Goal: Task Accomplishment & Management: Manage account settings

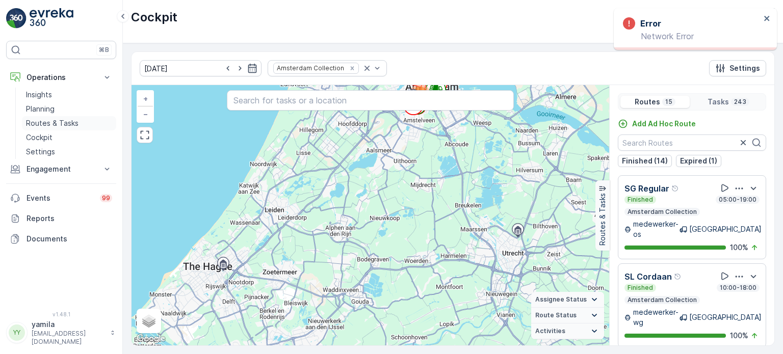
click at [53, 122] on p "Routes & Tasks" at bounding box center [52, 123] width 53 height 10
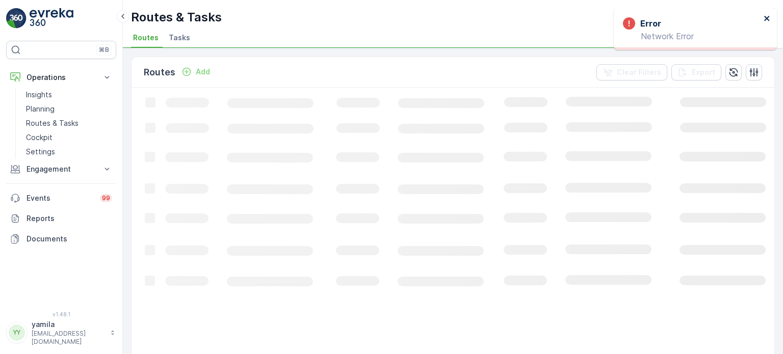
click at [767, 21] on icon "close" at bounding box center [767, 18] width 7 height 8
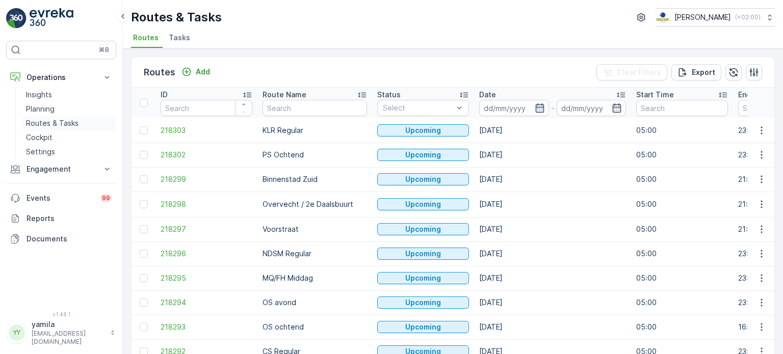
click at [59, 116] on link "Routes & Tasks" at bounding box center [69, 123] width 94 height 14
click at [286, 101] on input "text" at bounding box center [315, 108] width 104 height 16
type input "sl"
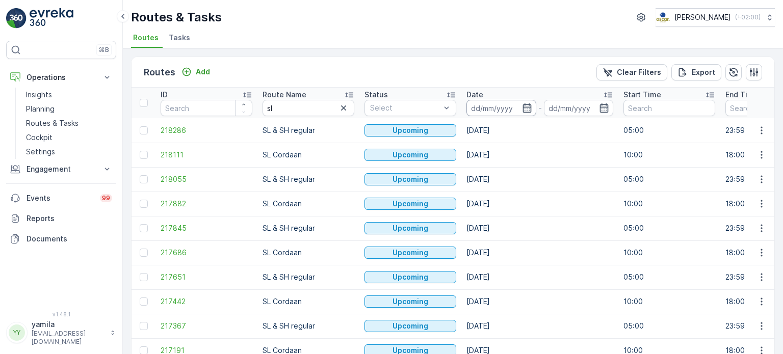
click at [480, 103] on input at bounding box center [501, 108] width 70 height 16
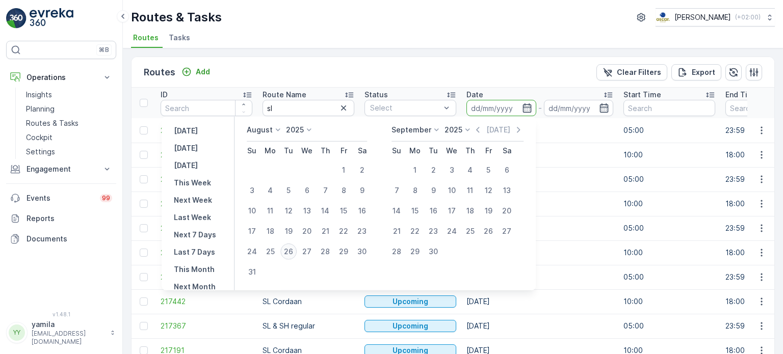
click at [294, 251] on div "26" at bounding box center [288, 252] width 16 height 16
type input "[DATE]"
click at [294, 251] on div "26" at bounding box center [288, 252] width 16 height 16
type input "[DATE]"
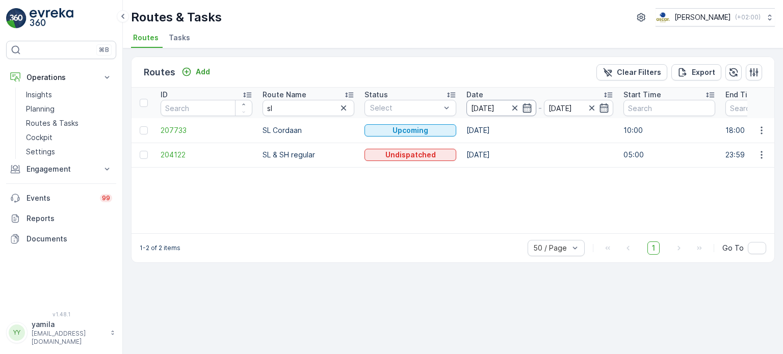
click at [504, 112] on input "[DATE]" at bounding box center [501, 108] width 70 height 16
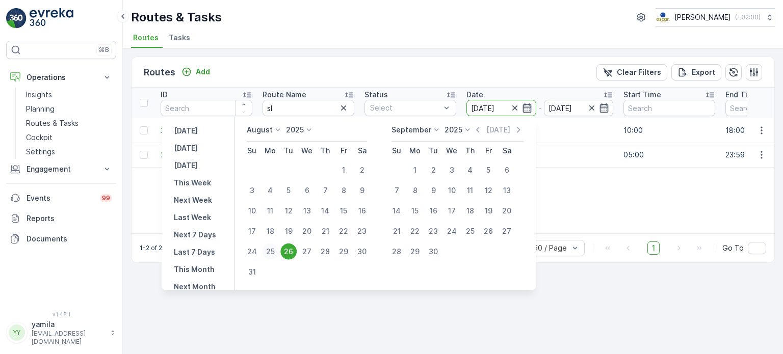
click at [278, 251] on div "25" at bounding box center [270, 252] width 16 height 16
type input "[DATE]"
click at [278, 251] on div "25" at bounding box center [270, 252] width 16 height 16
type input "[DATE]"
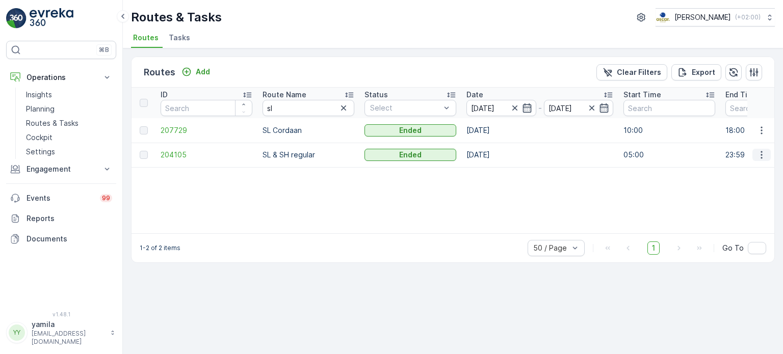
click at [761, 153] on icon "button" at bounding box center [761, 155] width 10 height 10
click at [743, 173] on span "See More Details" at bounding box center [737, 170] width 59 height 10
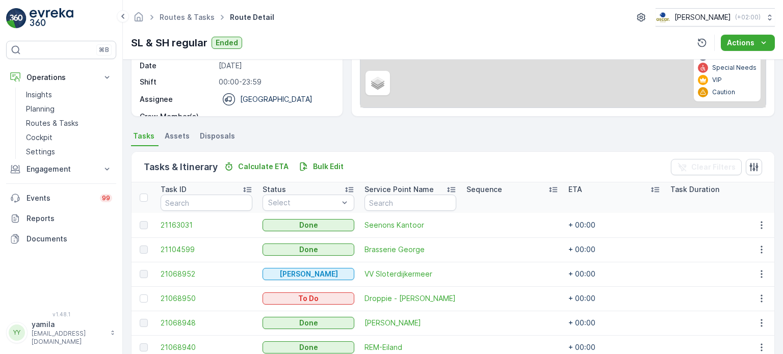
scroll to position [147, 0]
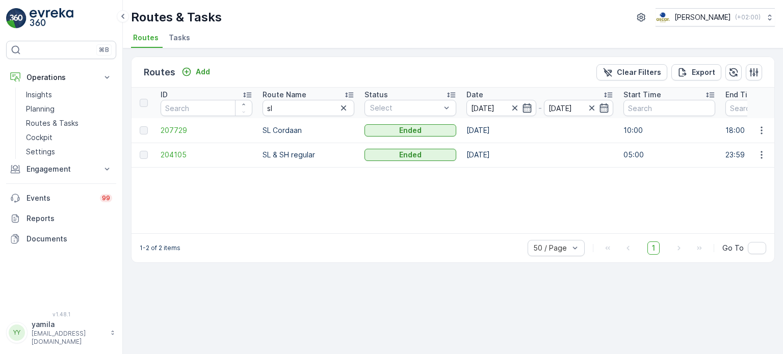
click at [173, 40] on span "Tasks" at bounding box center [179, 38] width 21 height 10
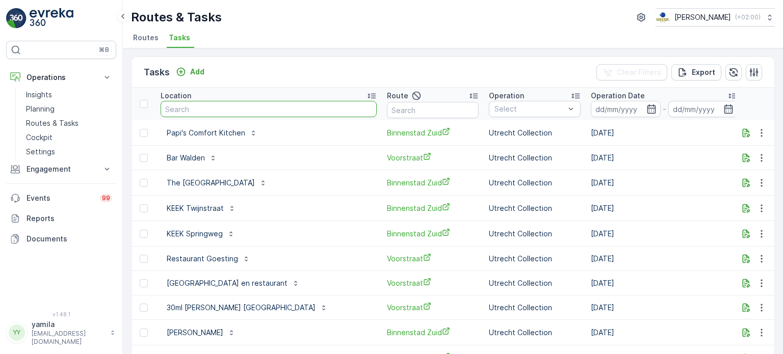
click at [196, 112] on input "text" at bounding box center [269, 109] width 216 height 16
type input "move"
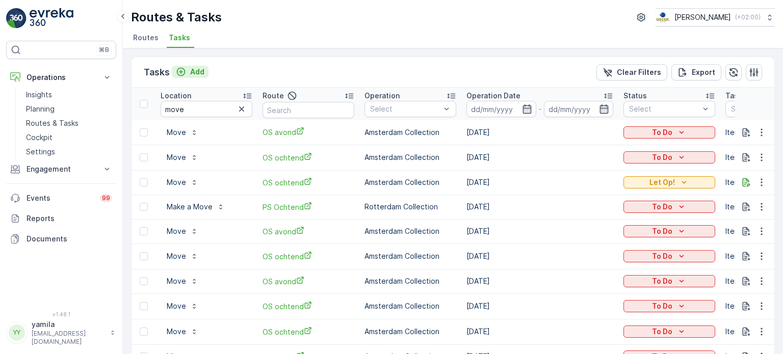
click at [204, 76] on button "Add" at bounding box center [190, 72] width 37 height 12
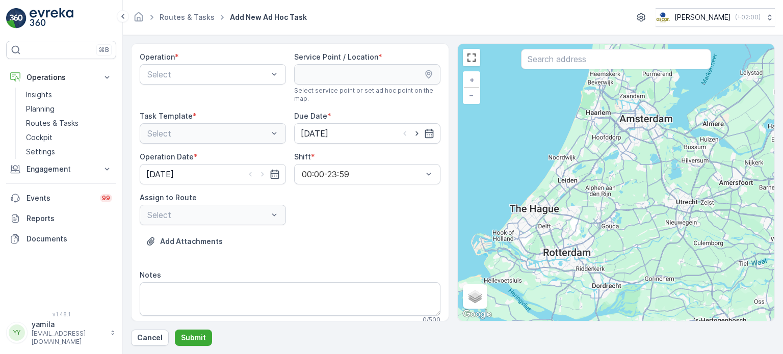
click at [177, 85] on div "Operation * Select" at bounding box center [213, 77] width 146 height 51
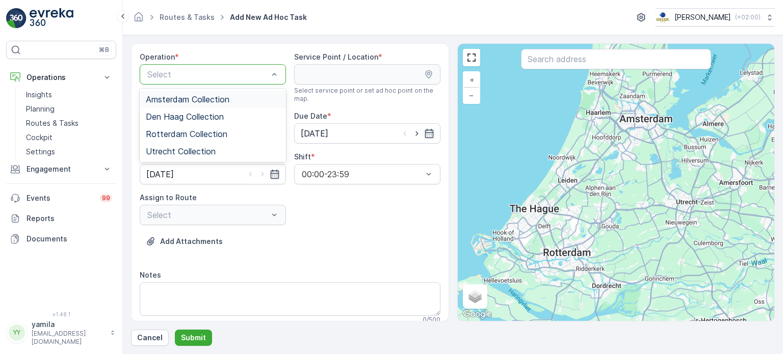
click at [177, 83] on div "Select" at bounding box center [213, 74] width 146 height 20
click at [176, 99] on span "Amsterdam Collection" at bounding box center [188, 99] width 84 height 9
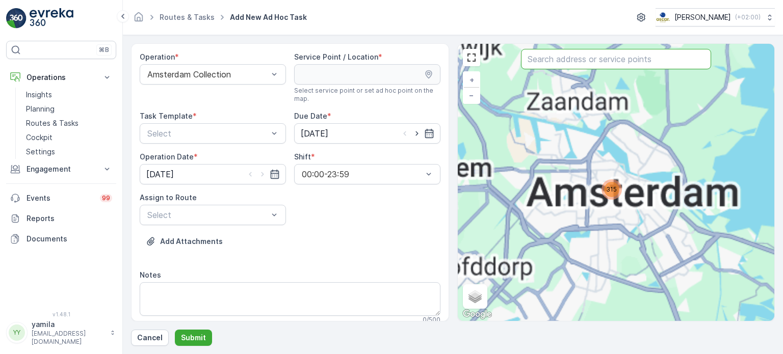
click at [578, 57] on input "text" at bounding box center [616, 59] width 190 height 20
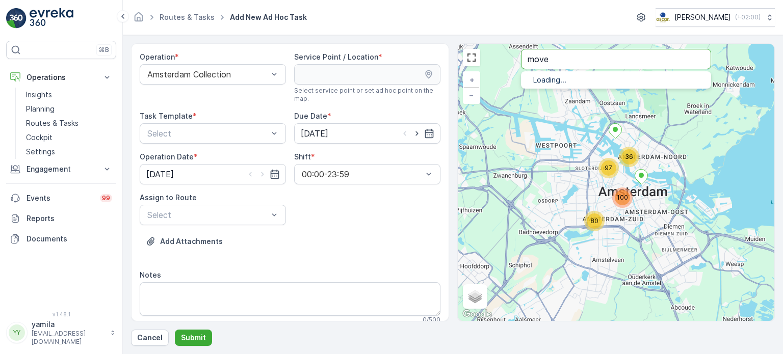
type input "move"
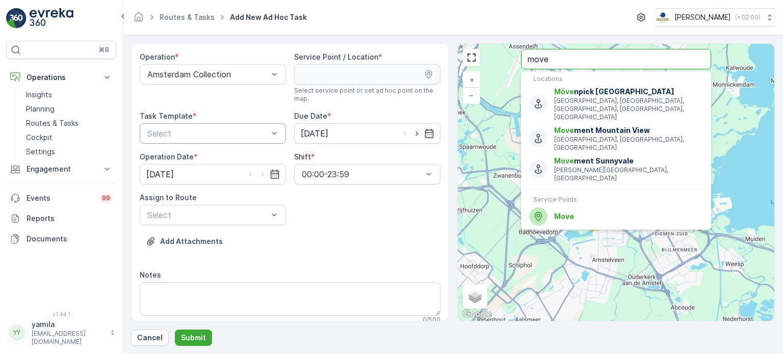
click at [192, 129] on div at bounding box center [207, 133] width 123 height 9
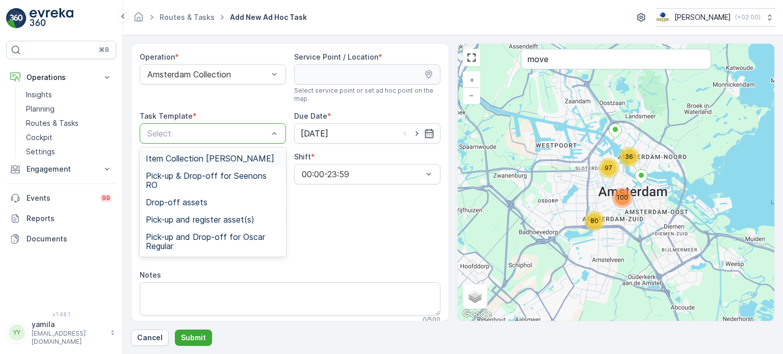
click at [184, 157] on span "Item Collection [PERSON_NAME]" at bounding box center [210, 158] width 128 height 9
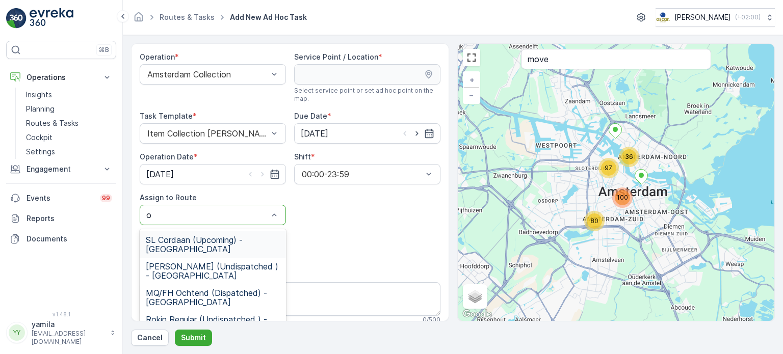
type input "os"
click at [209, 246] on span "OS ochtend (Dispatched) - Amsterdam" at bounding box center [213, 244] width 134 height 18
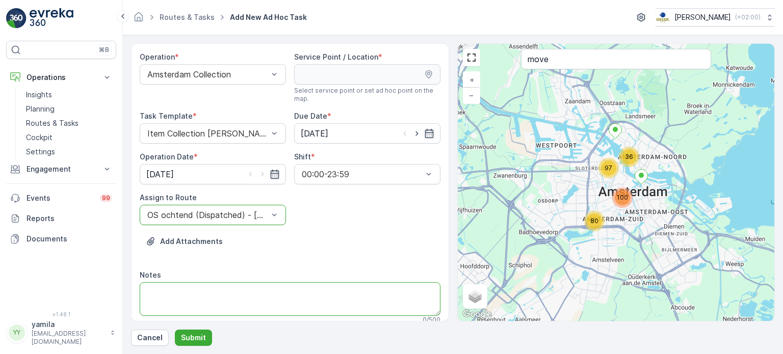
click at [198, 297] on textarea "Notes" at bounding box center [290, 299] width 301 height 34
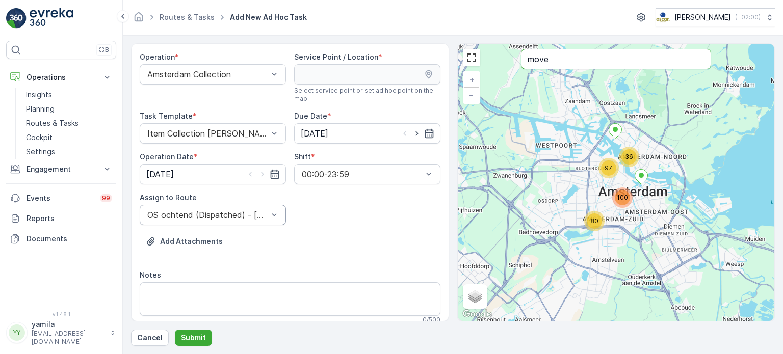
click at [553, 65] on input "move" at bounding box center [616, 59] width 190 height 20
type input "mov"
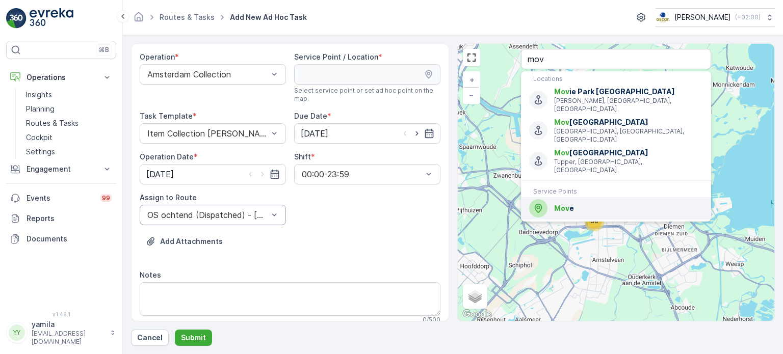
click at [563, 204] on span "Mov" at bounding box center [561, 208] width 15 height 9
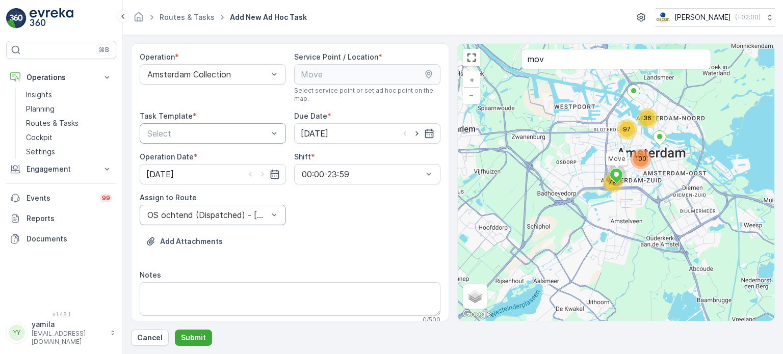
click at [204, 136] on div at bounding box center [207, 133] width 123 height 9
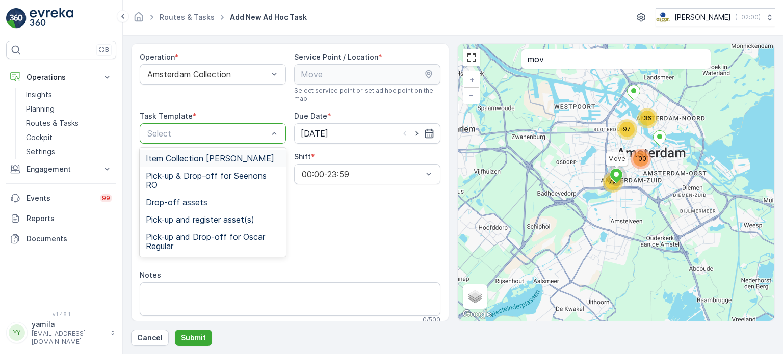
click at [184, 158] on span "Item Collection [PERSON_NAME]" at bounding box center [210, 158] width 128 height 9
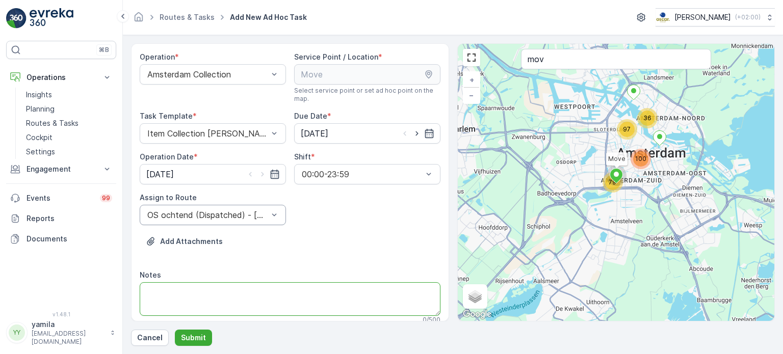
click at [217, 306] on textarea "Notes" at bounding box center [290, 299] width 301 height 34
type textarea "m"
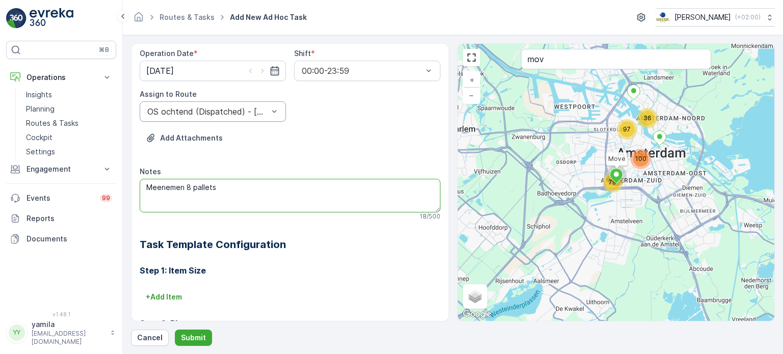
scroll to position [104, 0]
type textarea "Meenemen 8 pallets"
click at [159, 292] on p "+ Add Item" at bounding box center [164, 297] width 36 height 10
click at [168, 308] on div at bounding box center [260, 310] width 228 height 9
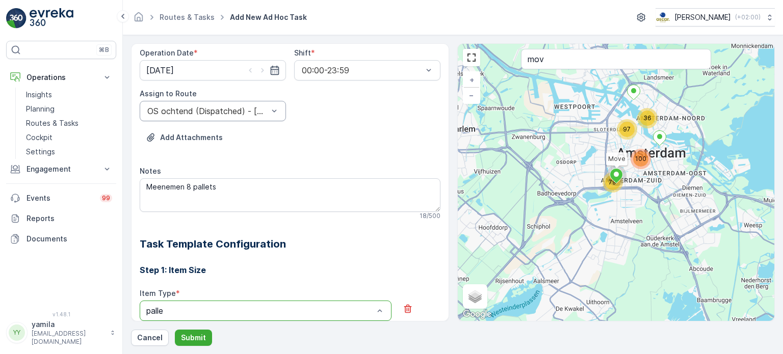
type input "pallet"
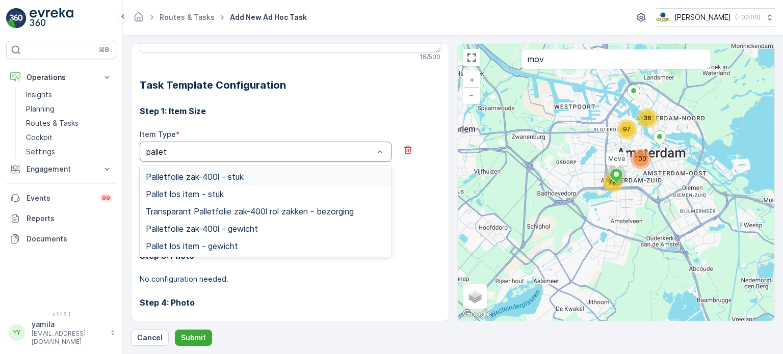
scroll to position [265, 0]
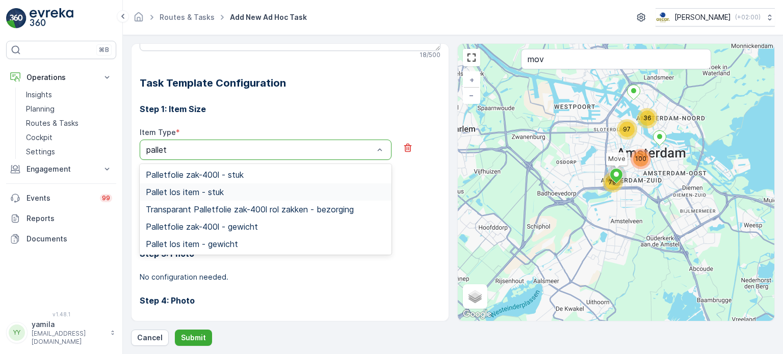
click at [209, 191] on span "Pallet los item - stuk" at bounding box center [185, 192] width 78 height 9
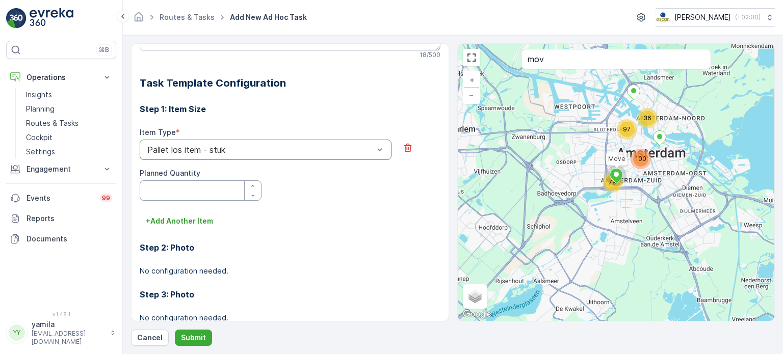
click at [212, 185] on Quantity "Planned Quantity" at bounding box center [201, 190] width 122 height 20
type Quantity "8"
click at [187, 338] on p "Submit" at bounding box center [193, 338] width 25 height 10
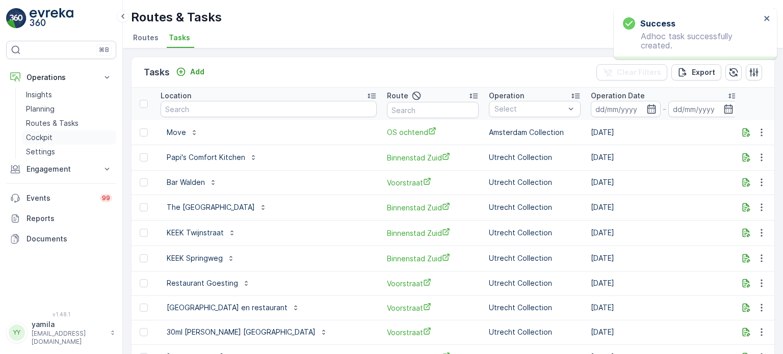
click at [49, 130] on link "Cockpit" at bounding box center [69, 137] width 94 height 14
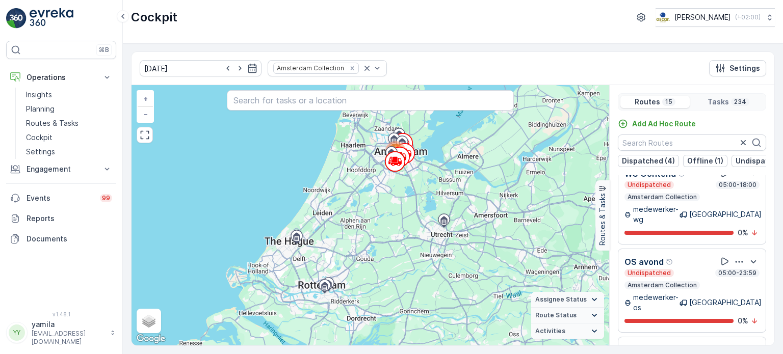
scroll to position [25, 0]
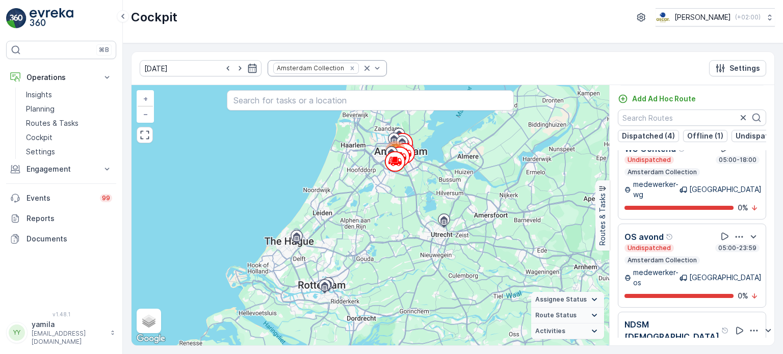
scroll to position [801, 0]
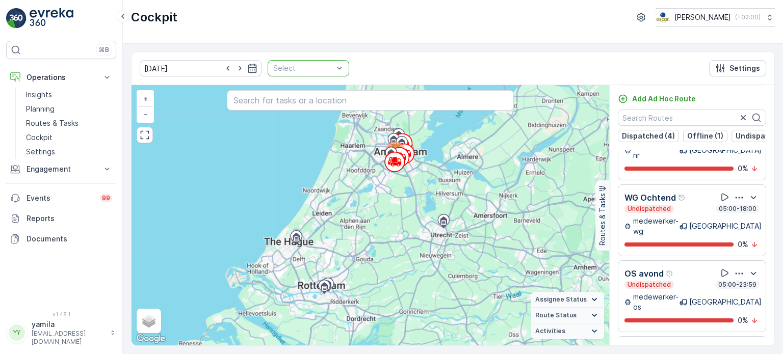
drag, startPoint x: 343, startPoint y: 70, endPoint x: 320, endPoint y: 64, distance: 23.6
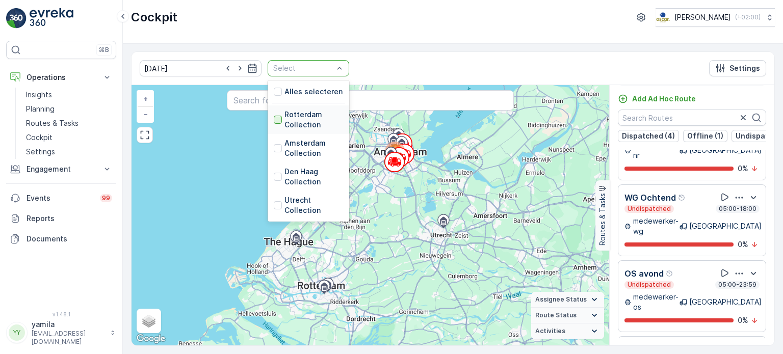
click at [274, 118] on div at bounding box center [278, 120] width 8 height 8
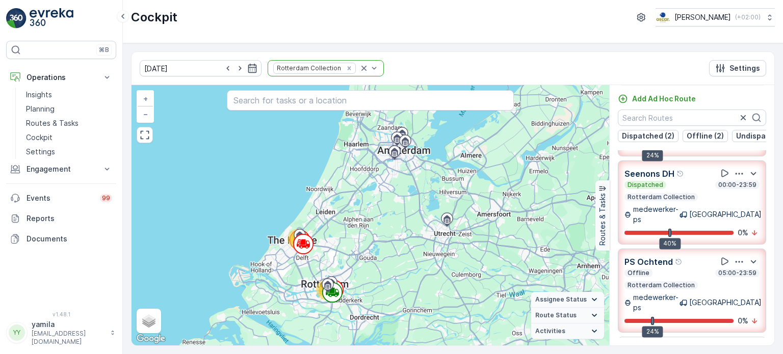
scroll to position [170, 0]
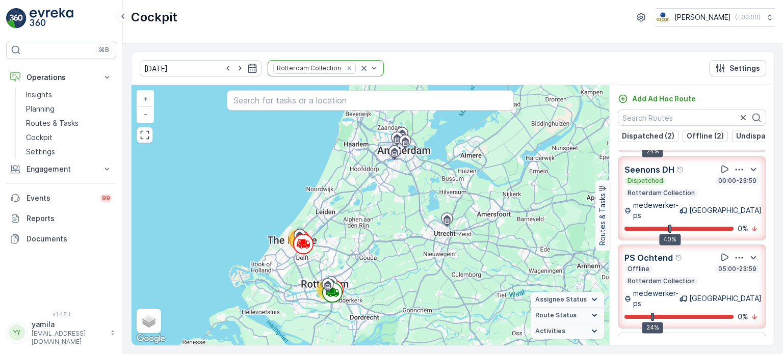
scroll to position [146, 0]
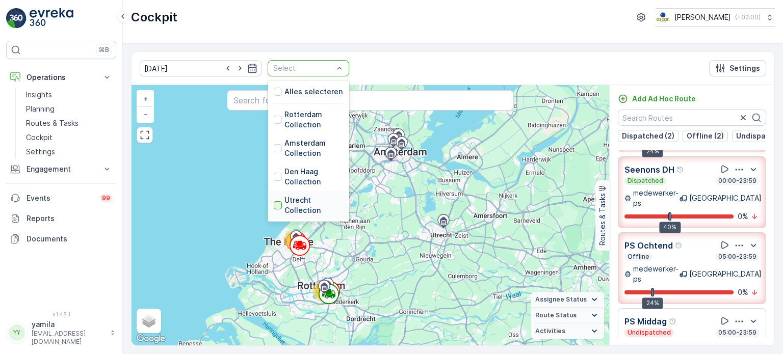
click at [274, 203] on div at bounding box center [278, 205] width 8 height 8
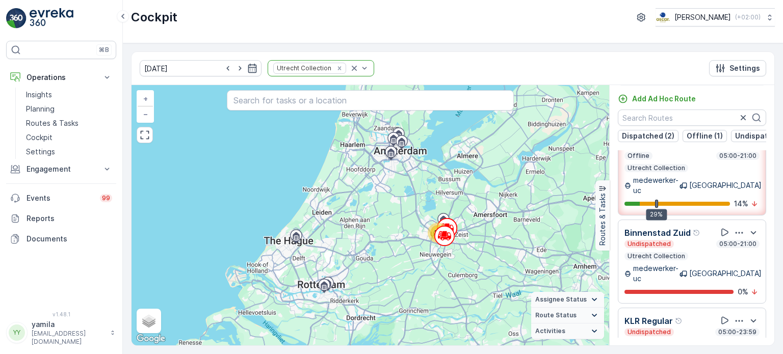
scroll to position [215, 0]
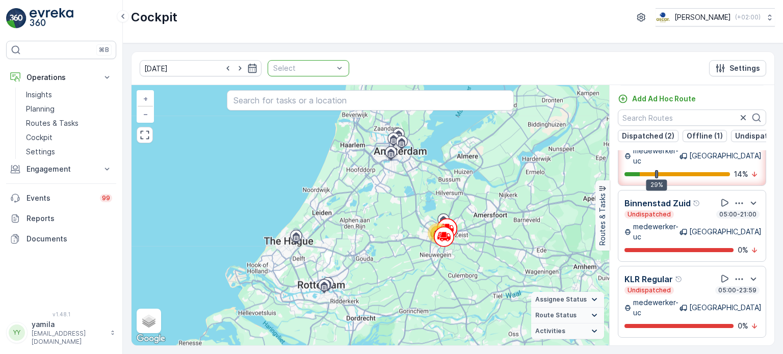
scroll to position [154, 0]
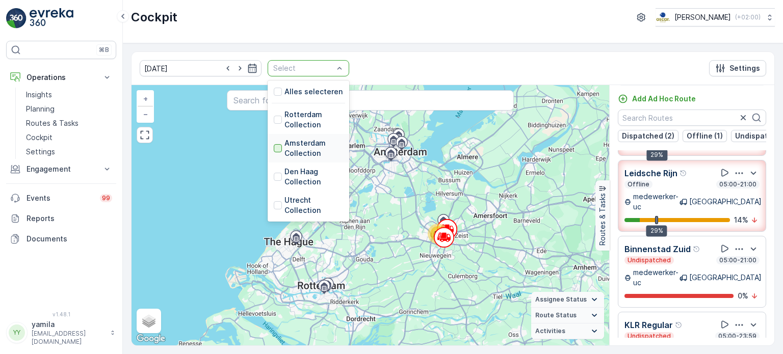
click at [274, 147] on div at bounding box center [278, 148] width 8 height 8
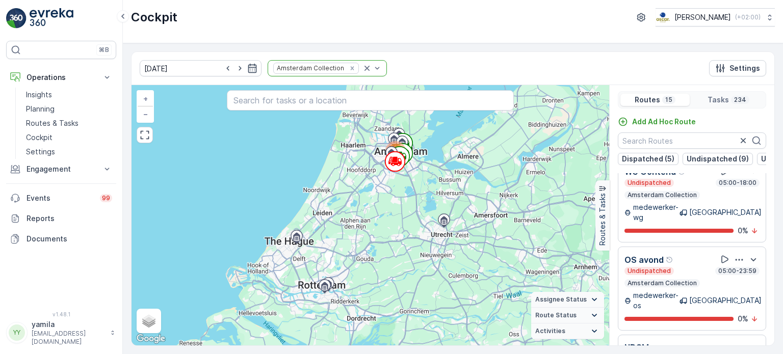
scroll to position [25, 0]
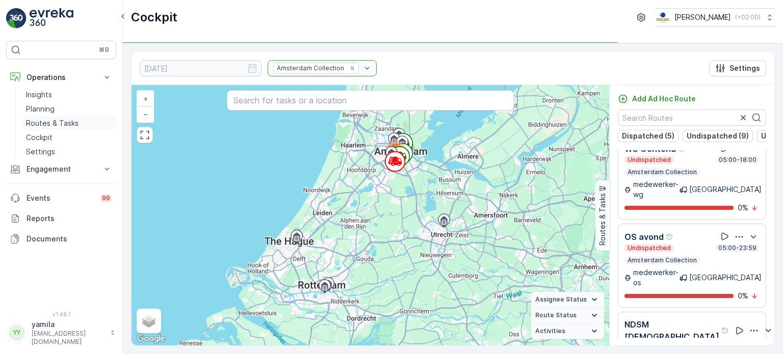
click at [66, 125] on p "Routes & Tasks" at bounding box center [52, 123] width 53 height 10
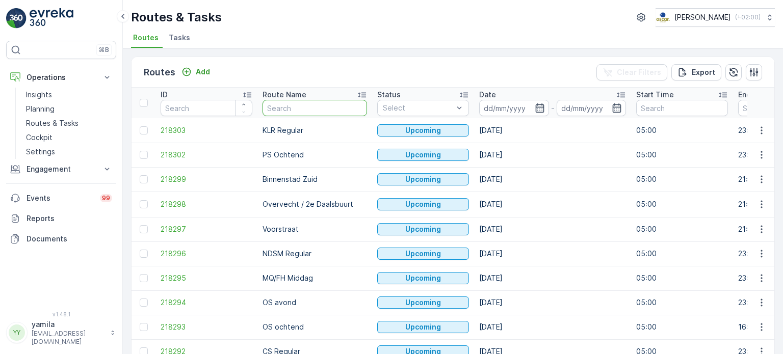
click at [279, 100] on input "text" at bounding box center [315, 108] width 104 height 16
type input "cs"
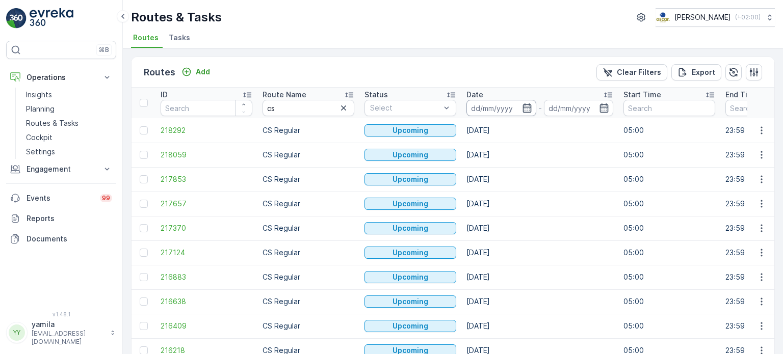
click at [469, 110] on input at bounding box center [501, 108] width 70 height 16
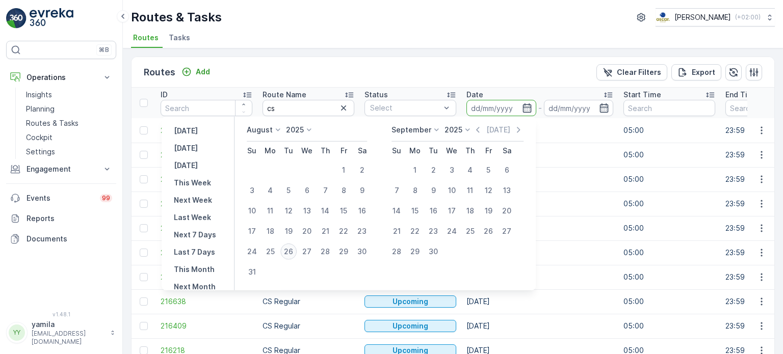
click at [294, 252] on div "26" at bounding box center [288, 252] width 16 height 16
type input "[DATE]"
click at [294, 252] on div "26" at bounding box center [288, 252] width 16 height 16
type input "[DATE]"
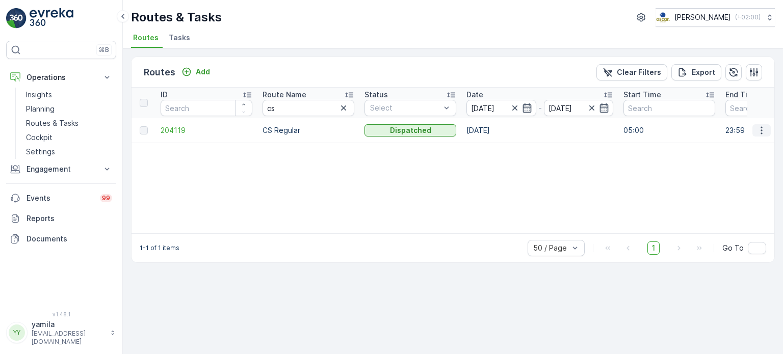
click at [760, 128] on icon "button" at bounding box center [761, 130] width 10 height 10
click at [750, 146] on span "See More Details" at bounding box center [737, 145] width 59 height 10
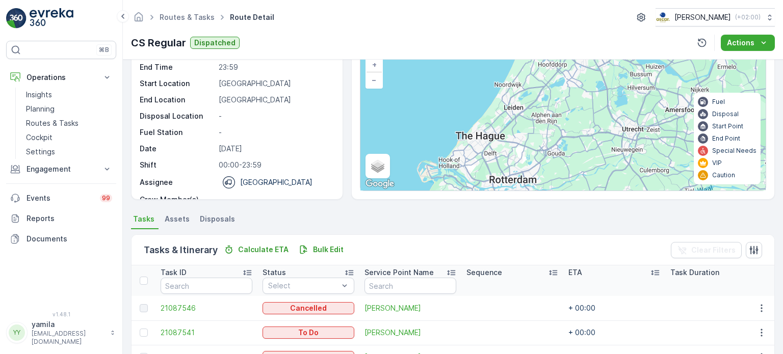
scroll to position [71, 0]
click at [63, 120] on p "Routes & Tasks" at bounding box center [52, 123] width 53 height 10
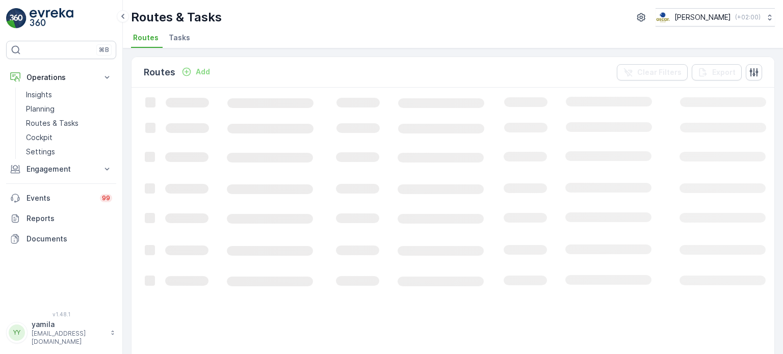
click at [186, 39] on span "Tasks" at bounding box center [179, 38] width 21 height 10
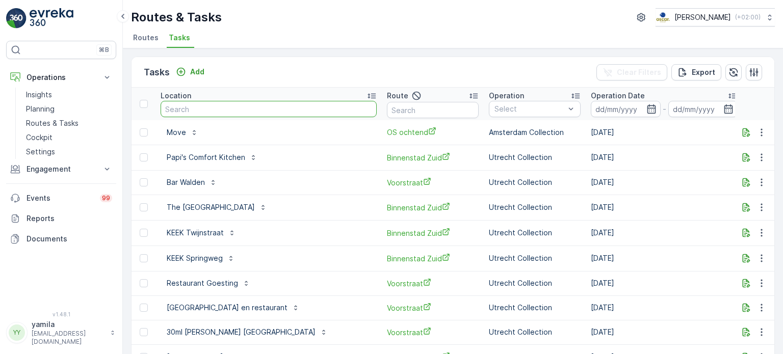
click at [191, 103] on input "text" at bounding box center [269, 109] width 216 height 16
type input "theyn"
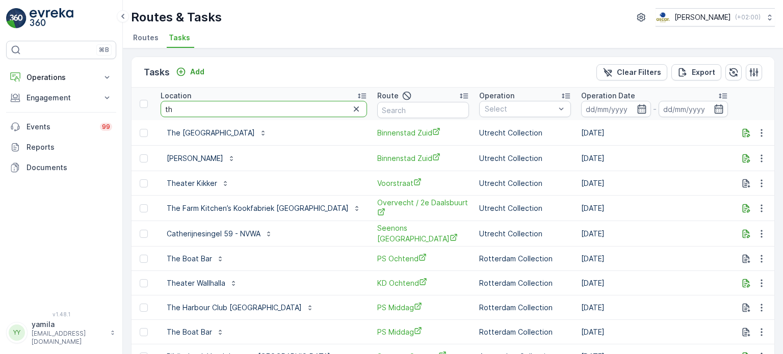
click at [199, 110] on input "th" at bounding box center [264, 109] width 206 height 16
type input "t"
type input "gangnam"
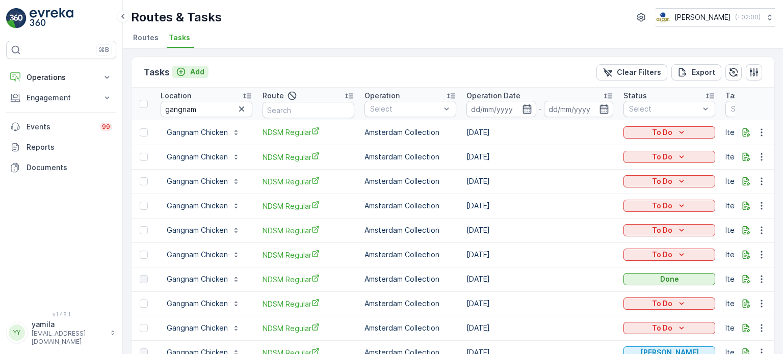
click at [190, 71] on p "Add" at bounding box center [197, 72] width 14 height 10
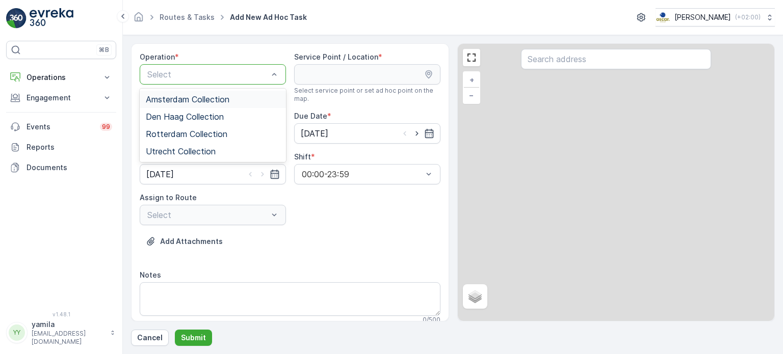
click at [173, 66] on div "Select" at bounding box center [213, 74] width 146 height 20
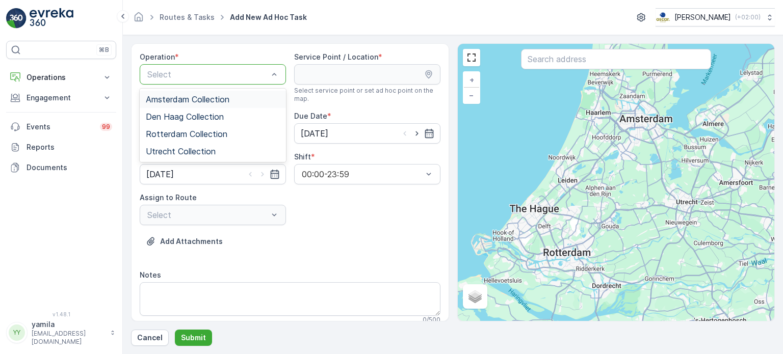
click at [175, 100] on span "Amsterdam Collection" at bounding box center [188, 99] width 84 height 9
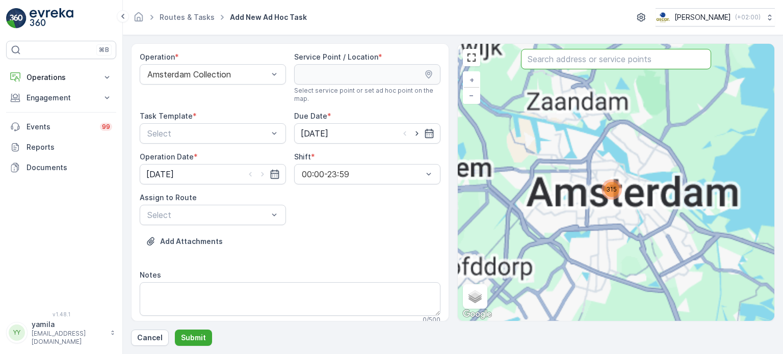
click at [548, 61] on input "text" at bounding box center [616, 59] width 190 height 20
type input "a"
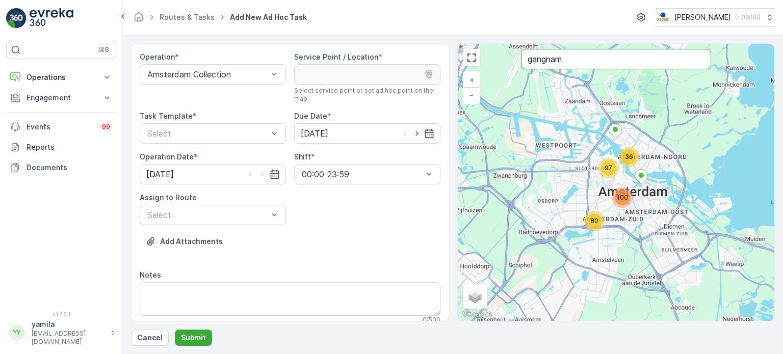
type input "gangnam"
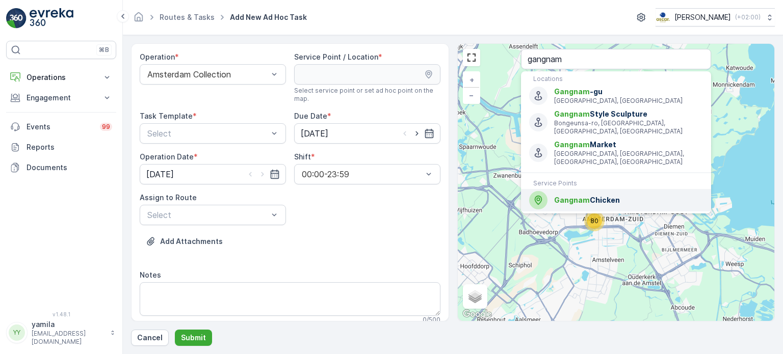
click at [563, 189] on li "Gangnam Chicken" at bounding box center [616, 200] width 190 height 22
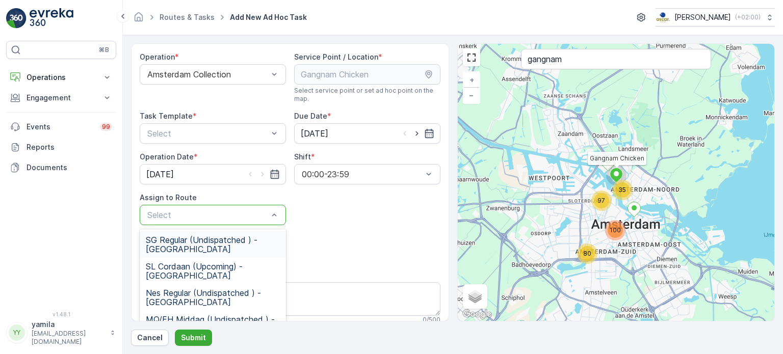
type input "m"
type input "ndsm"
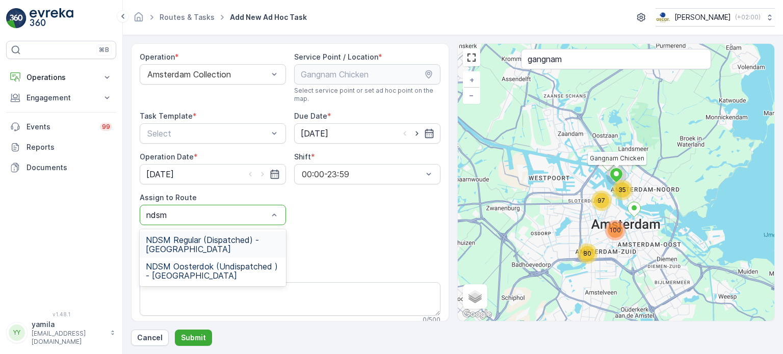
click at [174, 245] on span "NDSM Regular (Dispatched) - Amsterdam" at bounding box center [213, 244] width 134 height 18
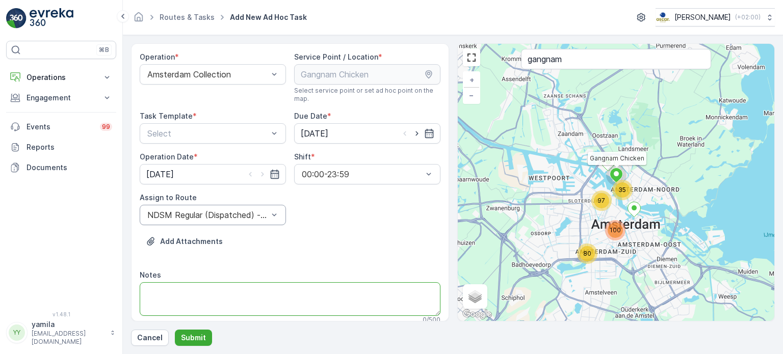
click at [170, 296] on textarea "Notes" at bounding box center [290, 299] width 301 height 34
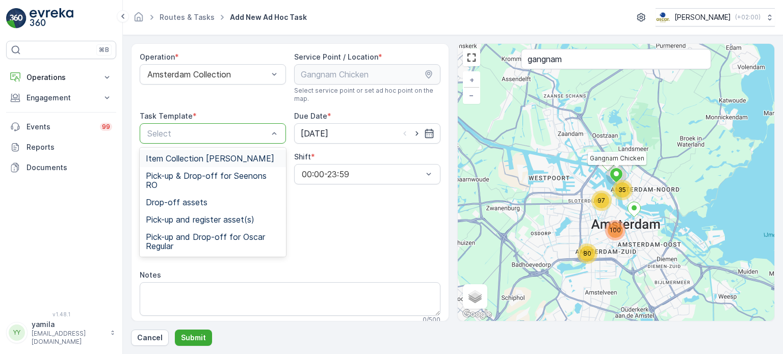
drag, startPoint x: 192, startPoint y: 126, endPoint x: 181, endPoint y: 153, distance: 28.4
click at [181, 154] on span "Item Collection [PERSON_NAME]" at bounding box center [210, 158] width 128 height 9
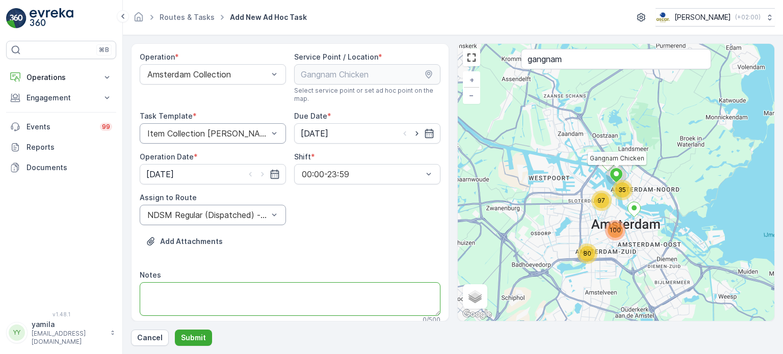
click at [196, 304] on textarea "Notes" at bounding box center [290, 299] width 301 height 34
drag, startPoint x: 181, startPoint y: 287, endPoint x: 135, endPoint y: 287, distance: 46.4
click at [135, 287] on div "Operation * Amsterdam Collection Service Point / Location * Select service poin…" at bounding box center [290, 182] width 318 height 278
drag, startPoint x: 216, startPoint y: 289, endPoint x: 200, endPoint y: 290, distance: 16.3
click at [200, 290] on textarea "Ophalen 2x 240 rest containers" at bounding box center [290, 299] width 301 height 34
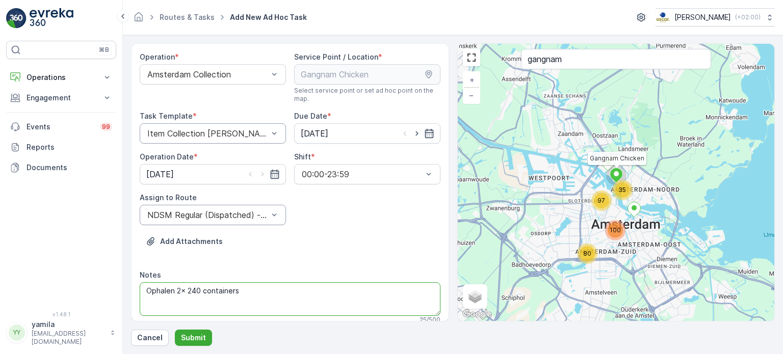
click at [248, 291] on textarea "Ophalen 2x 240 containers" at bounding box center [290, 299] width 301 height 34
type textarea "Ophalen 2x 240 containers - zijn daar niet meer nodig"
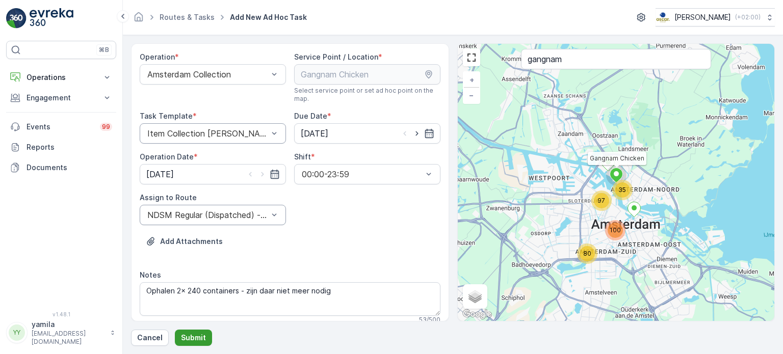
click at [197, 336] on p "Submit" at bounding box center [193, 338] width 25 height 10
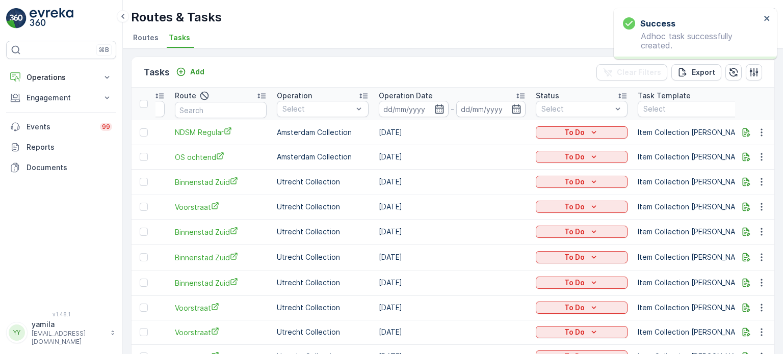
scroll to position [0, 218]
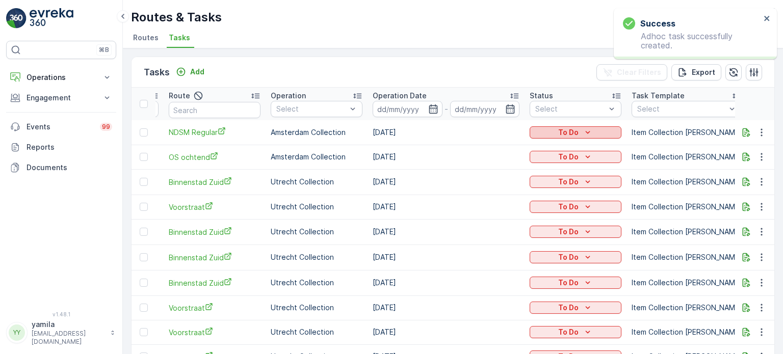
click at [558, 128] on p "To Do" at bounding box center [568, 132] width 20 height 10
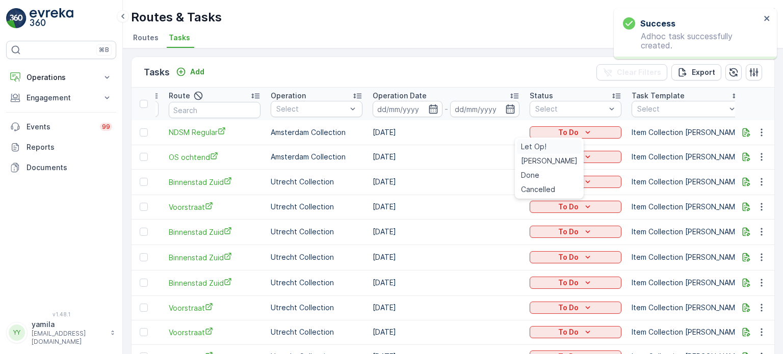
click at [540, 142] on span "Let Op!" at bounding box center [533, 147] width 25 height 10
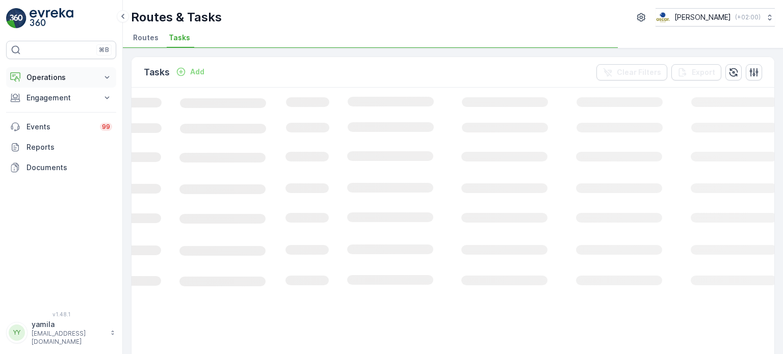
click at [58, 77] on p "Operations" at bounding box center [61, 77] width 69 height 10
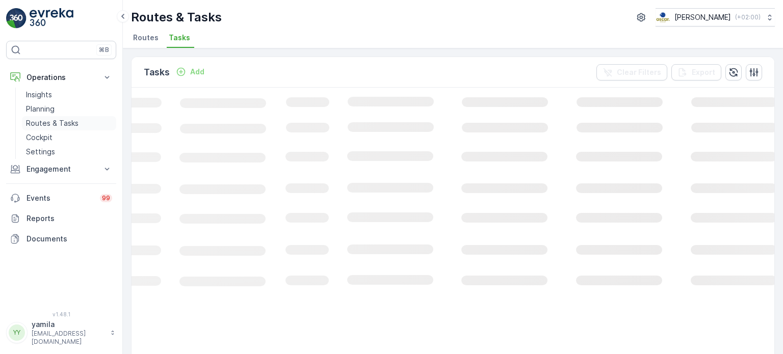
click at [47, 124] on p "Routes & Tasks" at bounding box center [52, 123] width 53 height 10
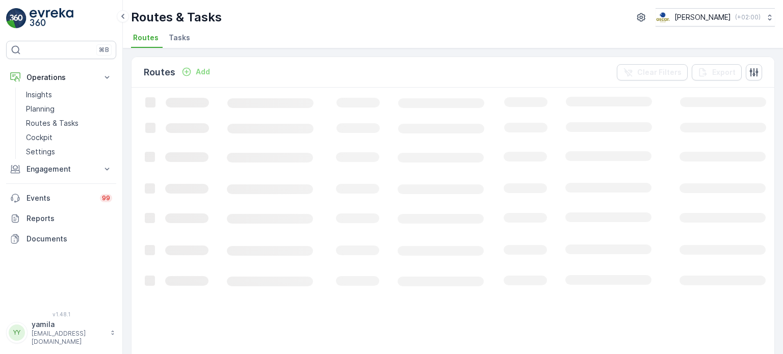
click at [184, 40] on span "Tasks" at bounding box center [179, 38] width 21 height 10
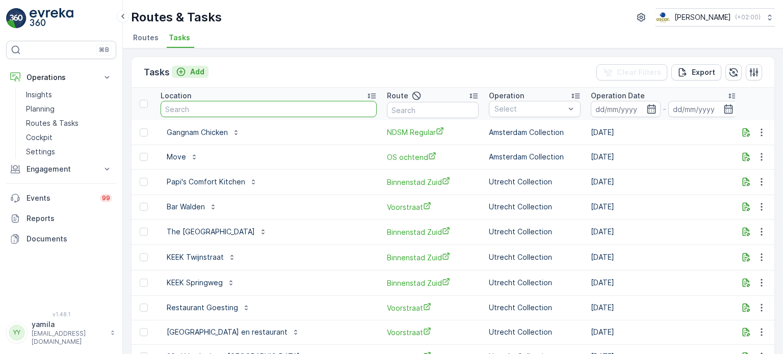
click at [191, 101] on input "text" at bounding box center [269, 109] width 216 height 16
type input "bar bet"
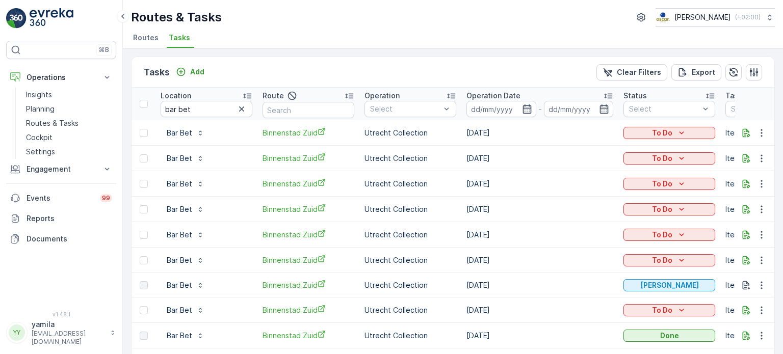
scroll to position [33, 0]
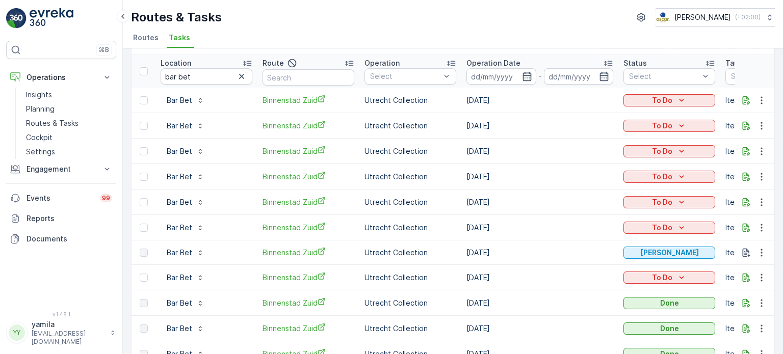
click at [756, 283] on td at bounding box center [755, 277] width 40 height 25
click at [761, 277] on icon "button" at bounding box center [761, 278] width 10 height 10
click at [739, 230] on span "Change Route" at bounding box center [735, 227] width 49 height 10
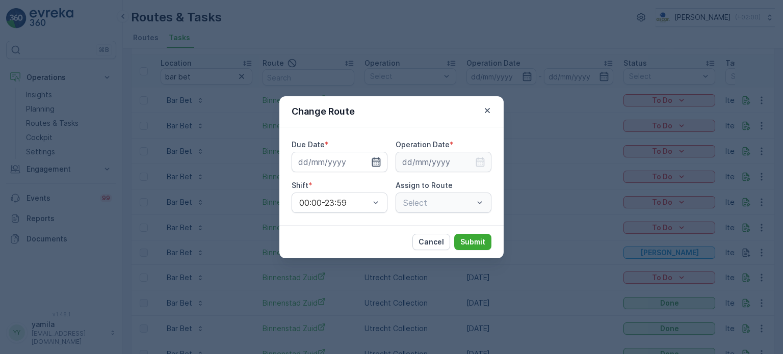
type input "[DATE]"
click at [361, 160] on icon "button" at bounding box center [364, 162] width 10 height 10
type input "[DATE]"
click at [454, 164] on input at bounding box center [444, 162] width 96 height 20
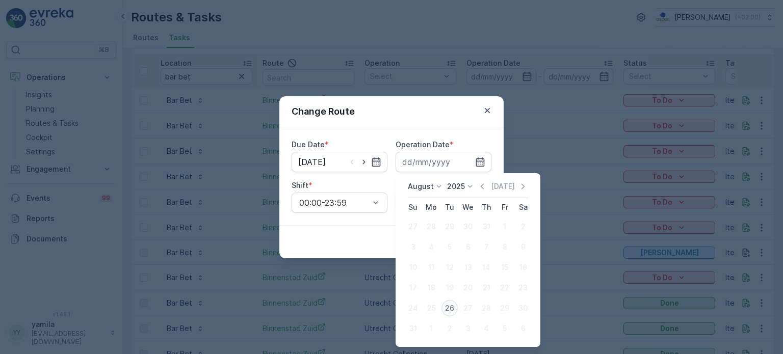
click at [449, 304] on div "26" at bounding box center [449, 308] width 16 height 16
type input "[DATE]"
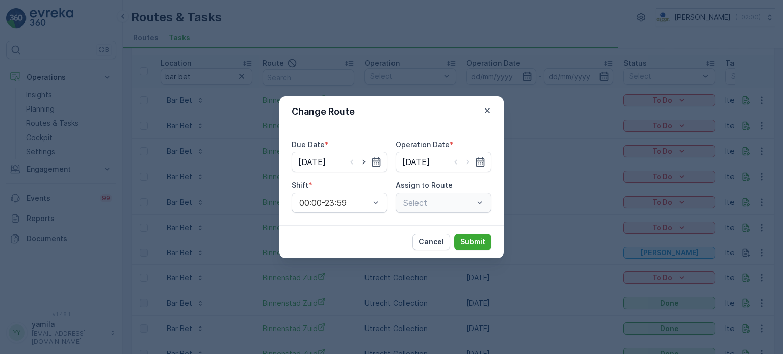
click at [456, 177] on div "Due Date * 26.08.2025 Operation Date * 26.08.2025 Shift * 00:00-23:59 Assign to…" at bounding box center [392, 176] width 200 height 73
click at [444, 211] on div "Select" at bounding box center [444, 203] width 96 height 20
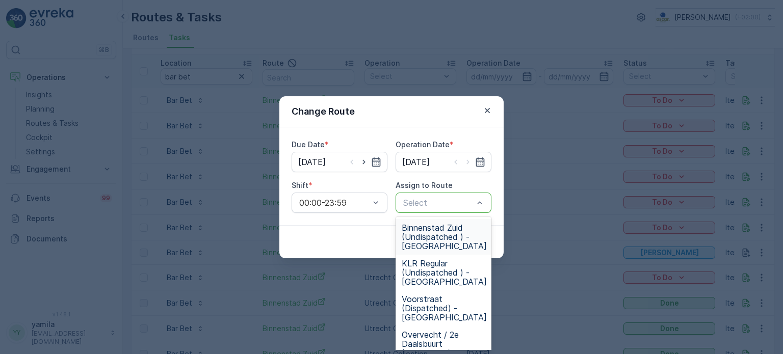
click at [430, 236] on span "Binnenstad Zuid (Undispatched ) - [GEOGRAPHIC_DATA]" at bounding box center [444, 237] width 85 height 28
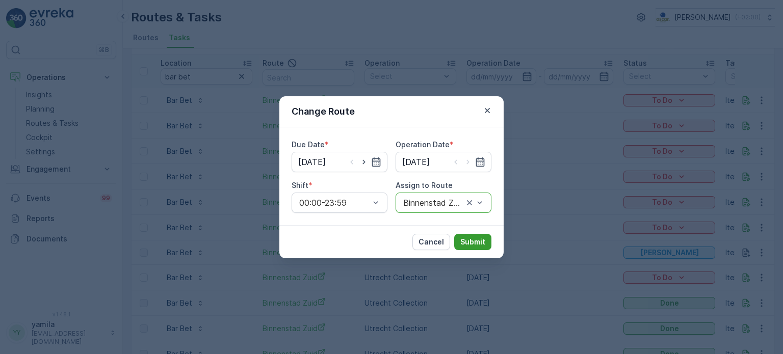
click at [476, 238] on p "Submit" at bounding box center [472, 242] width 25 height 10
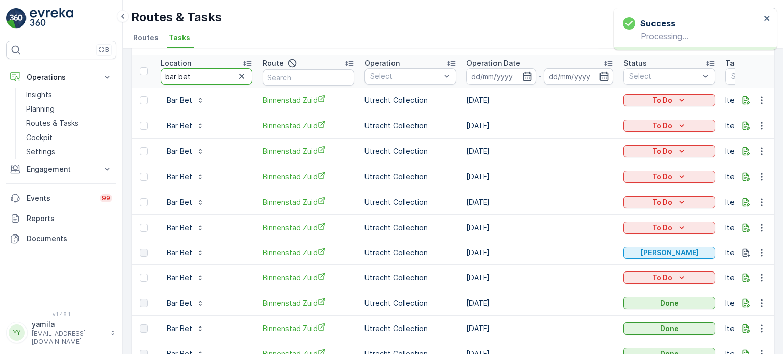
click at [191, 79] on input "bar bet" at bounding box center [207, 76] width 92 height 16
type input "g"
type input "galerie larik"
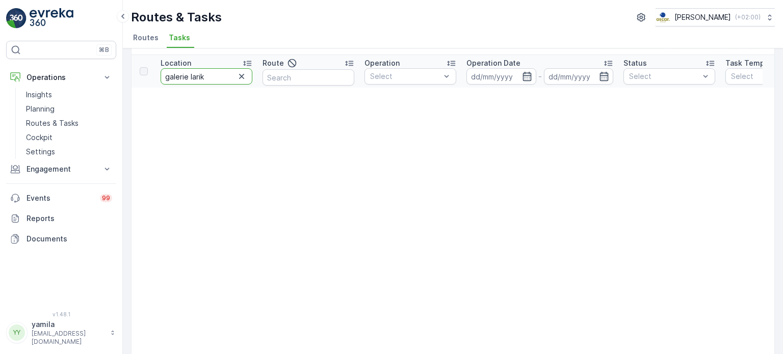
drag, startPoint x: 188, startPoint y: 77, endPoint x: 155, endPoint y: 76, distance: 32.7
click at [155, 76] on th "Location galerie larik" at bounding box center [206, 71] width 102 height 33
type input "larik"
drag, startPoint x: 192, startPoint y: 73, endPoint x: 156, endPoint y: 78, distance: 36.0
click at [156, 78] on th "Location larik" at bounding box center [206, 71] width 102 height 33
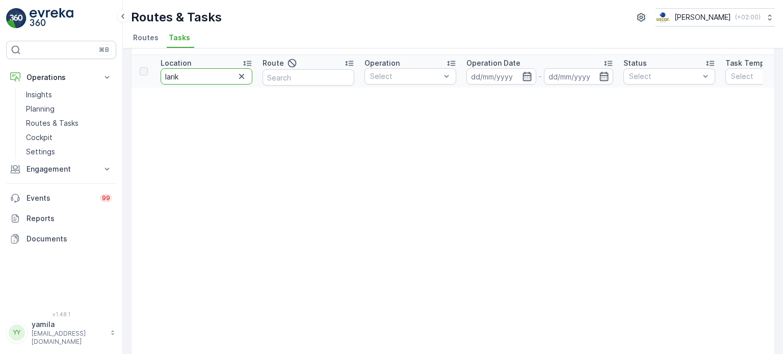
type input "a"
type input "galerie"
click at [200, 84] on input "galerie" at bounding box center [207, 76] width 92 height 16
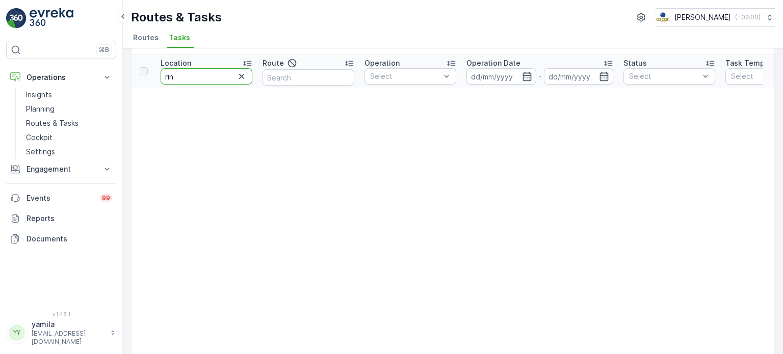
type input "rino"
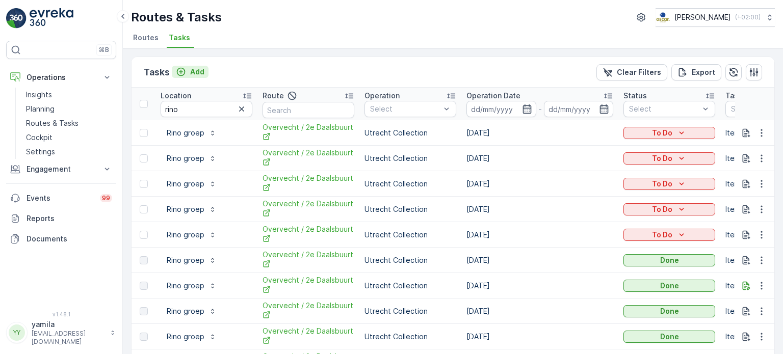
click at [199, 70] on p "Add" at bounding box center [197, 72] width 14 height 10
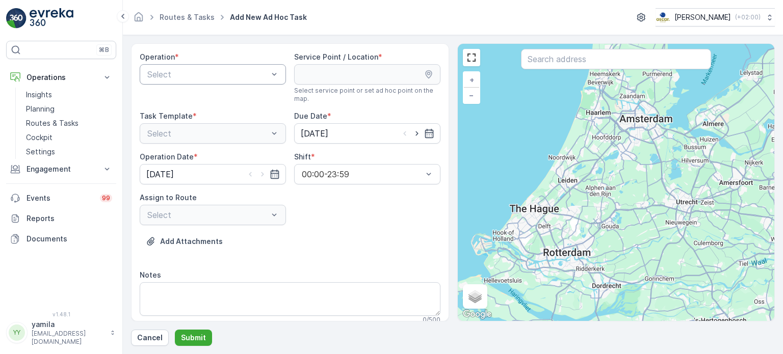
click at [203, 70] on div at bounding box center [207, 74] width 123 height 9
click at [183, 147] on span "Utrecht Collection" at bounding box center [181, 151] width 70 height 9
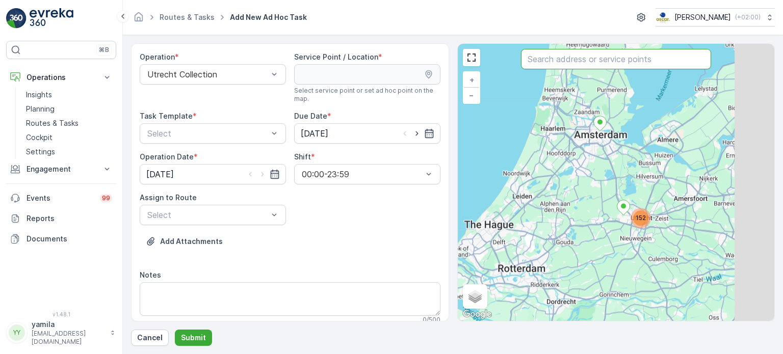
click at [542, 62] on input "text" at bounding box center [616, 59] width 190 height 20
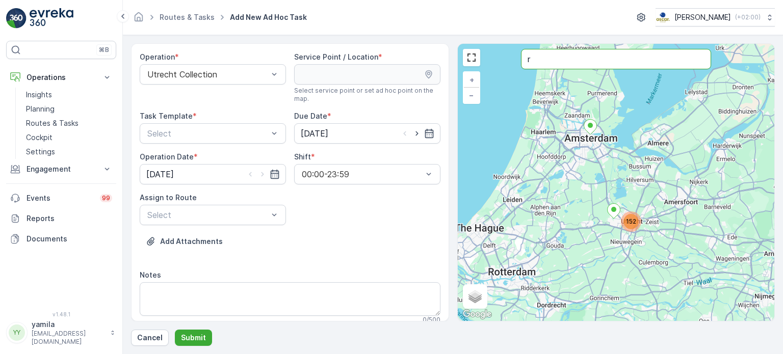
click at [554, 65] on input "r" at bounding box center [616, 59] width 190 height 20
type input "rino"
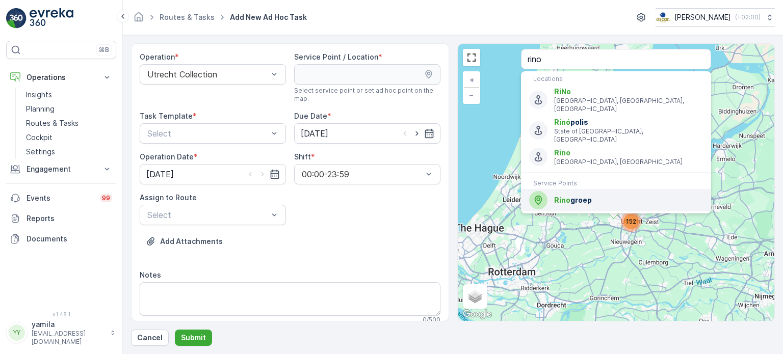
click at [565, 196] on span "Rino" at bounding box center [562, 200] width 16 height 9
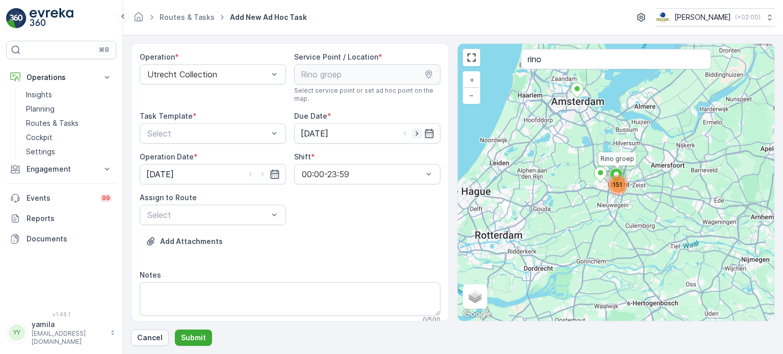
click at [415, 136] on icon "button" at bounding box center [417, 133] width 10 height 10
type input "[DATE]"
click at [261, 175] on icon "button" at bounding box center [262, 174] width 3 height 5
type input "[DATE]"
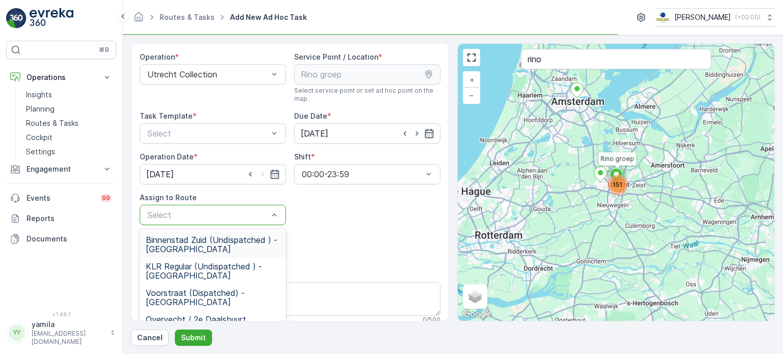
click at [213, 217] on div at bounding box center [207, 215] width 123 height 9
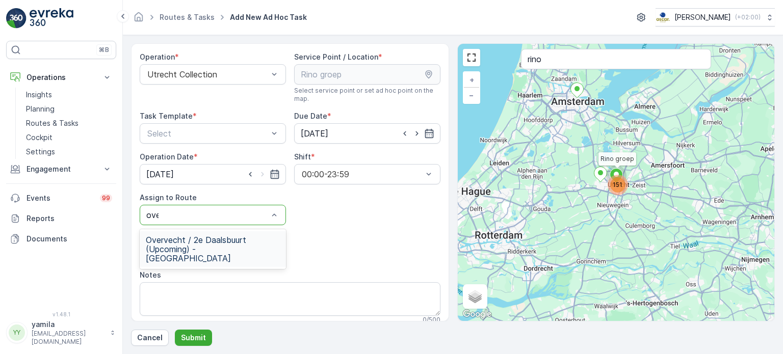
type input "over"
click at [190, 248] on span "Overvecht / 2e Daalsbuurt (Upcoming) - Utrecht" at bounding box center [213, 249] width 134 height 28
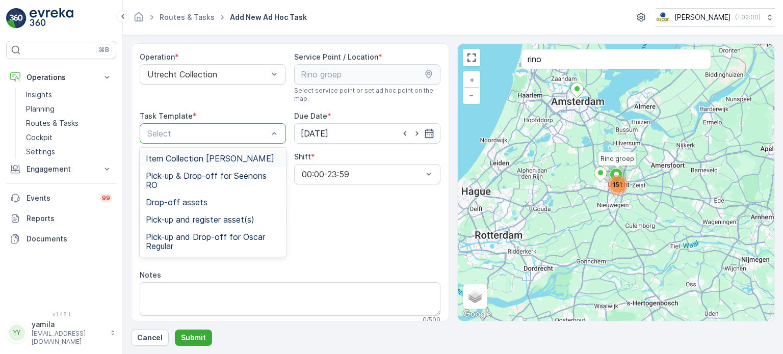
click at [226, 141] on div "Select" at bounding box center [213, 133] width 146 height 20
click at [213, 161] on span "Item Collection [PERSON_NAME]" at bounding box center [210, 158] width 128 height 9
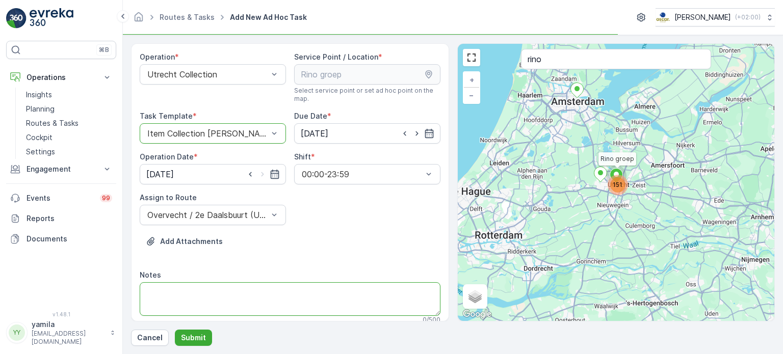
click at [181, 289] on textarea "Notes" at bounding box center [290, 299] width 301 height 34
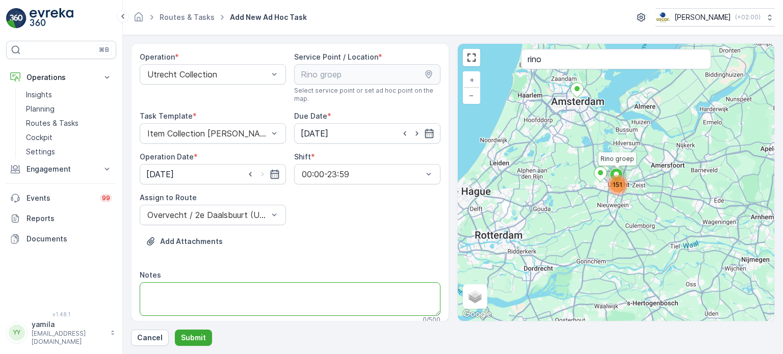
click at [175, 303] on textarea "Notes" at bounding box center [290, 299] width 301 height 34
type textarea "p"
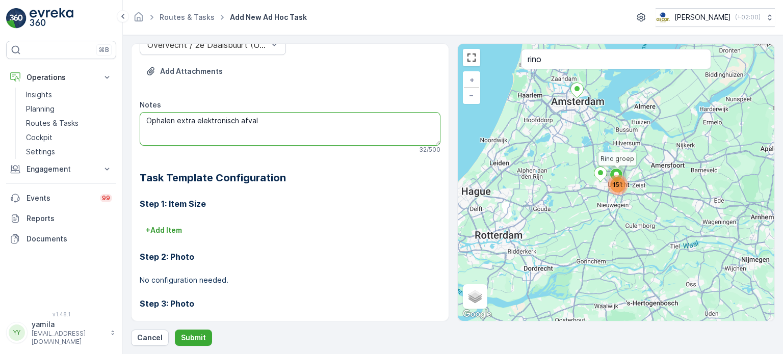
scroll to position [171, 0]
type textarea "Ophalen extra elektronisch afval"
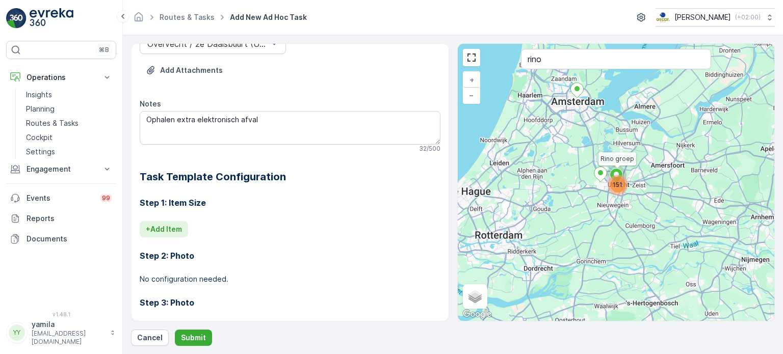
drag, startPoint x: 153, startPoint y: 242, endPoint x: 168, endPoint y: 225, distance: 22.4
click at [168, 225] on div "Step 1: Item Size + Add Item Step 2: Photo No configuration needed. Step 3: Pho…" at bounding box center [290, 290] width 301 height 210
click at [168, 225] on p "+ Add Item" at bounding box center [164, 229] width 36 height 10
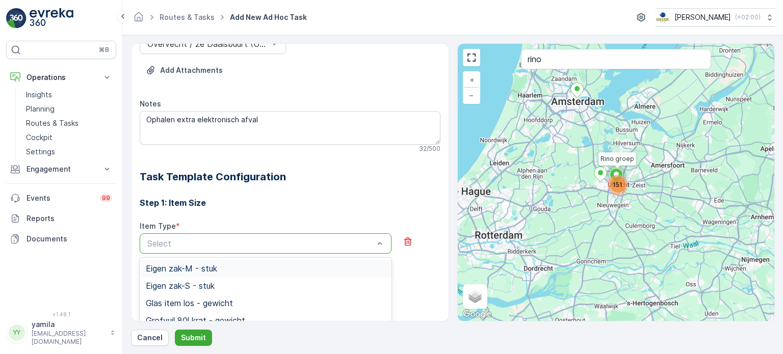
click at [171, 239] on div at bounding box center [260, 243] width 228 height 9
type input "elekt"
click at [211, 289] on span "Klein elektronisch afval >23l <80l - stuk" at bounding box center [221, 285] width 151 height 9
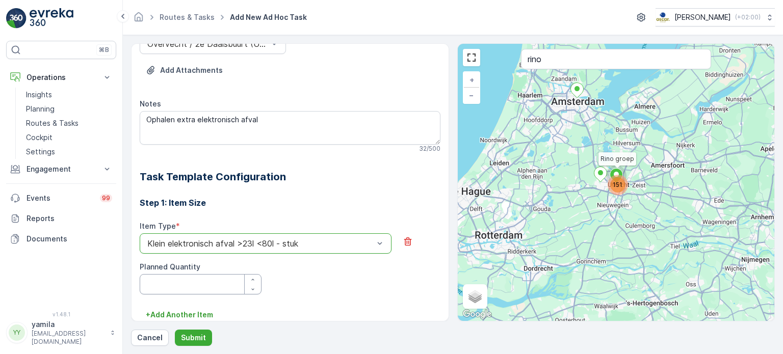
click at [219, 285] on Quantity "Planned Quantity" at bounding box center [201, 284] width 122 height 20
type Quantity "2"
type Quantity "10"
click at [196, 337] on p "Submit" at bounding box center [193, 338] width 25 height 10
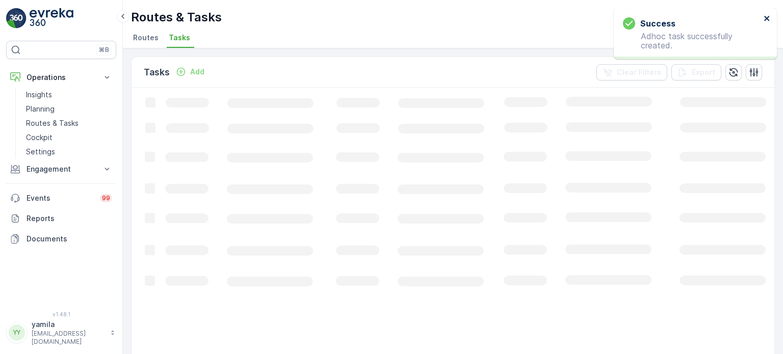
click at [765, 19] on icon "close" at bounding box center [767, 18] width 7 height 8
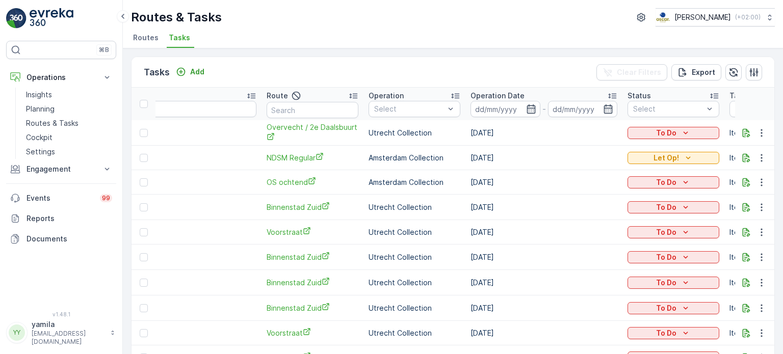
scroll to position [0, 128]
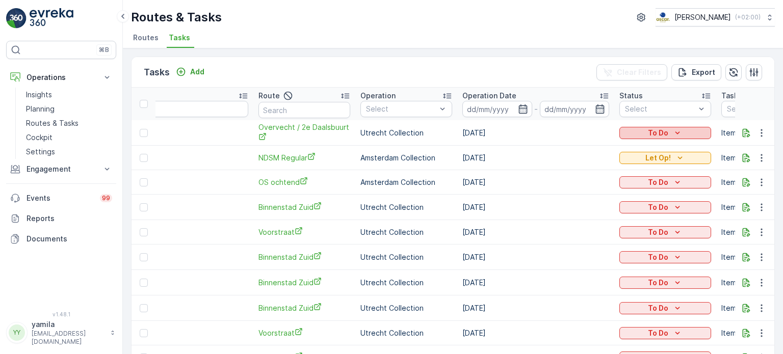
click at [654, 137] on button "To Do" at bounding box center [665, 133] width 92 height 12
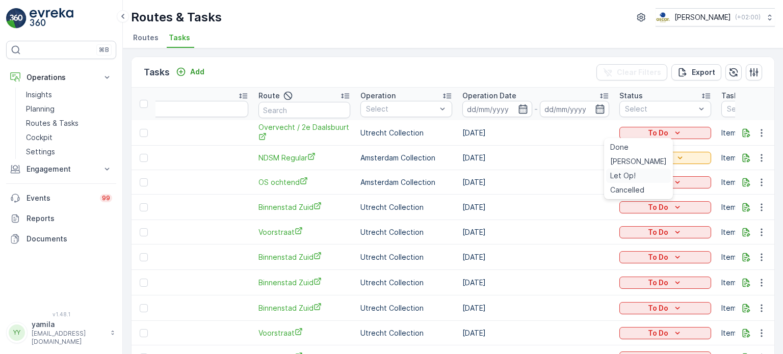
click at [619, 179] on span "Let Op!" at bounding box center [622, 176] width 25 height 10
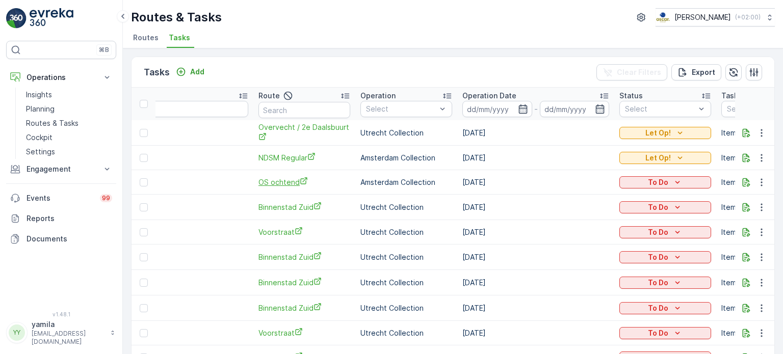
scroll to position [0, 0]
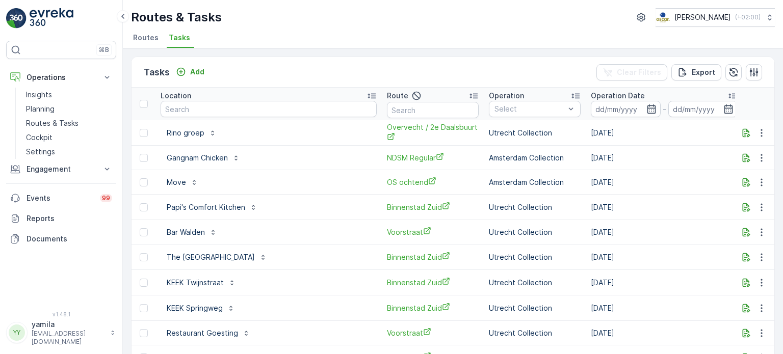
click at [212, 88] on th "Location" at bounding box center [268, 104] width 226 height 33
click at [51, 137] on p "Cockpit" at bounding box center [39, 138] width 27 height 10
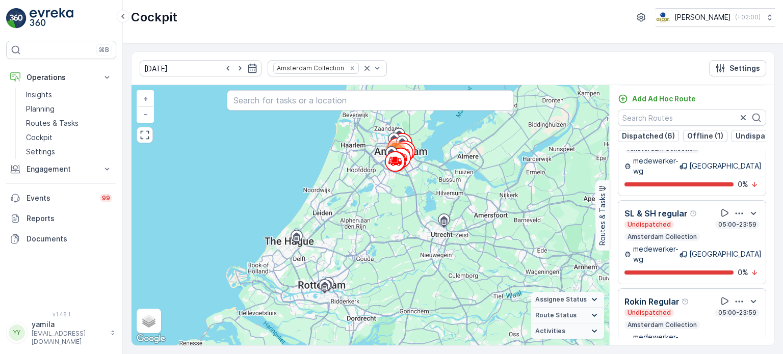
scroll to position [816, 0]
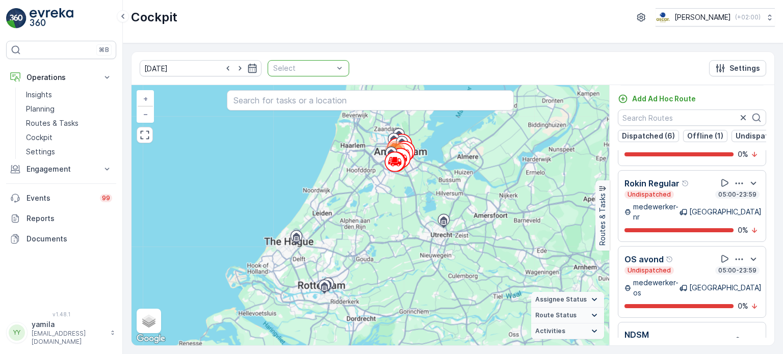
scroll to position [693, 0]
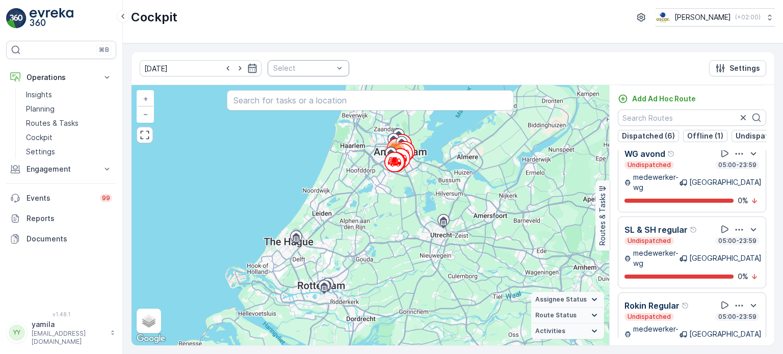
click at [368, 38] on div "Cockpit Oscar Circulair ( +02:00 )" at bounding box center [453, 21] width 660 height 43
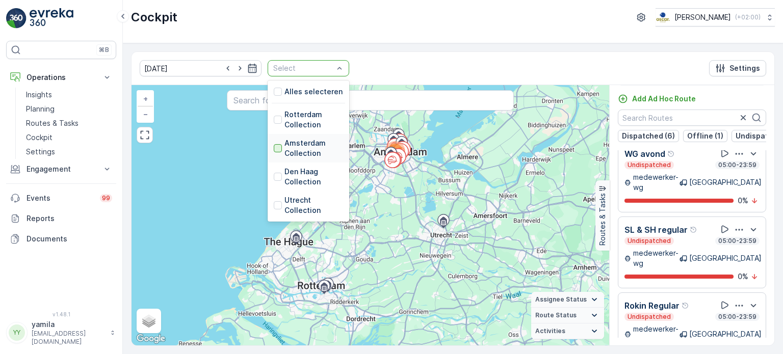
click at [274, 149] on div at bounding box center [278, 148] width 8 height 8
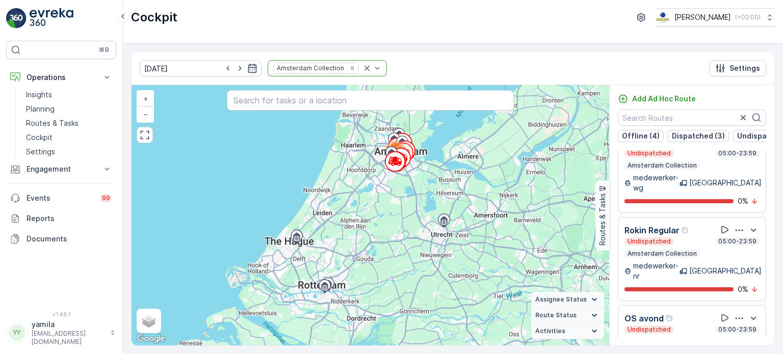
scroll to position [985, 0]
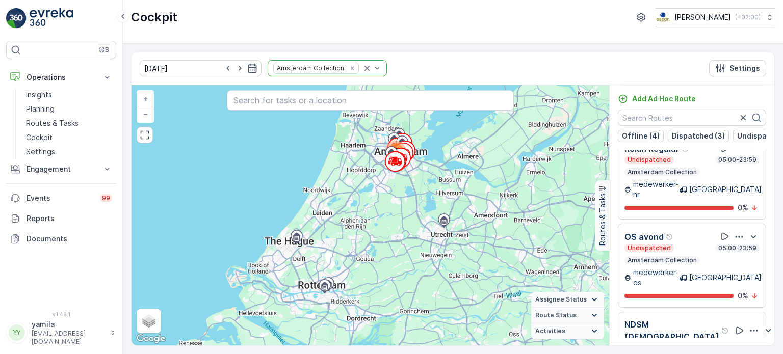
scroll to position [801, 0]
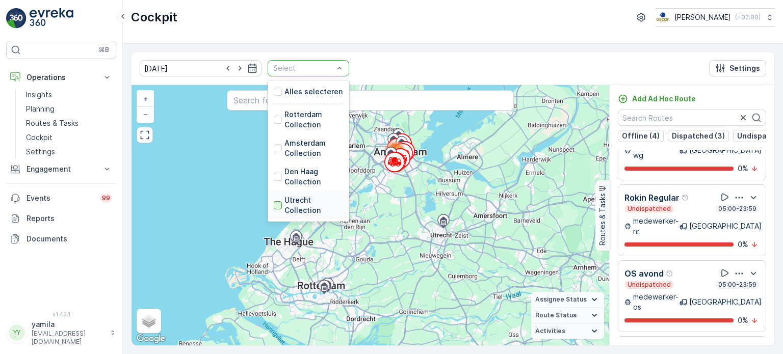
click at [274, 206] on div at bounding box center [278, 205] width 8 height 8
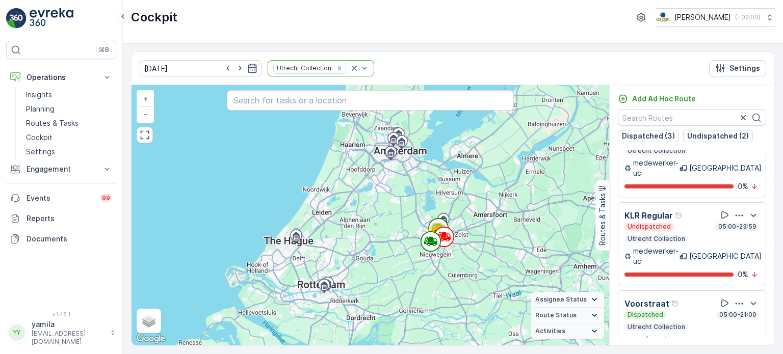
scroll to position [210, 0]
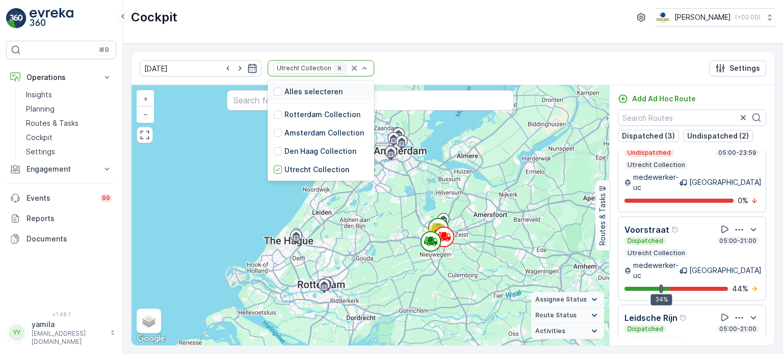
click at [337, 69] on icon "Remove Utrecht Collection" at bounding box center [339, 68] width 4 height 4
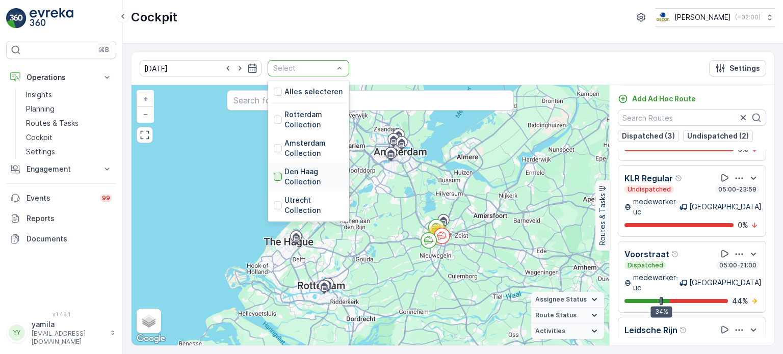
click at [274, 176] on div at bounding box center [278, 177] width 8 height 8
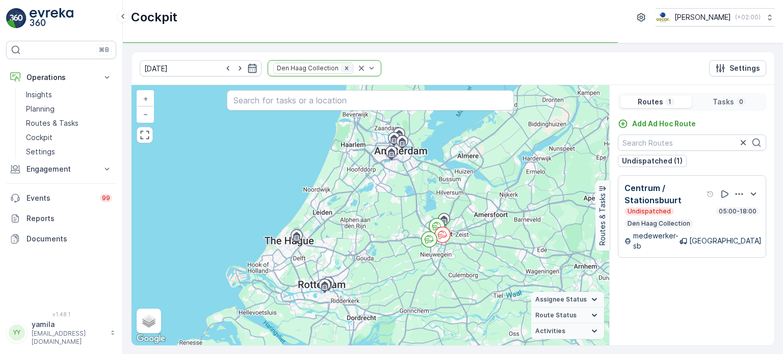
click at [343, 66] on icon "Remove Den Haag Collection" at bounding box center [346, 68] width 7 height 7
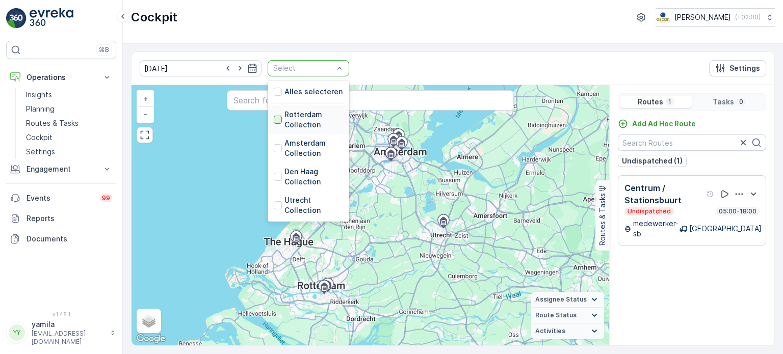
click at [274, 118] on div at bounding box center [278, 120] width 8 height 8
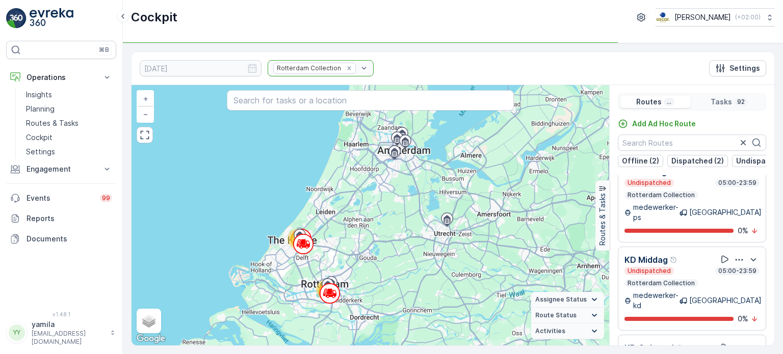
scroll to position [203, 0]
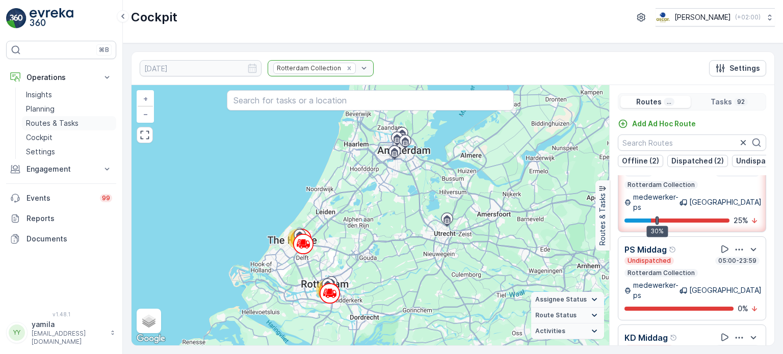
click at [51, 124] on p "Routes & Tasks" at bounding box center [52, 123] width 53 height 10
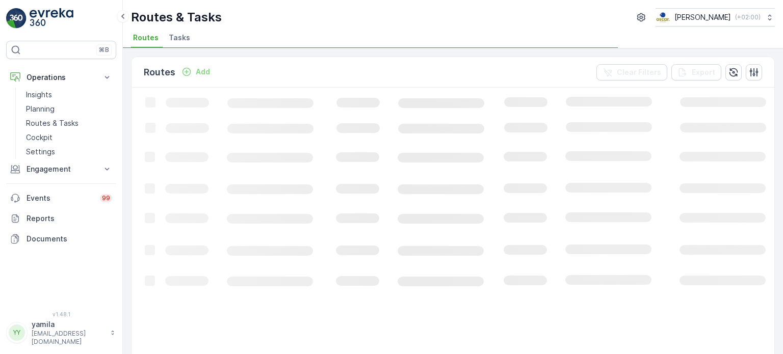
click at [175, 38] on span "Tasks" at bounding box center [179, 38] width 21 height 10
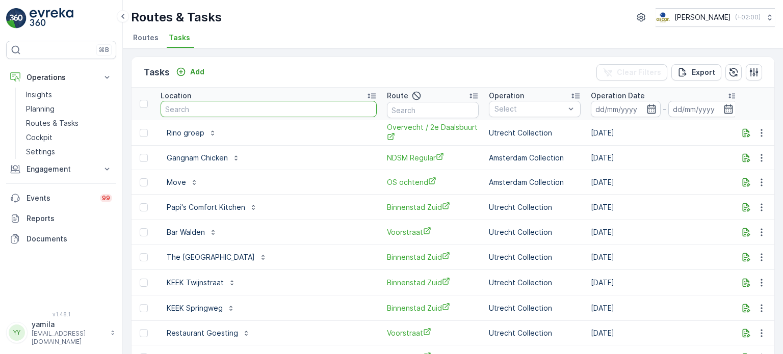
click at [196, 108] on input "text" at bounding box center [269, 109] width 216 height 16
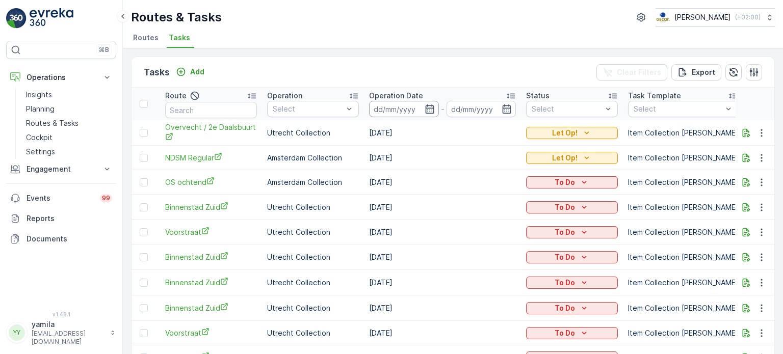
scroll to position [0, 222]
click at [389, 115] on input at bounding box center [404, 109] width 70 height 16
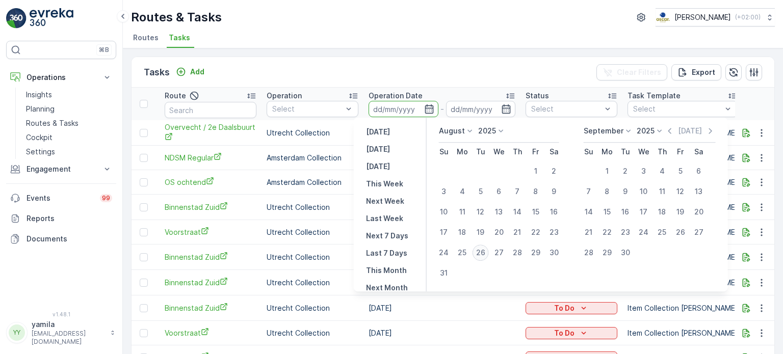
click at [483, 257] on div "26" at bounding box center [481, 253] width 16 height 16
type input "[DATE]"
click at [483, 257] on div "26" at bounding box center [481, 253] width 16 height 16
type input "[DATE]"
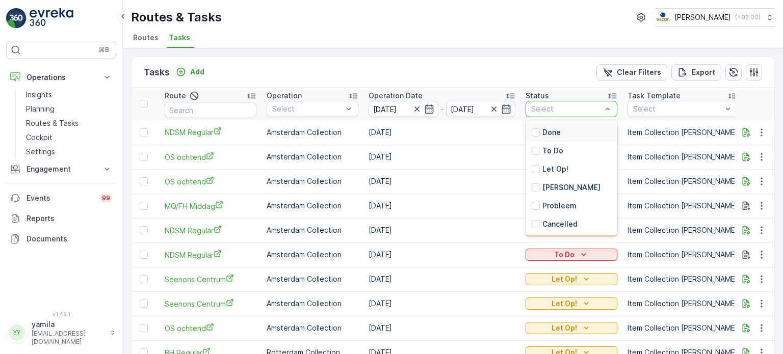
click at [530, 110] on div at bounding box center [566, 109] width 72 height 8
click at [532, 172] on div at bounding box center [536, 169] width 8 height 8
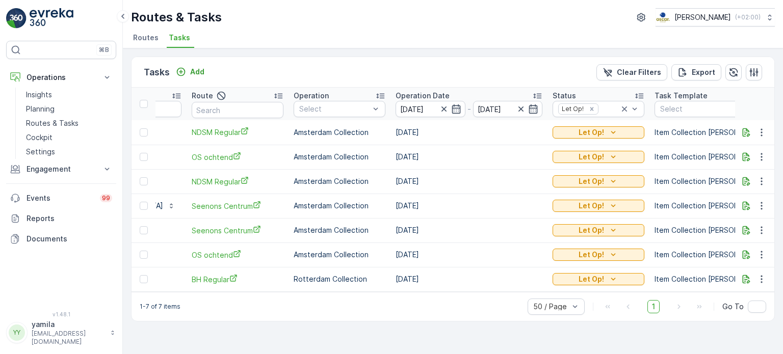
scroll to position [0, 179]
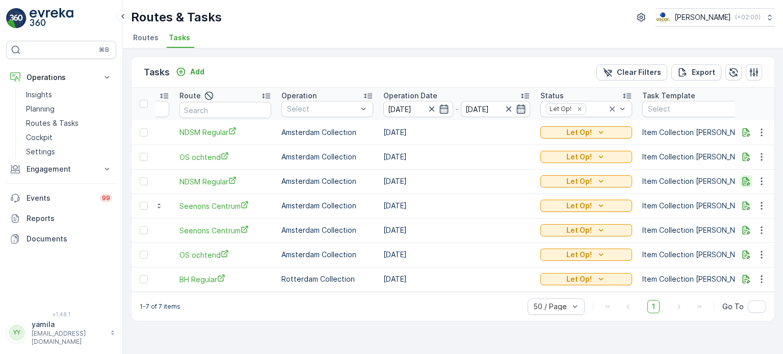
click at [745, 180] on icon "button" at bounding box center [746, 181] width 10 height 10
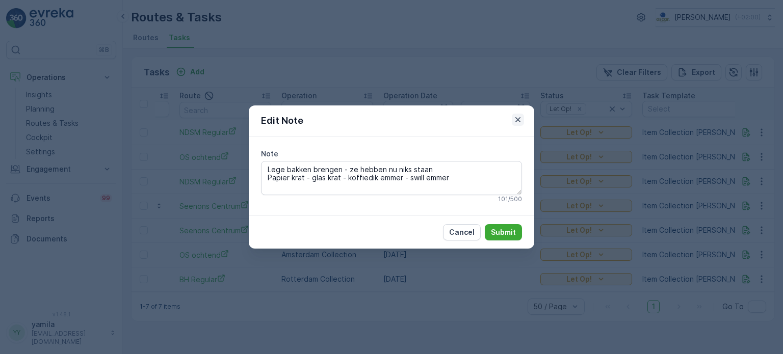
click at [520, 116] on icon "button" at bounding box center [518, 120] width 10 height 10
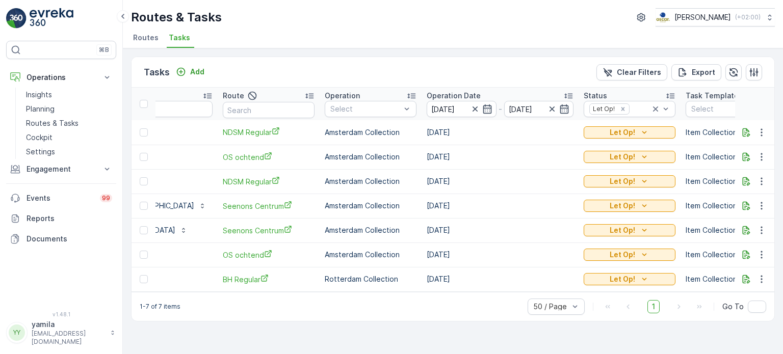
scroll to position [0, 138]
click at [750, 206] on icon "button" at bounding box center [746, 206] width 10 height 10
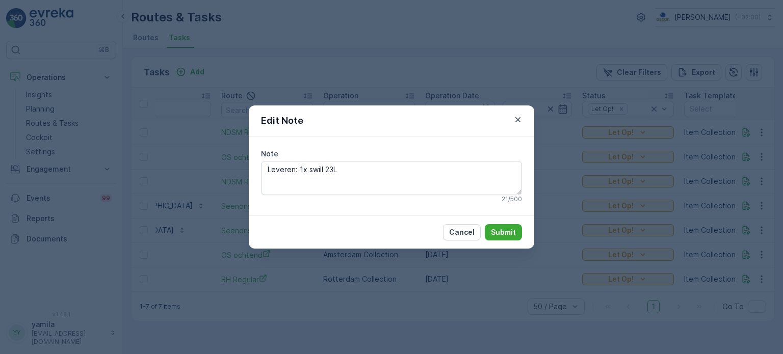
drag, startPoint x: 520, startPoint y: 118, endPoint x: 310, endPoint y: 202, distance: 226.2
click at [310, 202] on form "Edit Note Note Leveren: 1x swill 23L 21 / 500 Cancel Submit" at bounding box center [391, 177] width 285 height 143
click at [515, 118] on icon "button" at bounding box center [518, 120] width 10 height 10
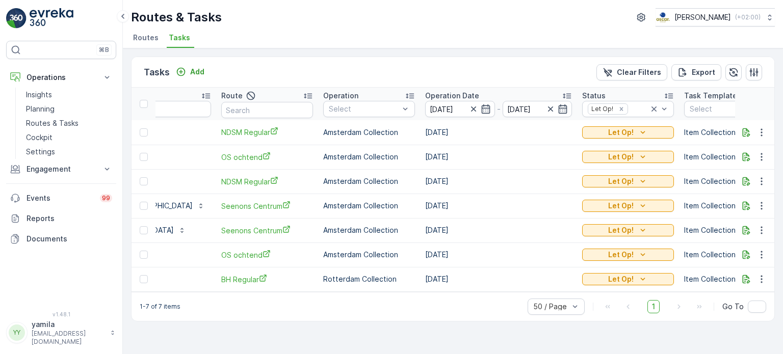
scroll to position [0, 0]
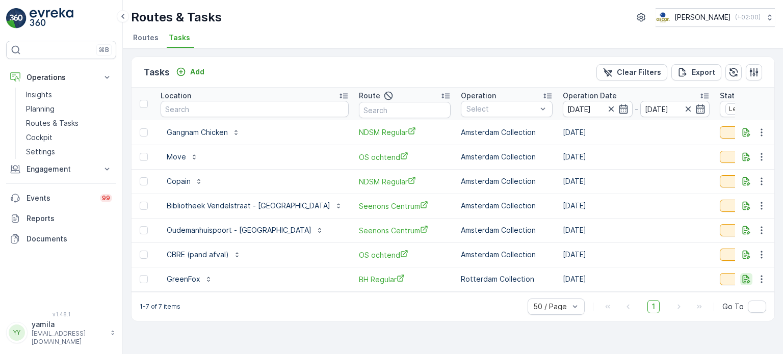
click at [748, 280] on icon "button" at bounding box center [747, 279] width 8 height 9
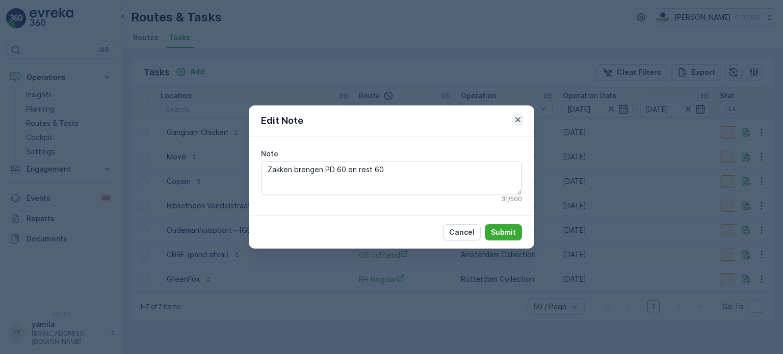
click at [520, 122] on icon "button" at bounding box center [517, 119] width 5 height 5
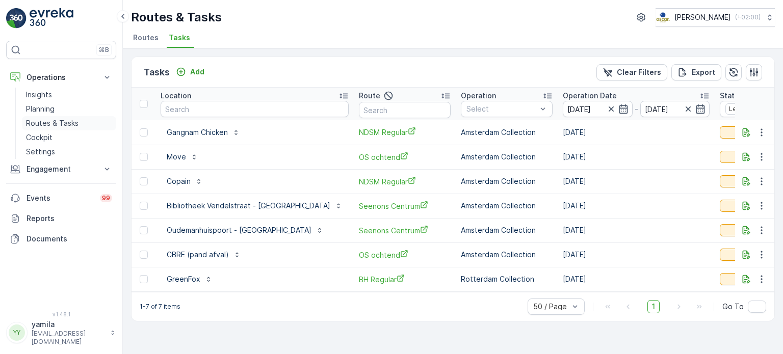
click at [74, 116] on link "Routes & Tasks" at bounding box center [69, 123] width 94 height 14
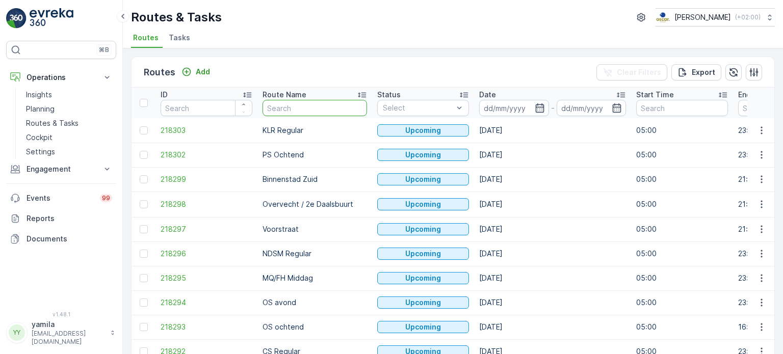
click at [292, 101] on input "text" at bounding box center [315, 108] width 104 height 16
type input "seenons"
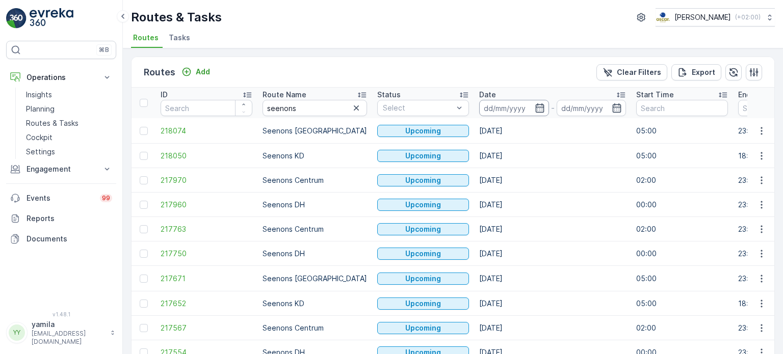
click at [482, 108] on input at bounding box center [514, 108] width 70 height 16
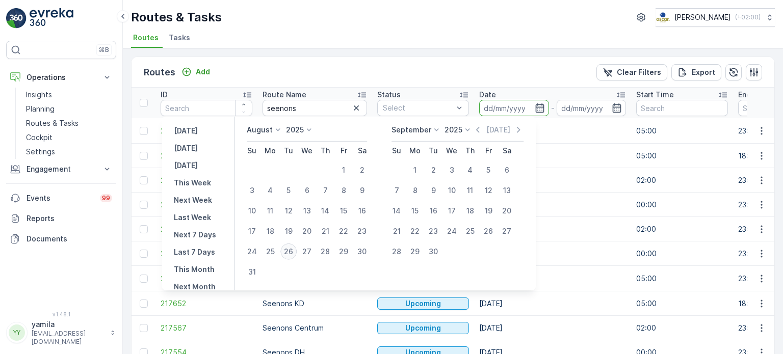
click at [291, 249] on div "26" at bounding box center [288, 252] width 16 height 16
type input "[DATE]"
click at [291, 249] on div "26" at bounding box center [288, 252] width 16 height 16
type input "[DATE]"
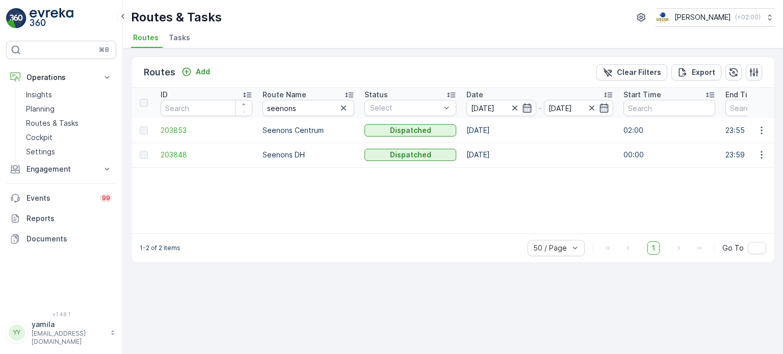
click at [499, 150] on td "[DATE]" at bounding box center [539, 155] width 157 height 24
click at [174, 37] on span "Tasks" at bounding box center [179, 38] width 21 height 10
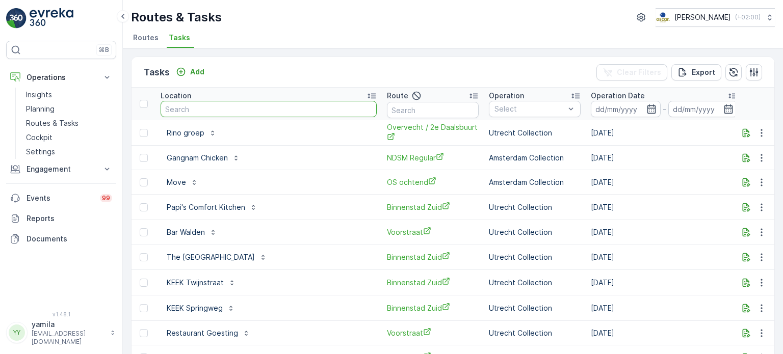
click at [217, 109] on input "text" at bounding box center [269, 109] width 216 height 16
type input "becelhuis"
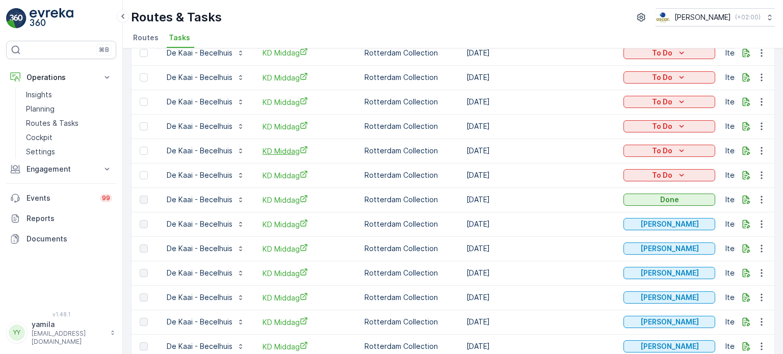
scroll to position [79, 0]
click at [745, 175] on icon "button" at bounding box center [746, 176] width 10 height 10
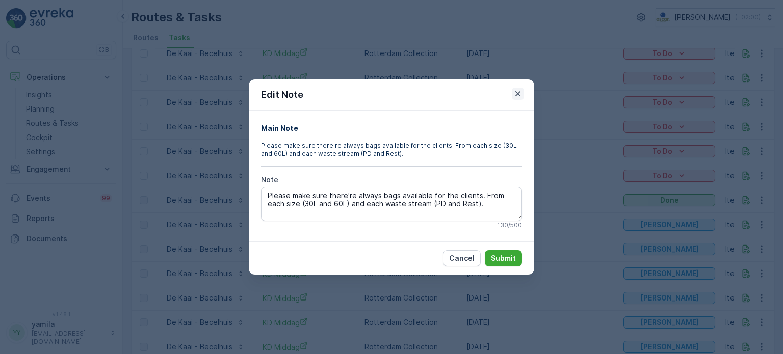
click at [516, 93] on icon "button" at bounding box center [517, 93] width 5 height 5
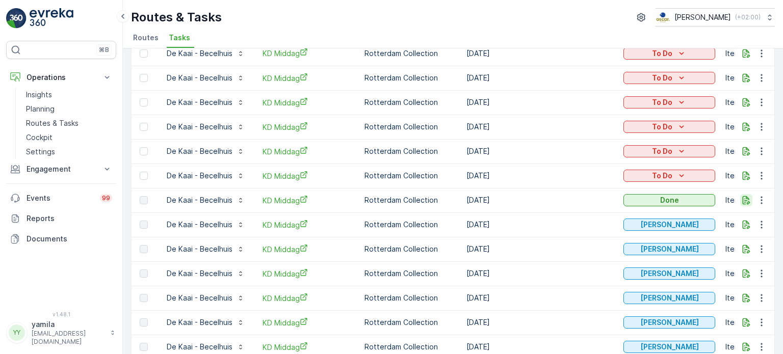
click at [748, 197] on icon "button" at bounding box center [746, 200] width 10 height 10
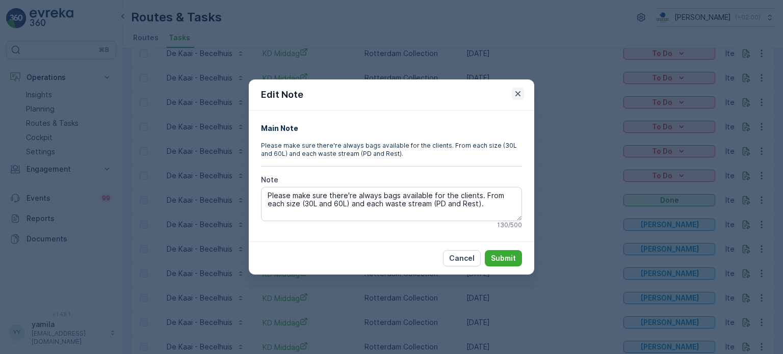
click at [516, 96] on icon "button" at bounding box center [517, 93] width 5 height 5
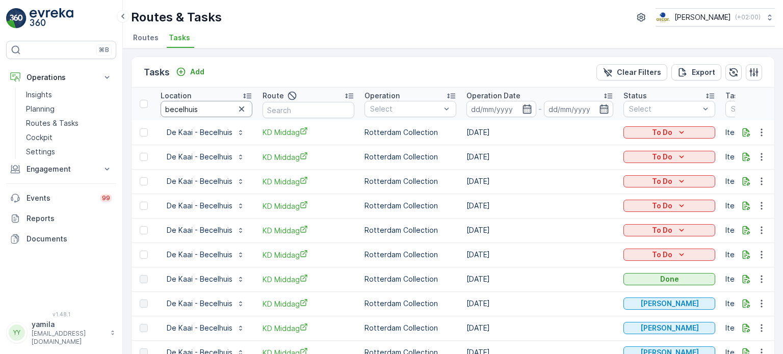
scroll to position [0, 0]
click at [189, 69] on div "Add" at bounding box center [190, 72] width 29 height 10
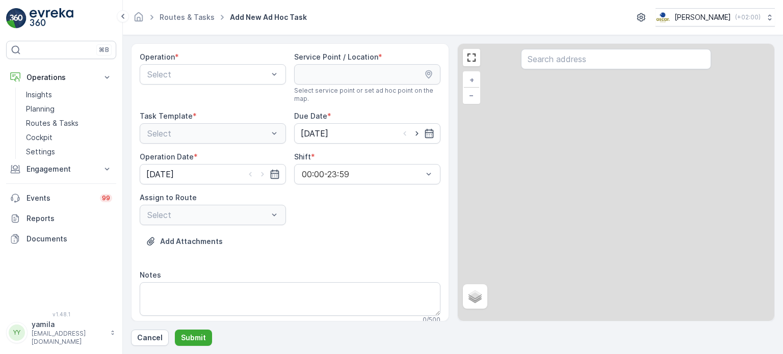
click at [182, 76] on div at bounding box center [207, 74] width 123 height 9
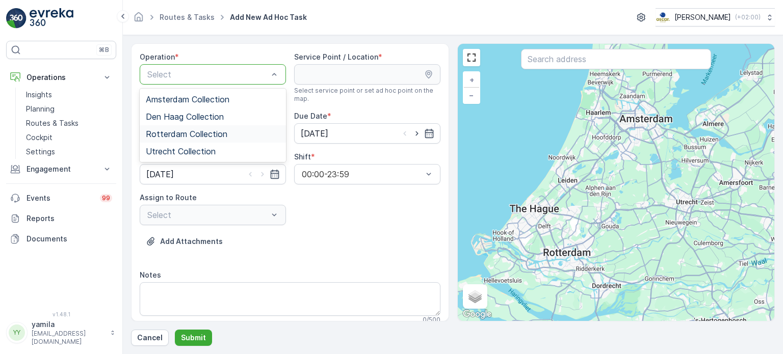
click at [178, 134] on span "Rotterdam Collection" at bounding box center [187, 133] width 82 height 9
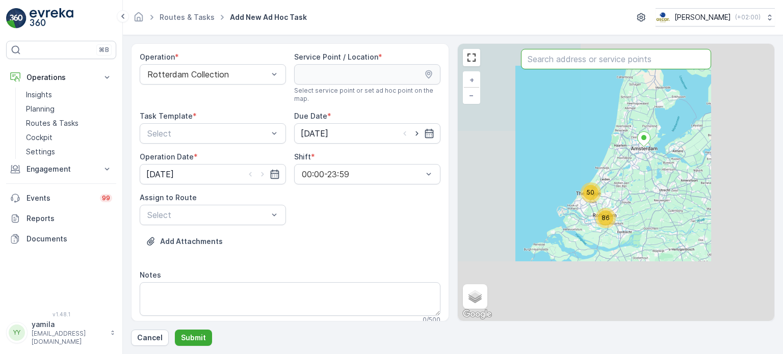
click at [564, 62] on input "text" at bounding box center [616, 59] width 190 height 20
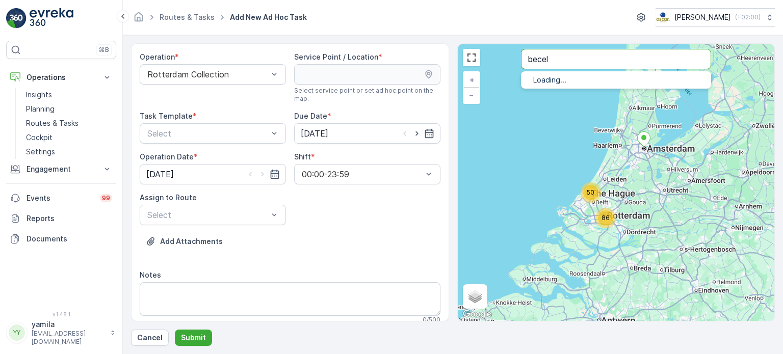
type input "becel"
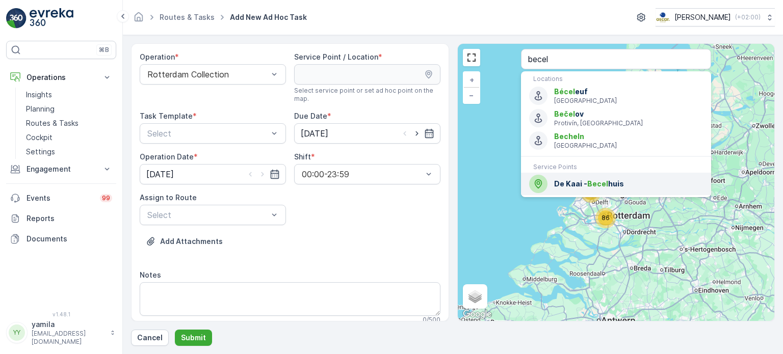
click at [557, 181] on span "De Kaai - Becel huis" at bounding box center [628, 184] width 149 height 10
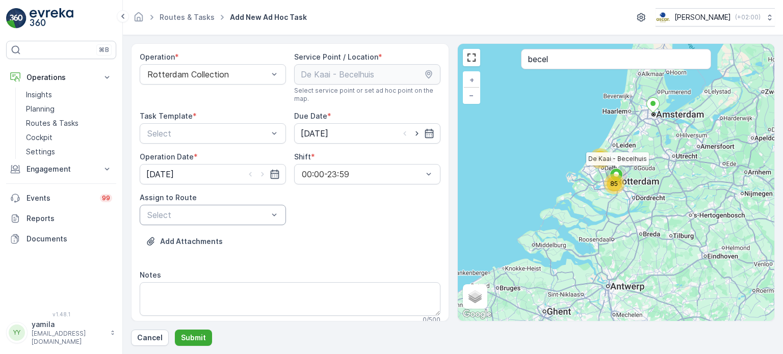
click at [215, 217] on div at bounding box center [207, 215] width 123 height 9
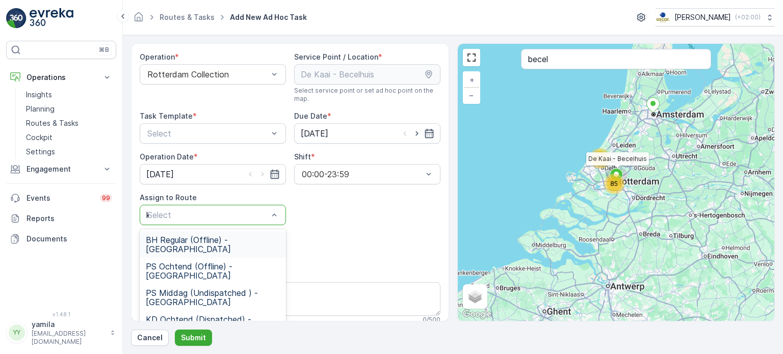
type input "kd"
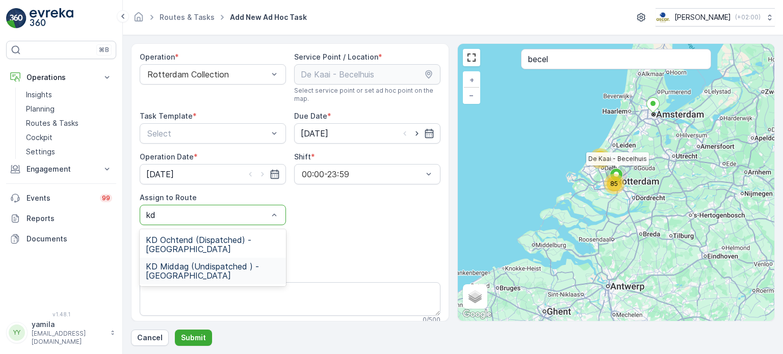
click at [168, 277] on span "KD Middag (Undispatched ) - Rotterdam" at bounding box center [213, 271] width 134 height 18
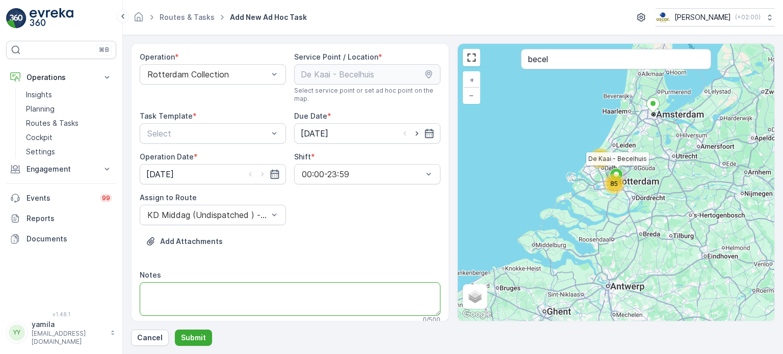
click at [169, 291] on textarea "Notes" at bounding box center [290, 299] width 301 height 34
type textarea "Brengen 1 glaskrat en 1"
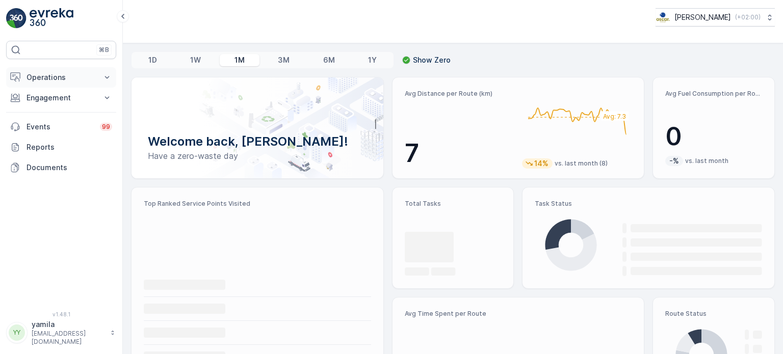
click at [59, 80] on p "Operations" at bounding box center [61, 77] width 69 height 10
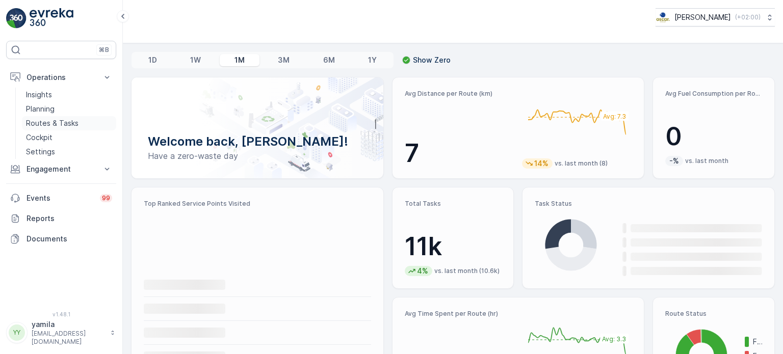
click at [53, 119] on p "Routes & Tasks" at bounding box center [52, 123] width 53 height 10
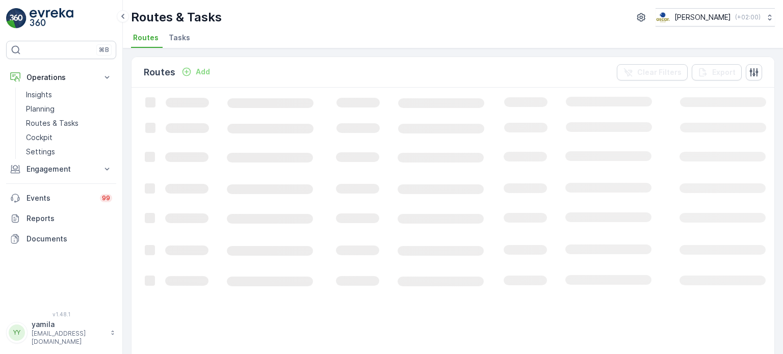
click at [192, 34] on ul "Routes Tasks" at bounding box center [449, 39] width 636 height 17
click at [184, 35] on span "Tasks" at bounding box center [179, 38] width 21 height 10
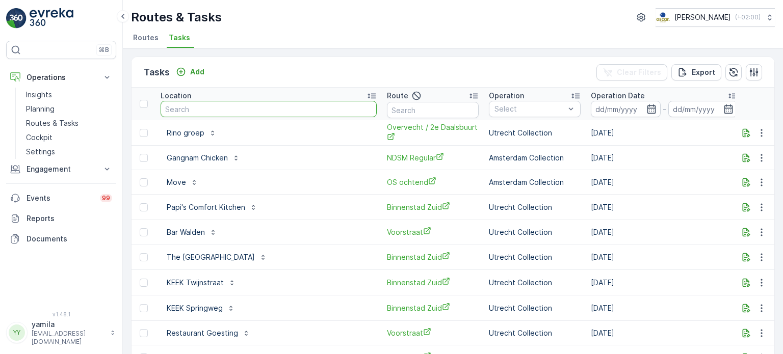
click at [198, 112] on input "text" at bounding box center [269, 109] width 216 height 16
type input "bar bet"
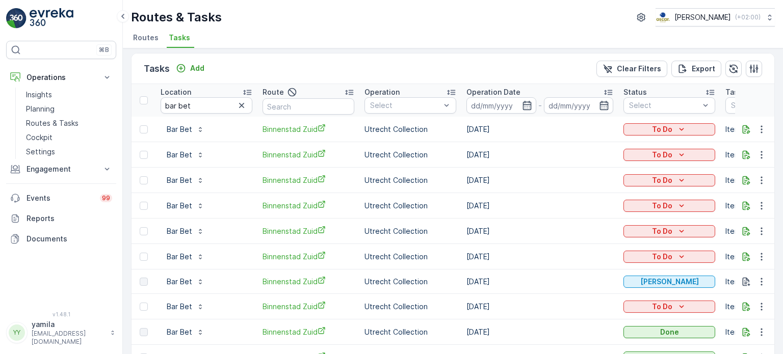
scroll to position [4, 0]
click at [660, 303] on p "To Do" at bounding box center [662, 306] width 20 height 10
click at [644, 287] on span "Cancelled" at bounding box center [647, 289] width 34 height 10
click at [50, 144] on div "Insights Planning Routes & Tasks Cockpit Settings" at bounding box center [69, 123] width 94 height 71
click at [50, 144] on link "Cockpit" at bounding box center [69, 137] width 94 height 14
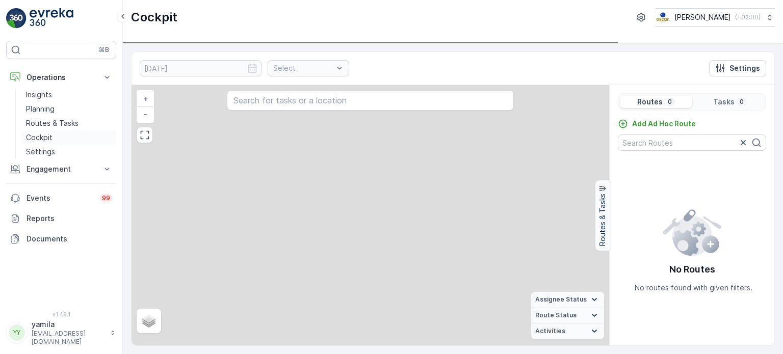
click at [50, 144] on link "Cockpit" at bounding box center [69, 137] width 94 height 14
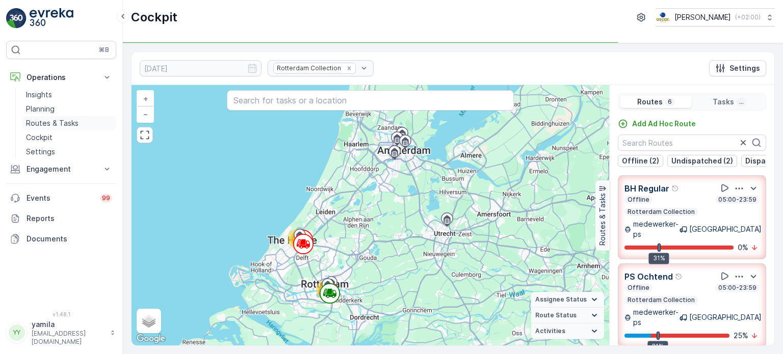
click at [54, 125] on p "Routes & Tasks" at bounding box center [52, 123] width 53 height 10
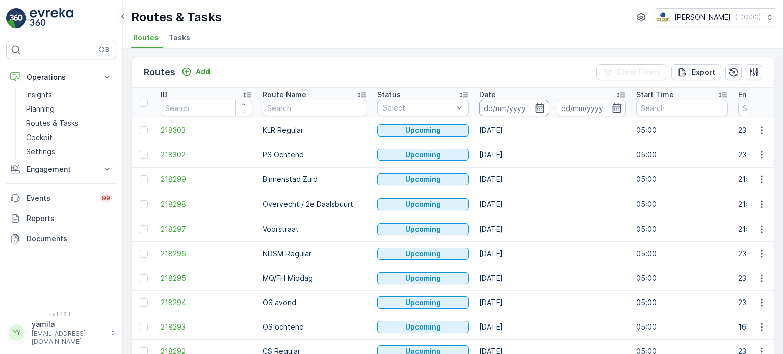
click at [506, 108] on input at bounding box center [514, 108] width 70 height 16
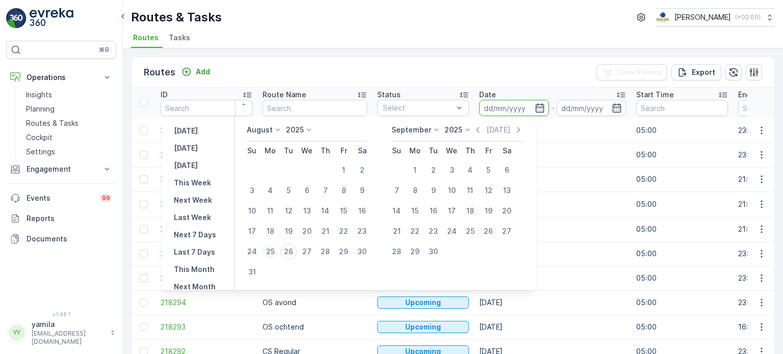
drag, startPoint x: 264, startPoint y: 251, endPoint x: 274, endPoint y: 251, distance: 10.7
click at [274, 251] on tr "24 25 26 27 28 29 30" at bounding box center [307, 252] width 128 height 20
click at [274, 251] on div "25" at bounding box center [270, 252] width 16 height 16
type input "[DATE]"
click at [274, 251] on div "25" at bounding box center [270, 252] width 16 height 16
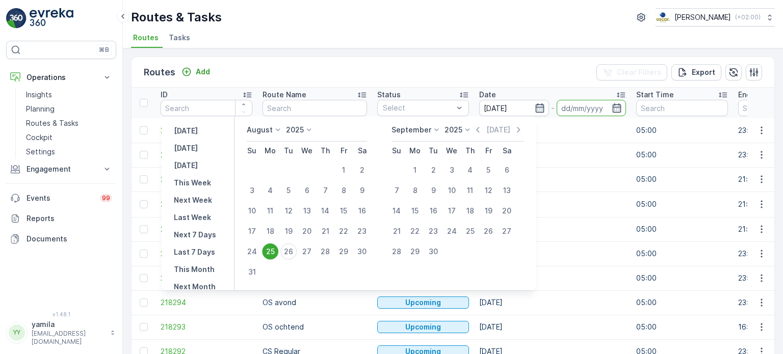
type input "[DATE]"
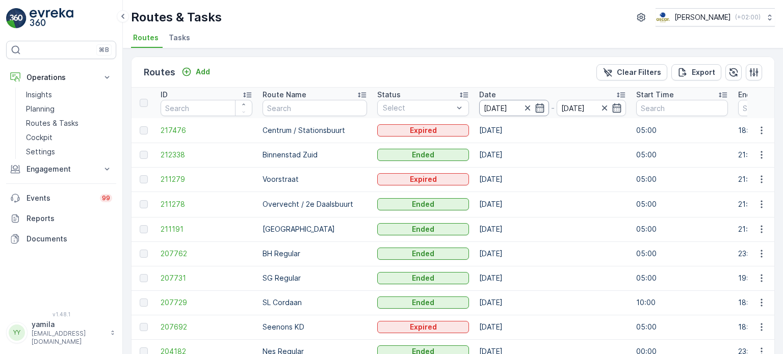
click at [500, 106] on input "[DATE]" at bounding box center [514, 108] width 70 height 16
click at [499, 11] on div "Routes & Tasks [PERSON_NAME] ( +02:00 )" at bounding box center [453, 17] width 644 height 18
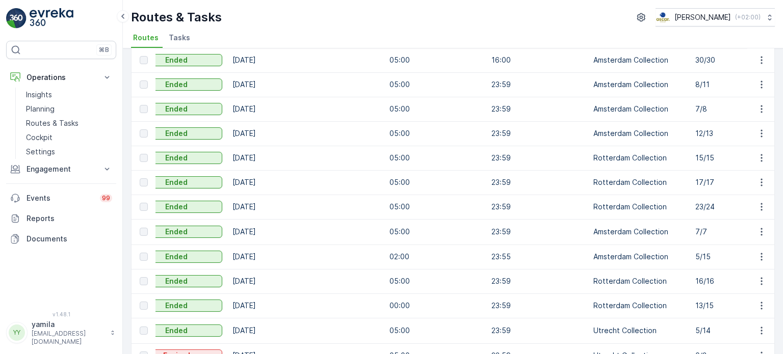
scroll to position [0, 251]
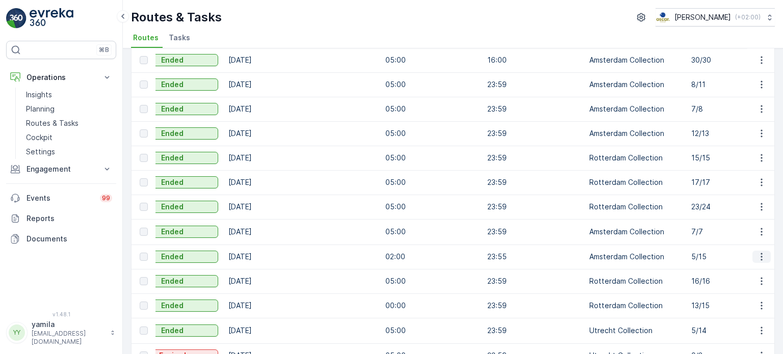
click at [763, 258] on icon "button" at bounding box center [761, 257] width 10 height 10
click at [730, 270] on span "See More Details" at bounding box center [737, 270] width 59 height 10
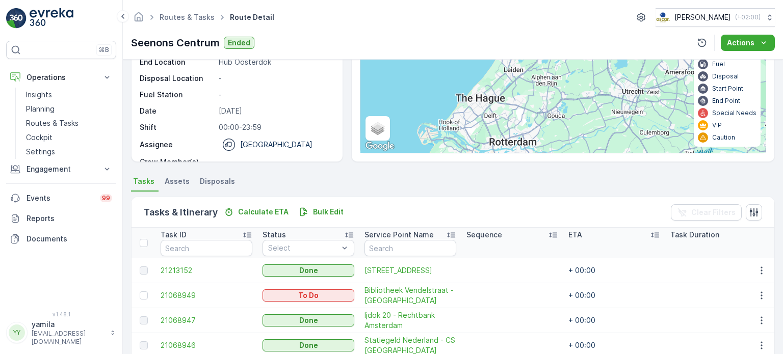
scroll to position [106, 0]
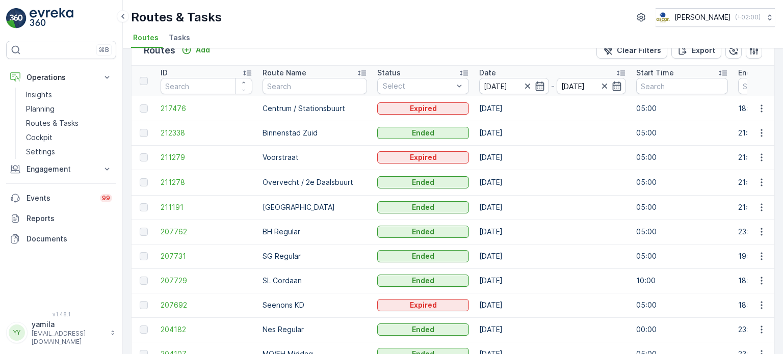
scroll to position [6, 0]
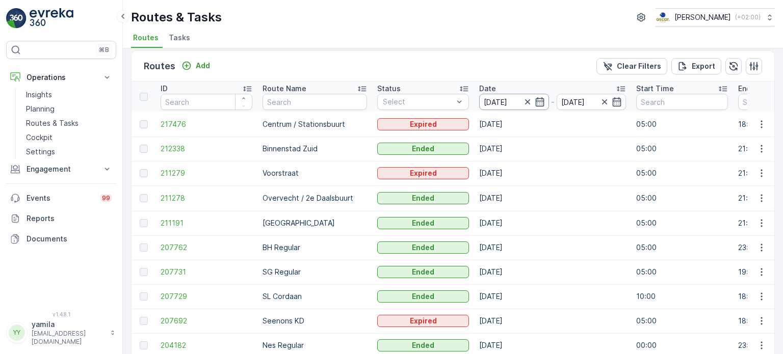
click at [492, 99] on input "[DATE]" at bounding box center [514, 102] width 70 height 16
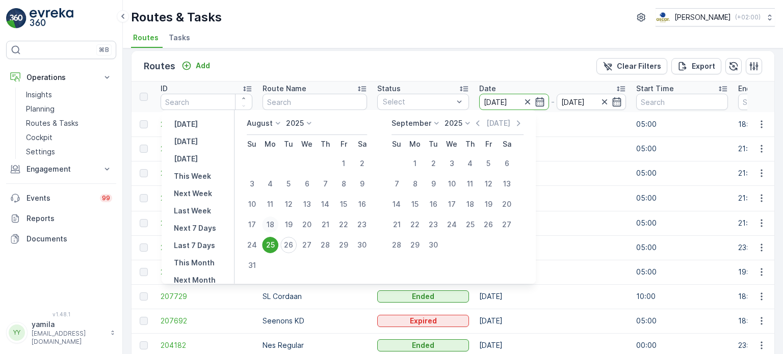
click at [275, 227] on div "18" at bounding box center [270, 225] width 16 height 16
type input "[DATE]"
click at [275, 227] on div "18" at bounding box center [270, 225] width 16 height 16
type input "[DATE]"
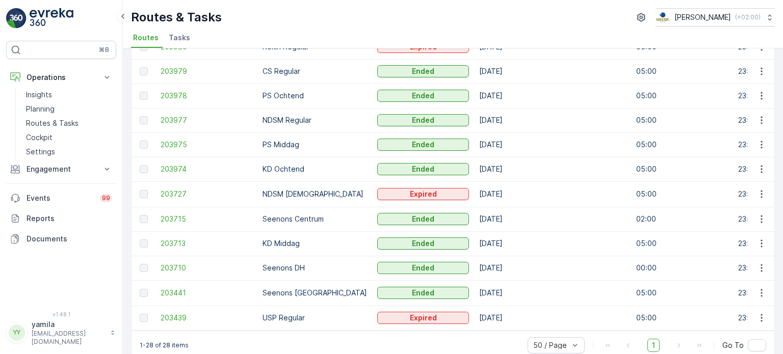
scroll to position [491, 0]
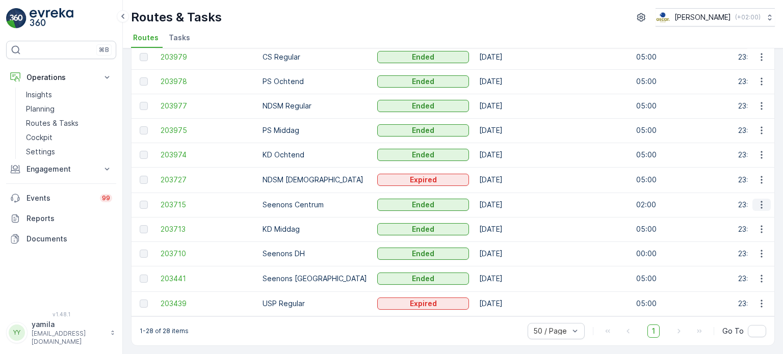
click at [762, 206] on icon "button" at bounding box center [761, 205] width 10 height 10
click at [732, 213] on span "See More Details" at bounding box center [737, 217] width 59 height 10
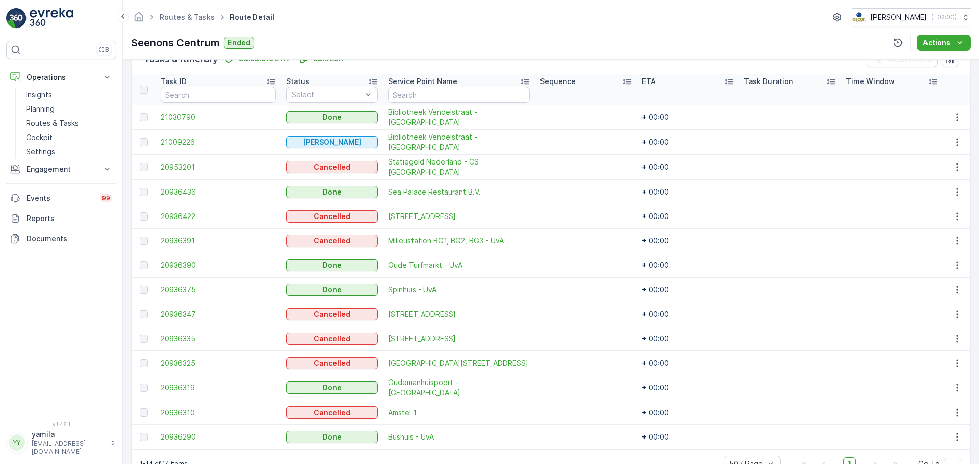
scroll to position [264, 0]
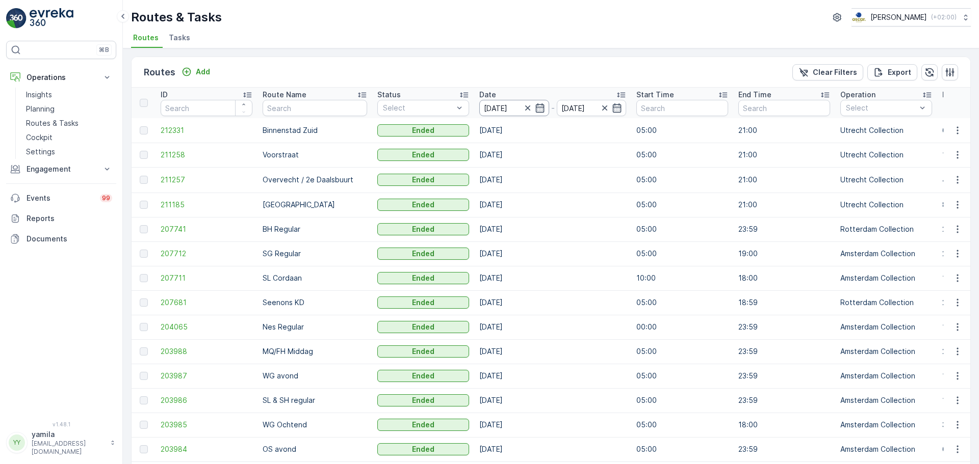
click at [491, 109] on input "[DATE]" at bounding box center [514, 108] width 70 height 16
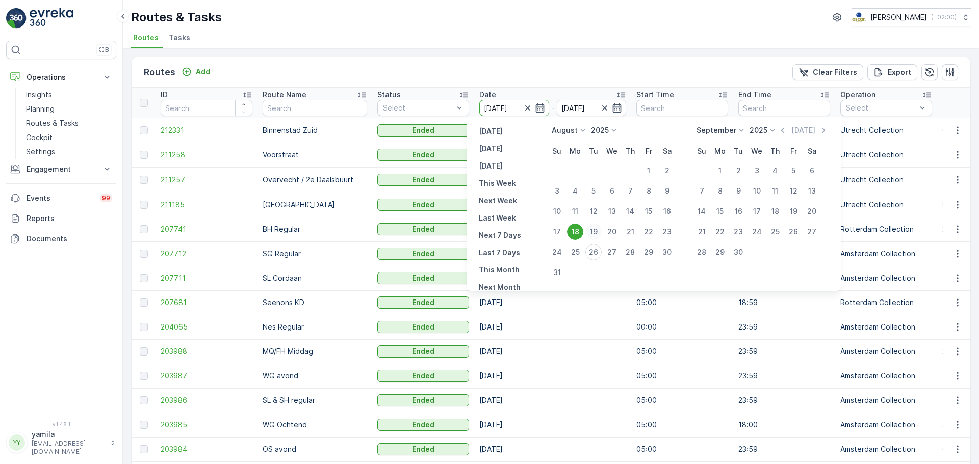
click at [597, 236] on div "19" at bounding box center [593, 232] width 16 height 16
type input "[DATE]"
click at [597, 236] on div "19" at bounding box center [593, 232] width 16 height 16
type input "[DATE]"
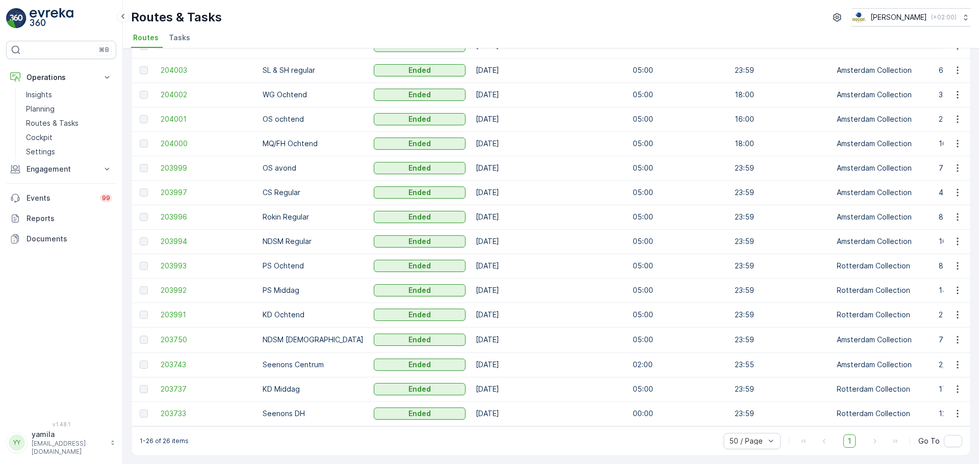
scroll to position [331, 0]
click at [782, 354] on icon "button" at bounding box center [957, 365] width 10 height 10
click at [782, 354] on div "See More Details" at bounding box center [939, 378] width 78 height 14
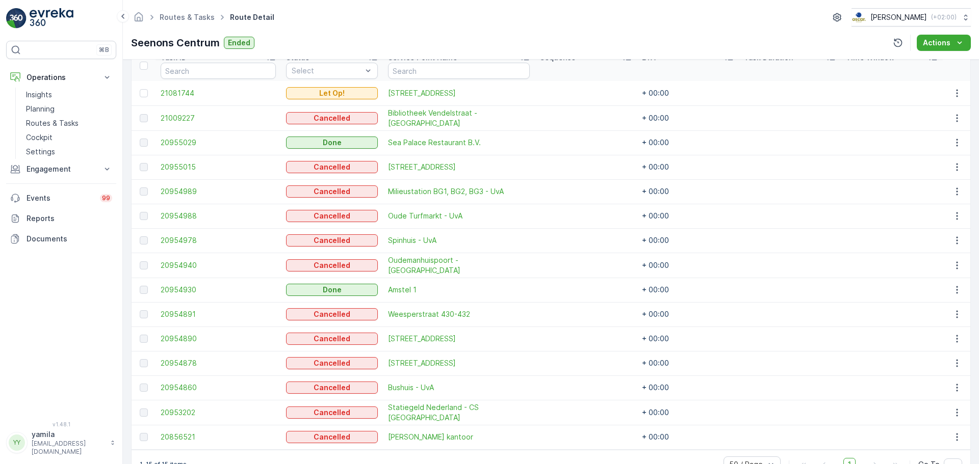
scroll to position [301, 0]
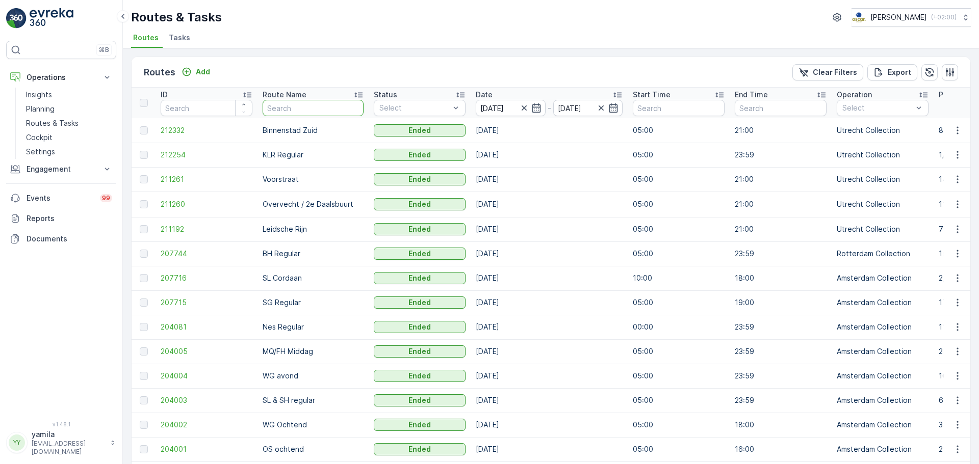
click at [305, 107] on input "text" at bounding box center [313, 108] width 101 height 16
type input "seenons"
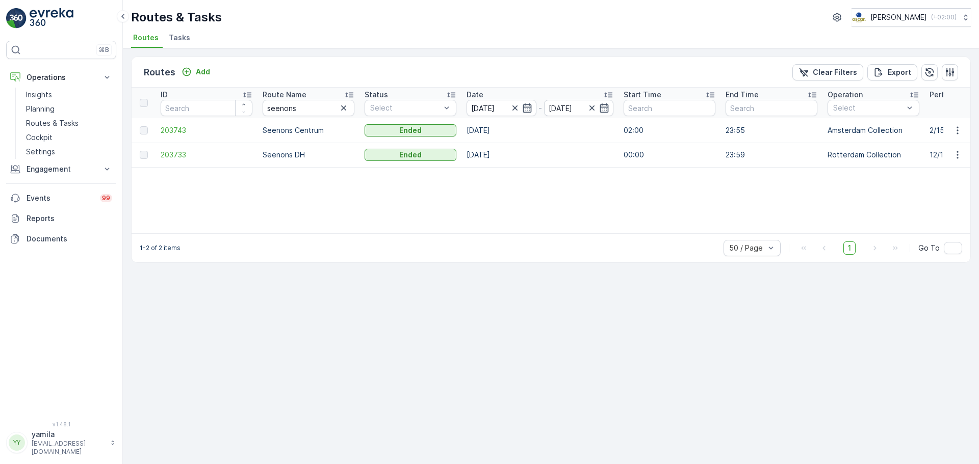
click at [494, 99] on div "Date" at bounding box center [539, 95] width 147 height 10
click at [508, 113] on input "[DATE]" at bounding box center [501, 108] width 70 height 16
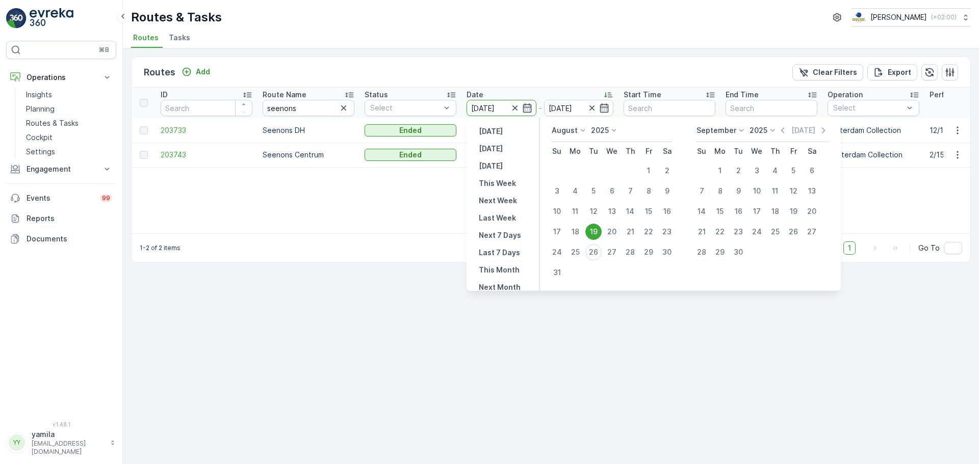
click at [613, 227] on div "20" at bounding box center [612, 232] width 16 height 16
type input "[DATE]"
click at [613, 227] on div "20" at bounding box center [612, 232] width 16 height 16
type input "[DATE]"
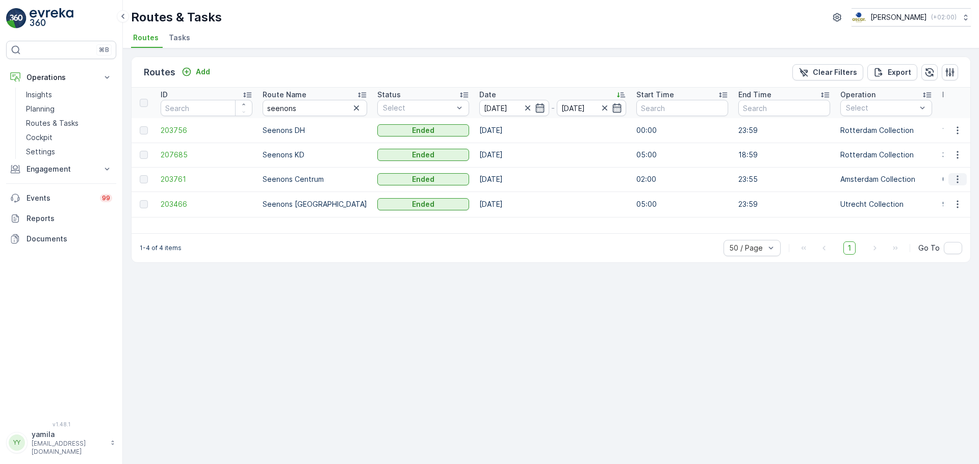
click at [782, 179] on icon "button" at bounding box center [957, 179] width 10 height 10
click at [782, 197] on span "See More Details" at bounding box center [933, 195] width 59 height 10
click at [493, 113] on input "[DATE]" at bounding box center [514, 108] width 70 height 16
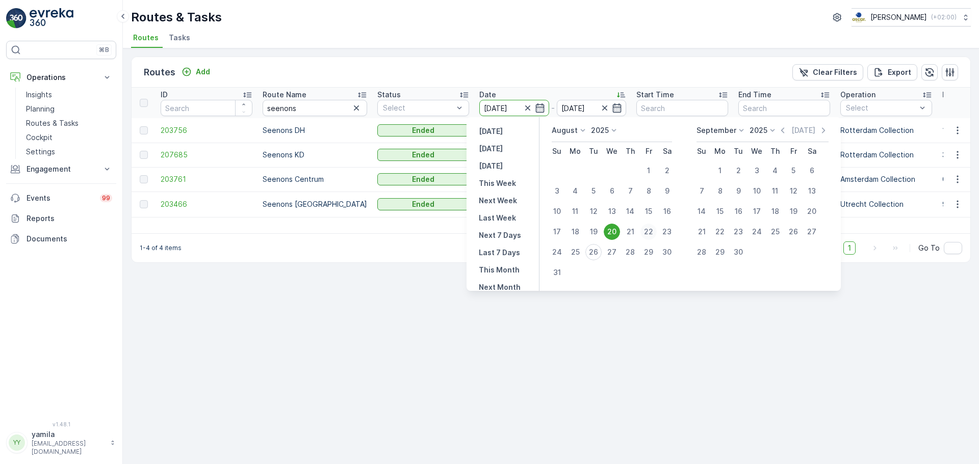
click at [645, 229] on div "22" at bounding box center [648, 232] width 16 height 16
type input "[DATE]"
click at [645, 229] on div "22" at bounding box center [648, 232] width 16 height 16
type input "[DATE]"
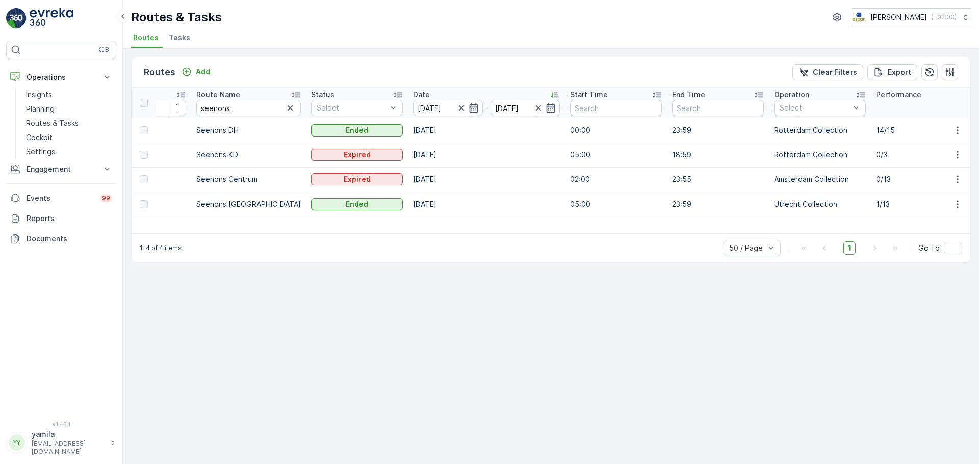
scroll to position [0, 68]
click at [423, 114] on input "[DATE]" at bounding box center [446, 108] width 70 height 16
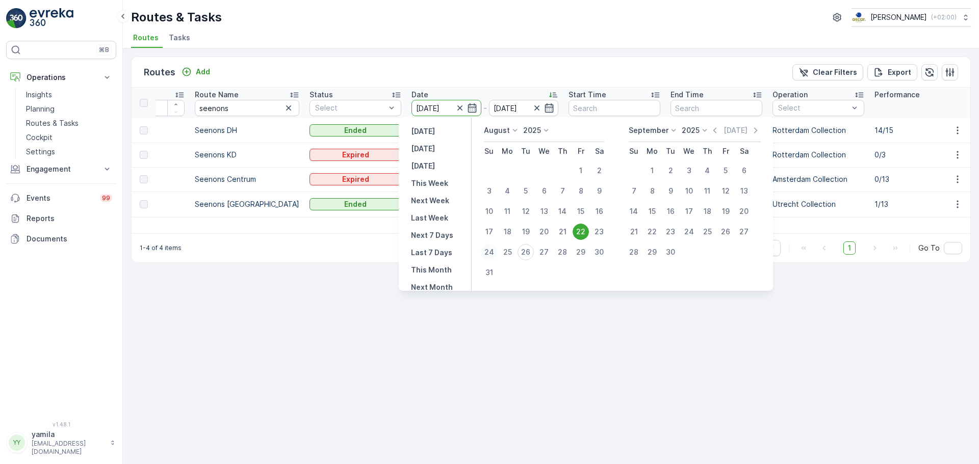
click at [493, 250] on div "24" at bounding box center [489, 252] width 16 height 16
type input "[DATE]"
click at [493, 250] on div "24" at bounding box center [489, 252] width 16 height 16
type input "[DATE]"
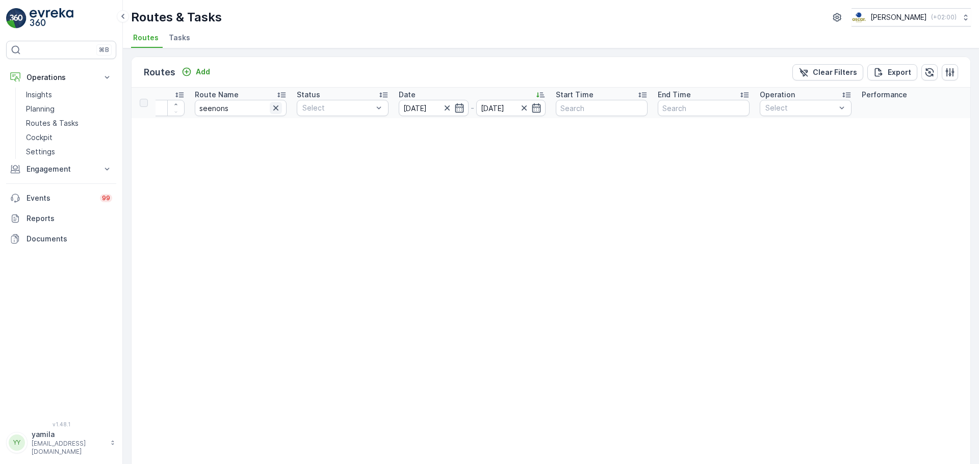
click at [276, 103] on icon "button" at bounding box center [276, 108] width 10 height 10
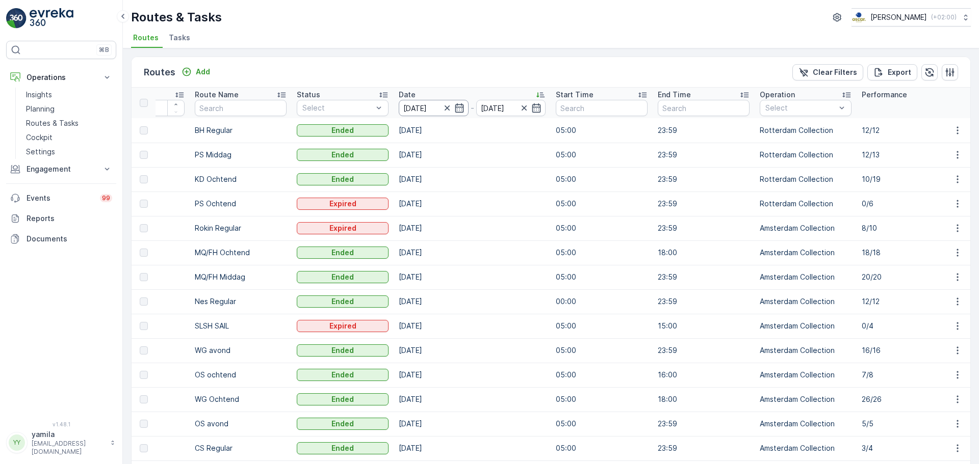
click at [432, 107] on input "[DATE]" at bounding box center [434, 108] width 70 height 16
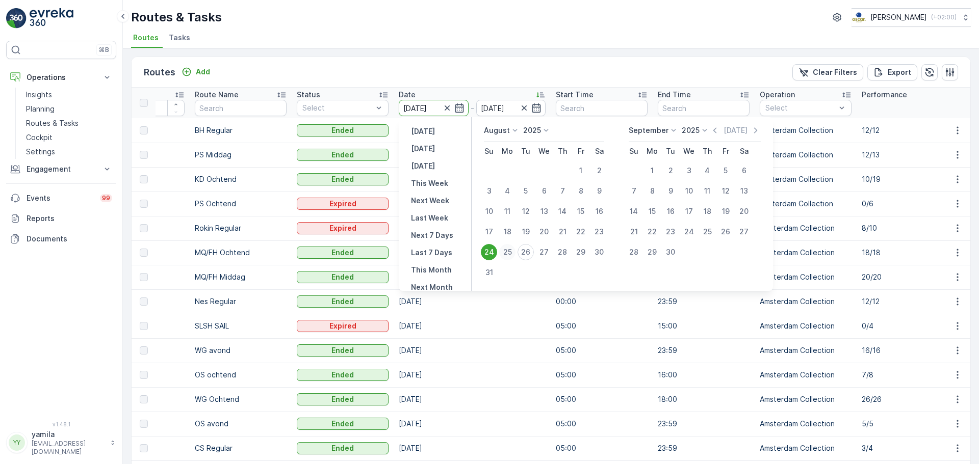
click at [504, 247] on td "25" at bounding box center [507, 252] width 18 height 20
click at [504, 247] on div "25" at bounding box center [507, 252] width 16 height 16
type input "[DATE]"
click at [504, 247] on div "25" at bounding box center [507, 252] width 16 height 16
type input "[DATE]"
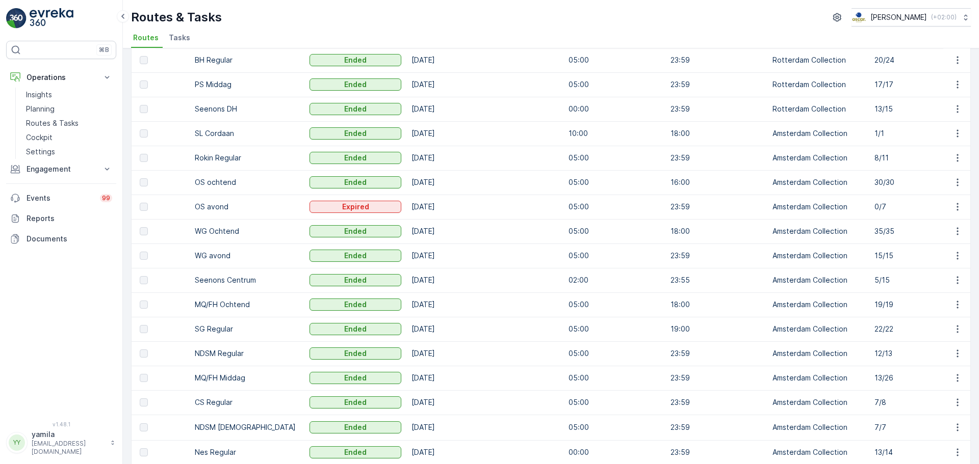
scroll to position [168, 0]
drag, startPoint x: 954, startPoint y: 292, endPoint x: 955, endPoint y: 281, distance: 11.2
click at [782, 281] on td at bounding box center [957, 281] width 28 height 24
click at [782, 281] on icon "button" at bounding box center [957, 281] width 2 height 8
click at [782, 296] on span "See More Details" at bounding box center [933, 296] width 59 height 10
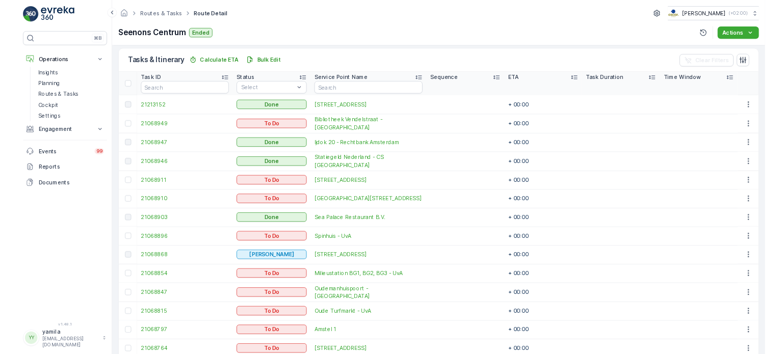
scroll to position [314, 0]
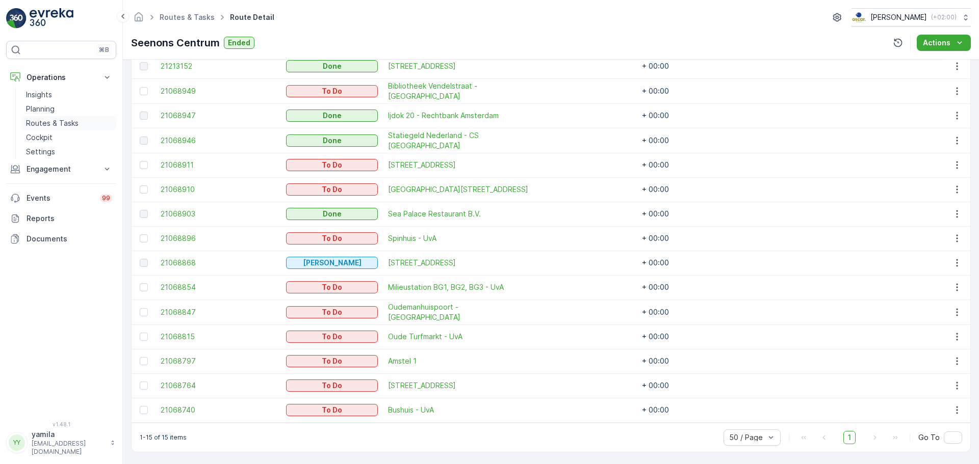
click at [54, 125] on p "Routes & Tasks" at bounding box center [52, 123] width 53 height 10
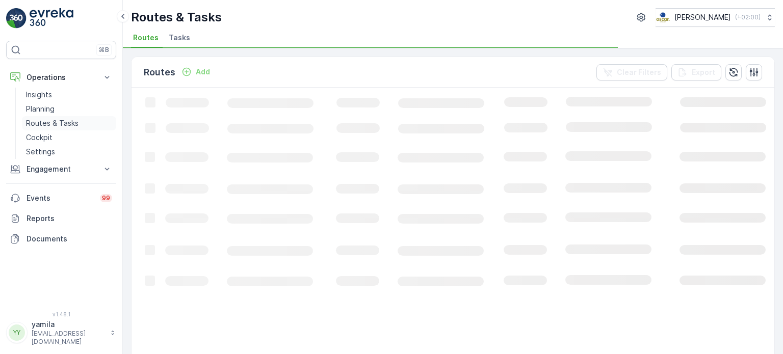
click at [54, 123] on p "Routes & Tasks" at bounding box center [52, 123] width 53 height 10
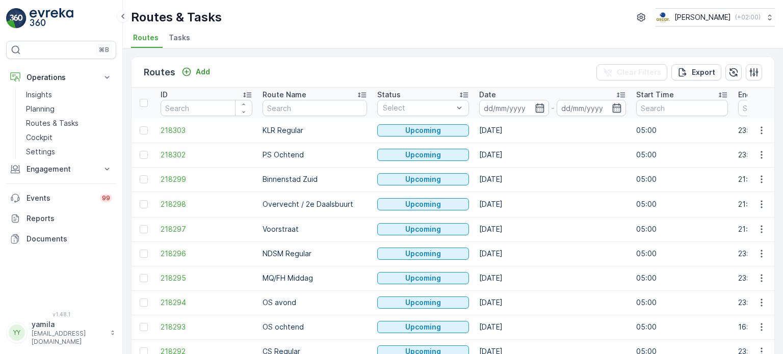
click at [176, 38] on span "Tasks" at bounding box center [179, 38] width 21 height 10
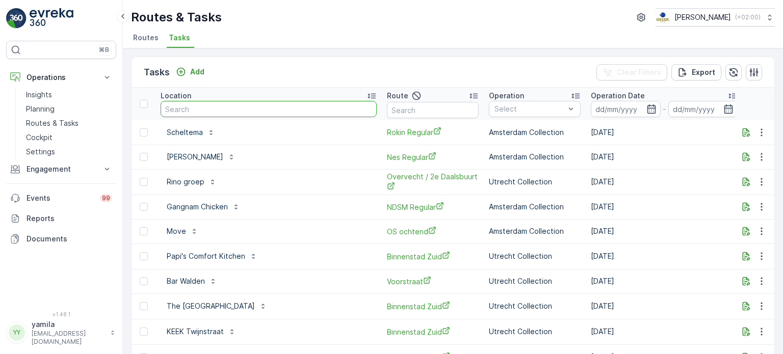
click at [217, 107] on input "text" at bounding box center [269, 109] width 216 height 16
type input "zizo"
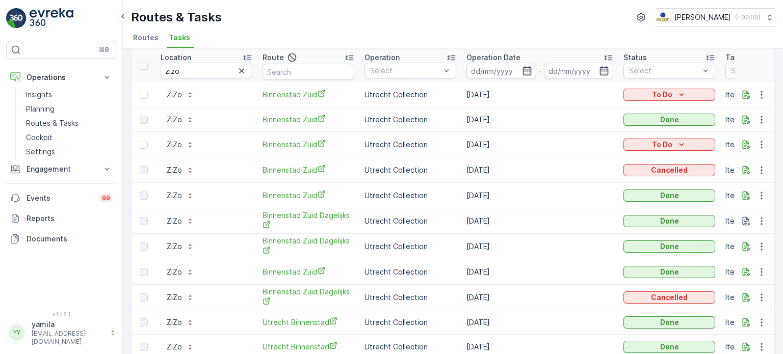
scroll to position [39, 0]
click at [761, 145] on icon "button" at bounding box center [761, 144] width 10 height 10
click at [740, 189] on span "Change Route" at bounding box center [735, 187] width 49 height 10
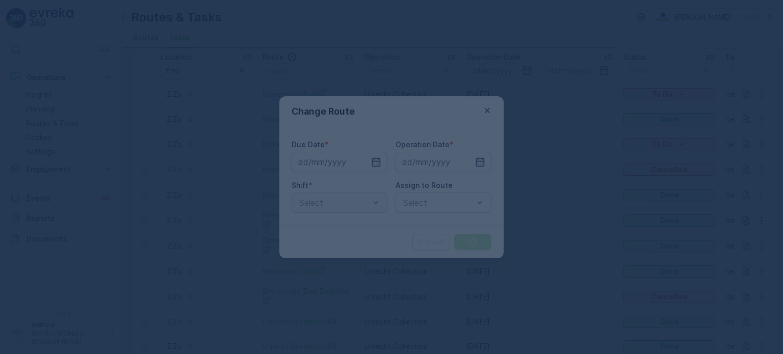
type input "[DATE]"
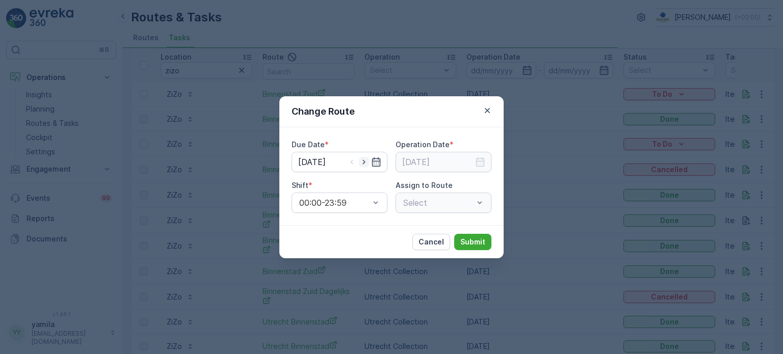
click at [361, 165] on icon "button" at bounding box center [364, 162] width 10 height 10
type input "[DATE]"
click at [454, 161] on input at bounding box center [444, 162] width 96 height 20
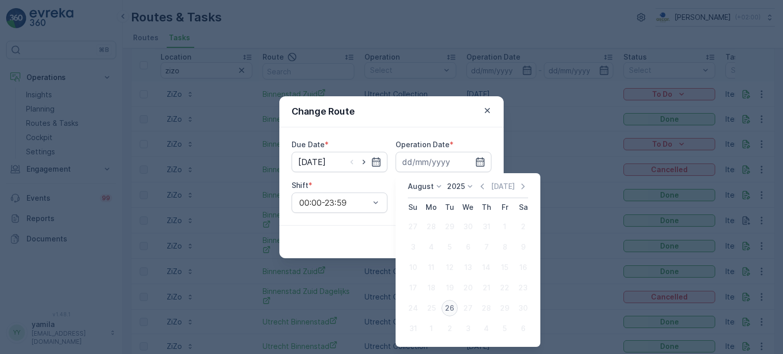
click at [449, 309] on div "26" at bounding box center [449, 308] width 16 height 16
type input "[DATE]"
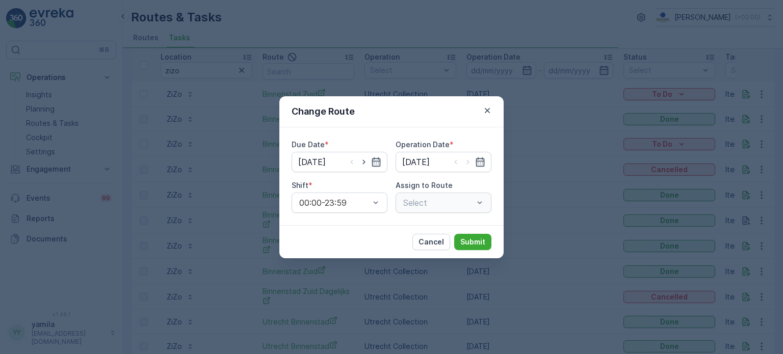
click at [480, 200] on div "Select" at bounding box center [444, 203] width 96 height 20
click at [443, 205] on div at bounding box center [438, 202] width 72 height 9
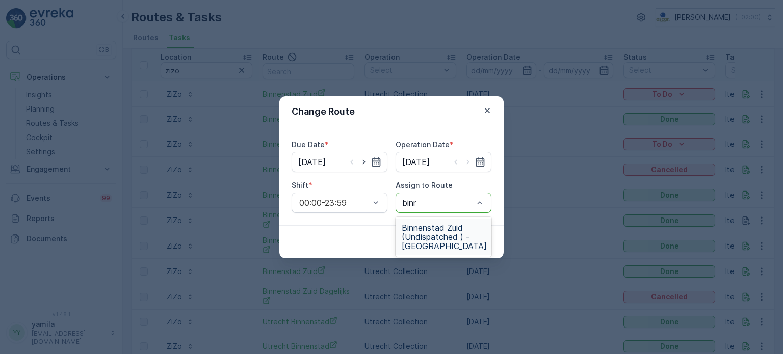
type input "binne"
click at [426, 239] on span "Binnenstad Zuid (Undispatched ) - [GEOGRAPHIC_DATA]" at bounding box center [444, 237] width 85 height 28
click at [467, 239] on p "Submit" at bounding box center [472, 242] width 25 height 10
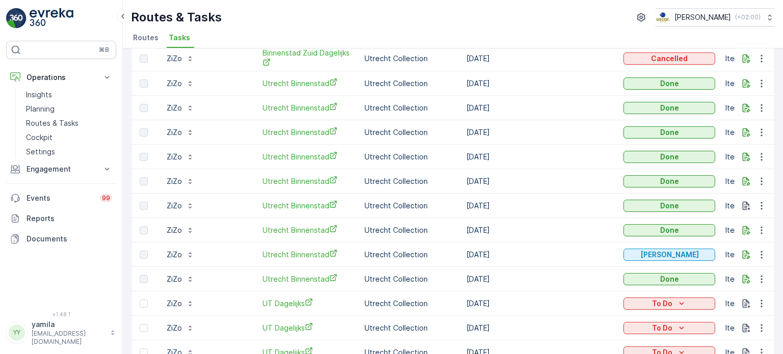
scroll to position [277, 0]
click at [54, 137] on link "Cockpit" at bounding box center [69, 137] width 94 height 14
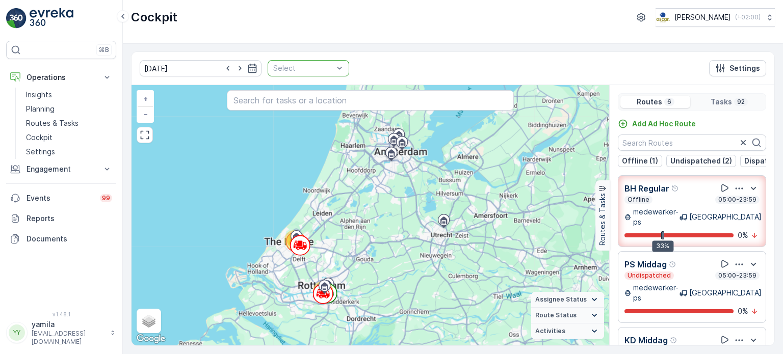
drag, startPoint x: 344, startPoint y: 70, endPoint x: 326, endPoint y: 63, distance: 19.7
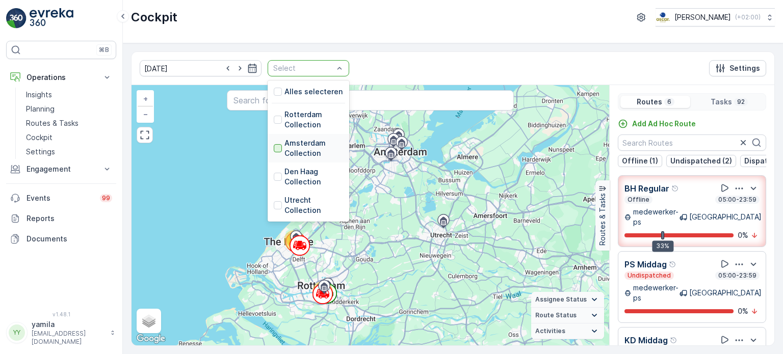
click at [274, 146] on div at bounding box center [278, 148] width 8 height 8
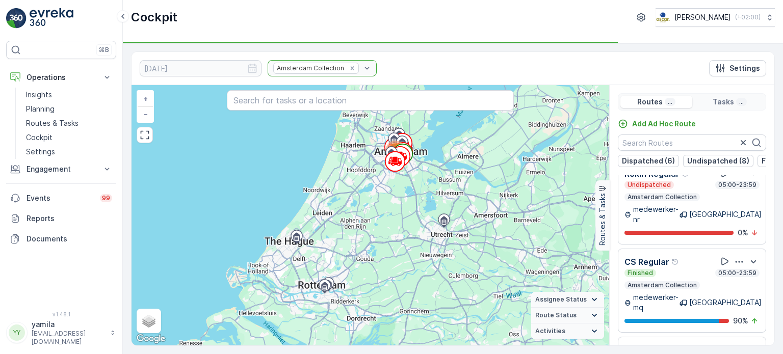
scroll to position [25, 0]
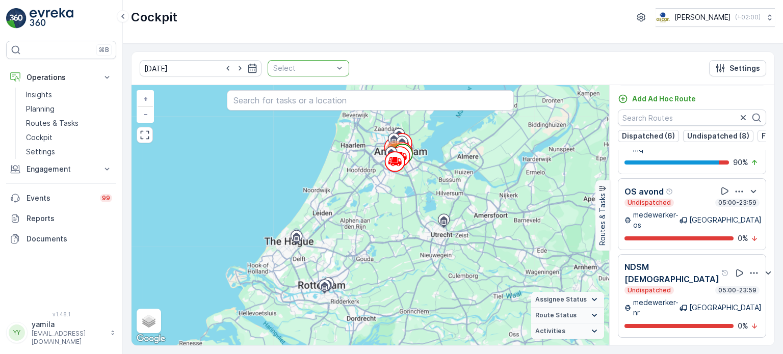
scroll to position [801, 0]
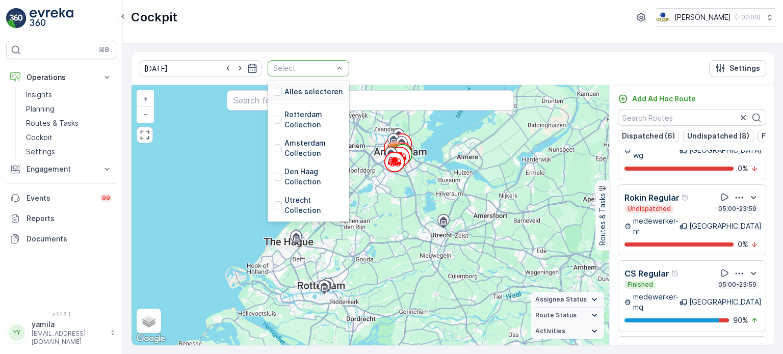
click at [330, 68] on div "Select" at bounding box center [309, 68] width 82 height 16
click at [274, 208] on div at bounding box center [278, 205] width 8 height 8
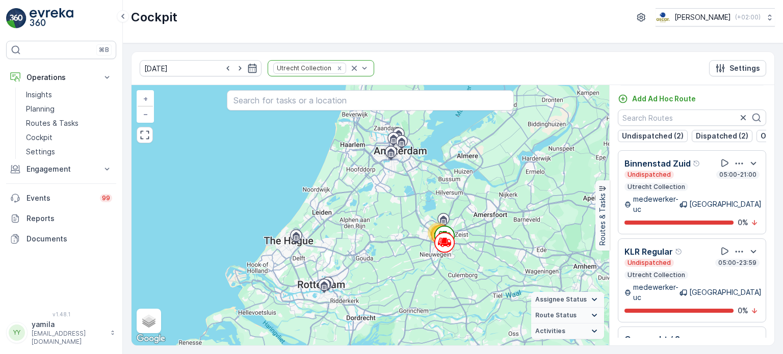
scroll to position [215, 0]
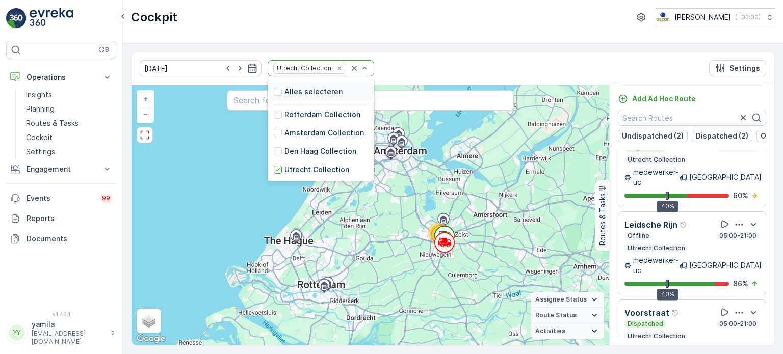
click at [347, 70] on input "text" at bounding box center [348, 68] width 2 height 8
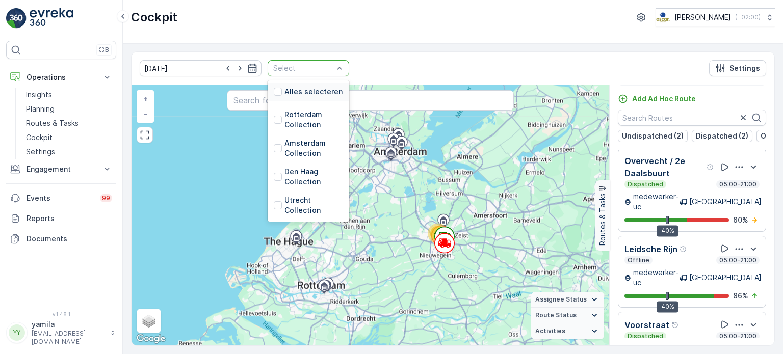
drag, startPoint x: 333, startPoint y: 69, endPoint x: 309, endPoint y: 69, distance: 24.5
click at [309, 69] on div at bounding box center [303, 68] width 62 height 8
click at [274, 119] on div "Rotterdam Collection" at bounding box center [308, 120] width 69 height 20
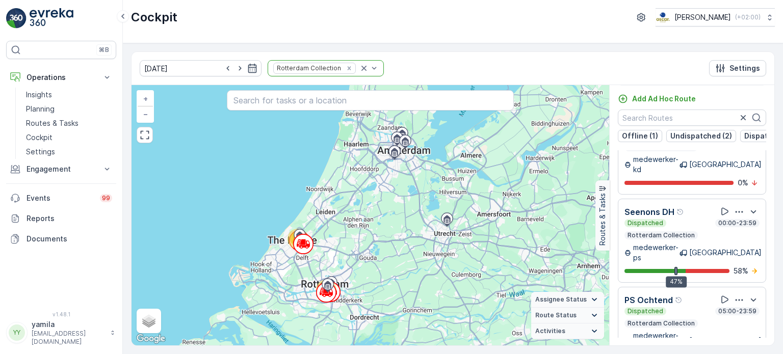
scroll to position [281, 0]
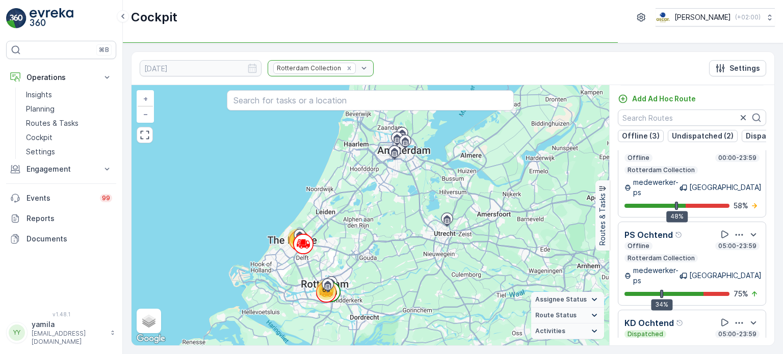
click at [329, 72] on div "Rotterdam Collection" at bounding box center [321, 68] width 106 height 16
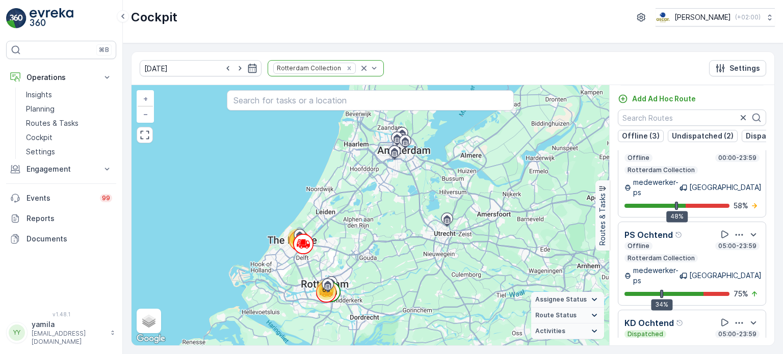
click at [328, 65] on div "Rotterdam Collection" at bounding box center [326, 68] width 116 height 16
click at [347, 68] on icon "Remove Rotterdam Collection" at bounding box center [349, 68] width 4 height 4
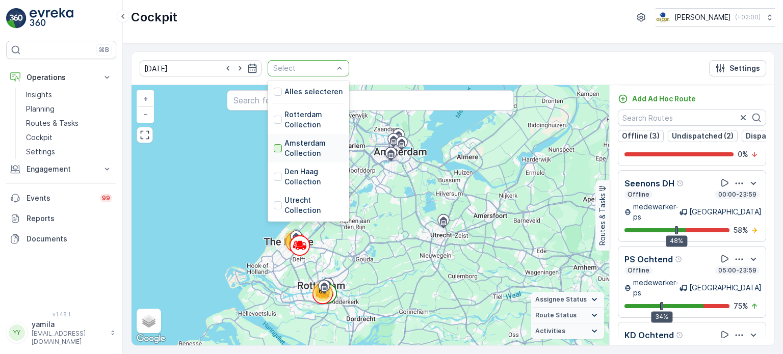
click at [274, 145] on div at bounding box center [278, 148] width 8 height 8
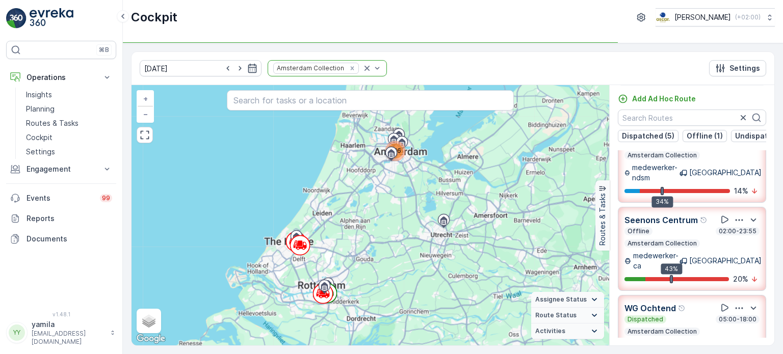
scroll to position [128, 0]
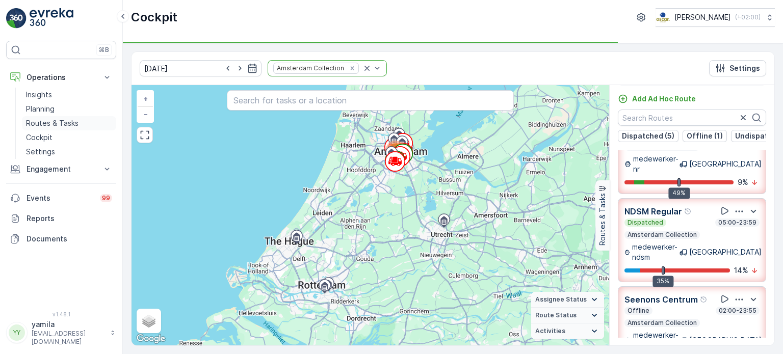
click at [45, 122] on p "Routes & Tasks" at bounding box center [52, 123] width 53 height 10
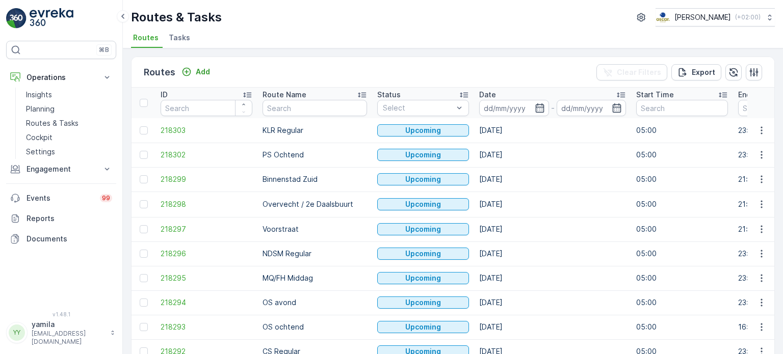
click at [427, 166] on td "Upcoming" at bounding box center [423, 155] width 102 height 24
click at [47, 135] on p "Cockpit" at bounding box center [39, 138] width 27 height 10
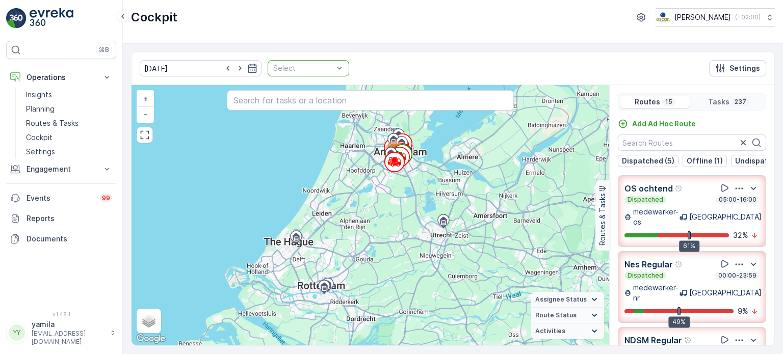
drag, startPoint x: 350, startPoint y: 69, endPoint x: 324, endPoint y: 66, distance: 26.1
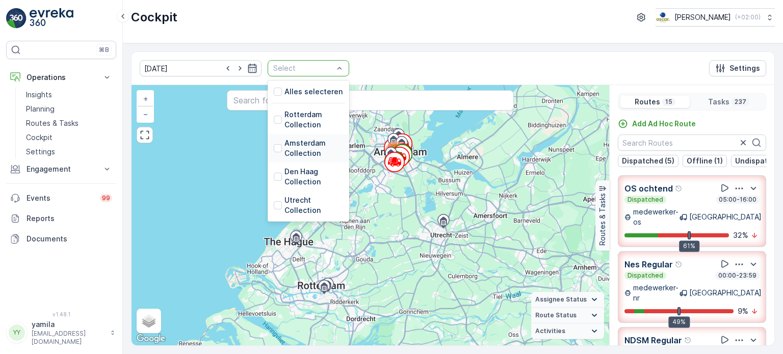
click at [274, 149] on div "Amsterdam Collection" at bounding box center [308, 148] width 69 height 20
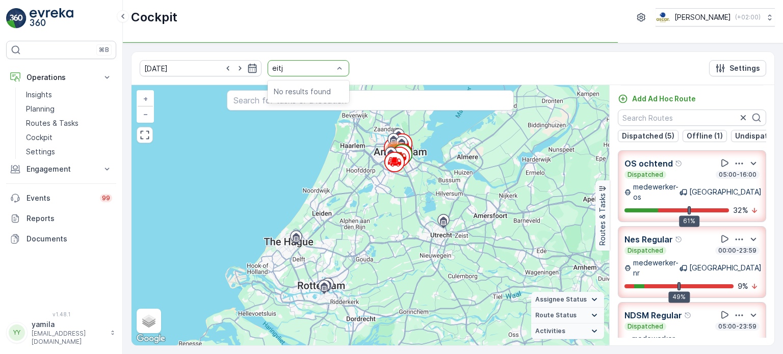
type input "eitj"
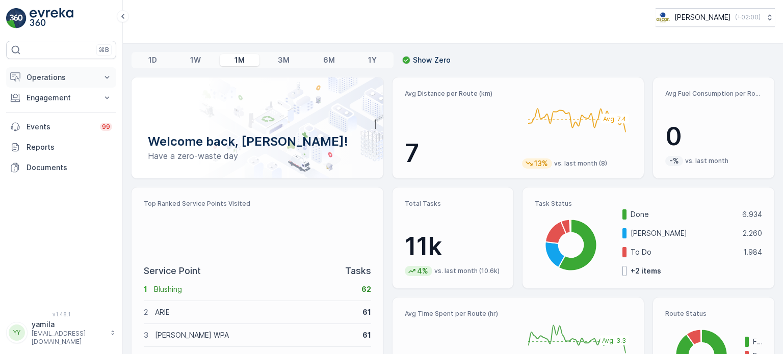
click at [98, 83] on button "Operations" at bounding box center [61, 77] width 110 height 20
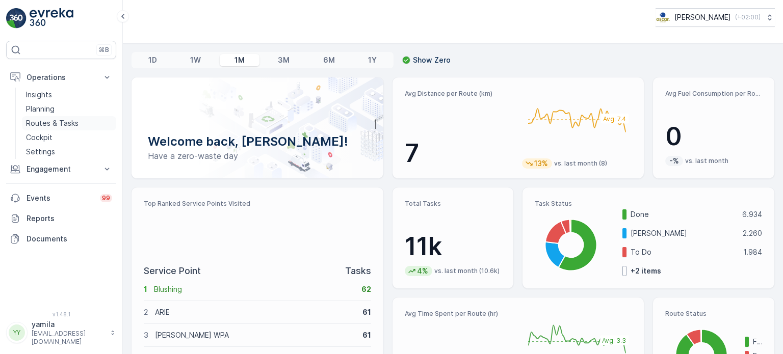
click at [70, 122] on p "Routes & Tasks" at bounding box center [52, 123] width 53 height 10
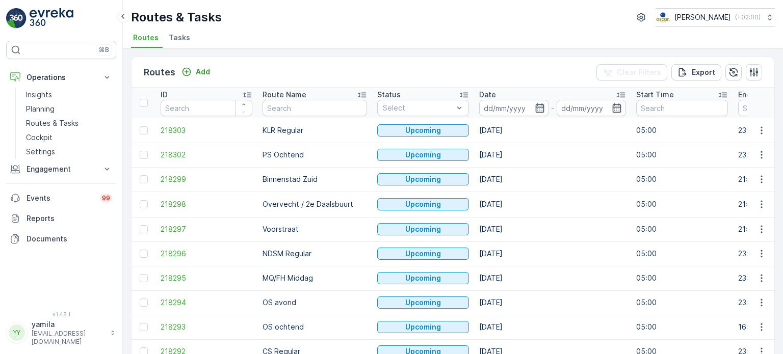
click at [184, 33] on span "Tasks" at bounding box center [179, 38] width 21 height 10
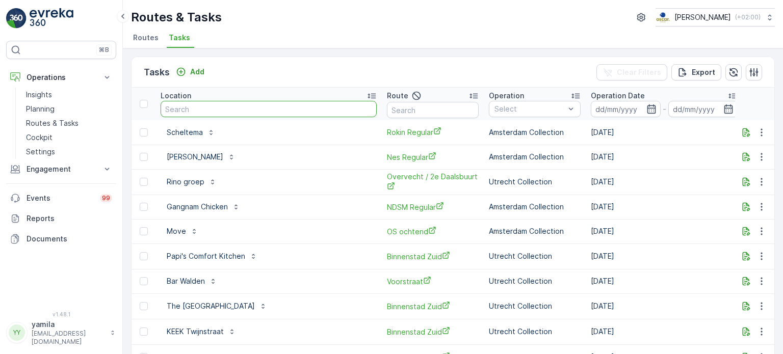
click at [194, 110] on input "text" at bounding box center [269, 109] width 216 height 16
type input "blijenburg"
